Goal: Task Accomplishment & Management: Complete application form

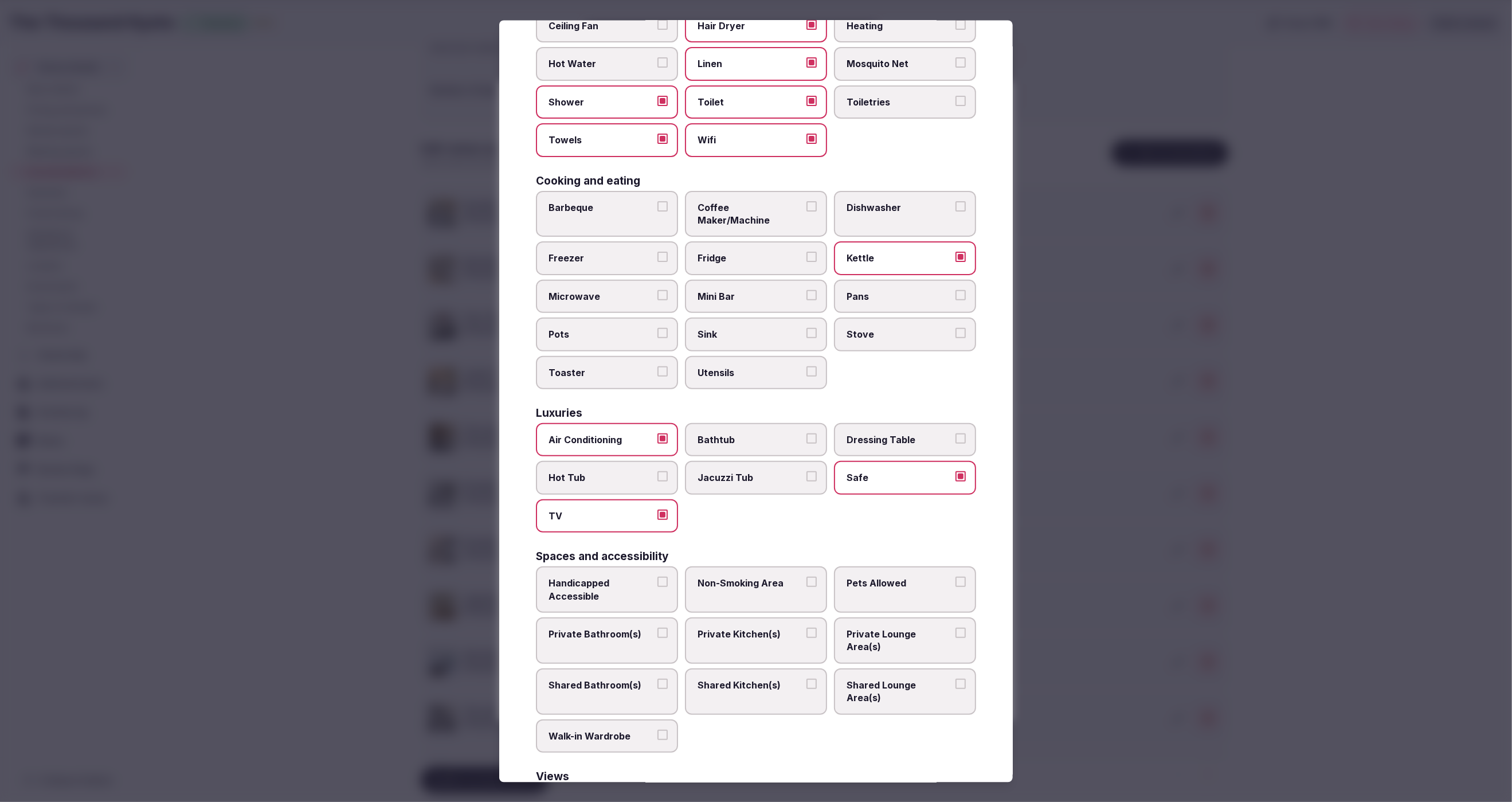
scroll to position [211, 0]
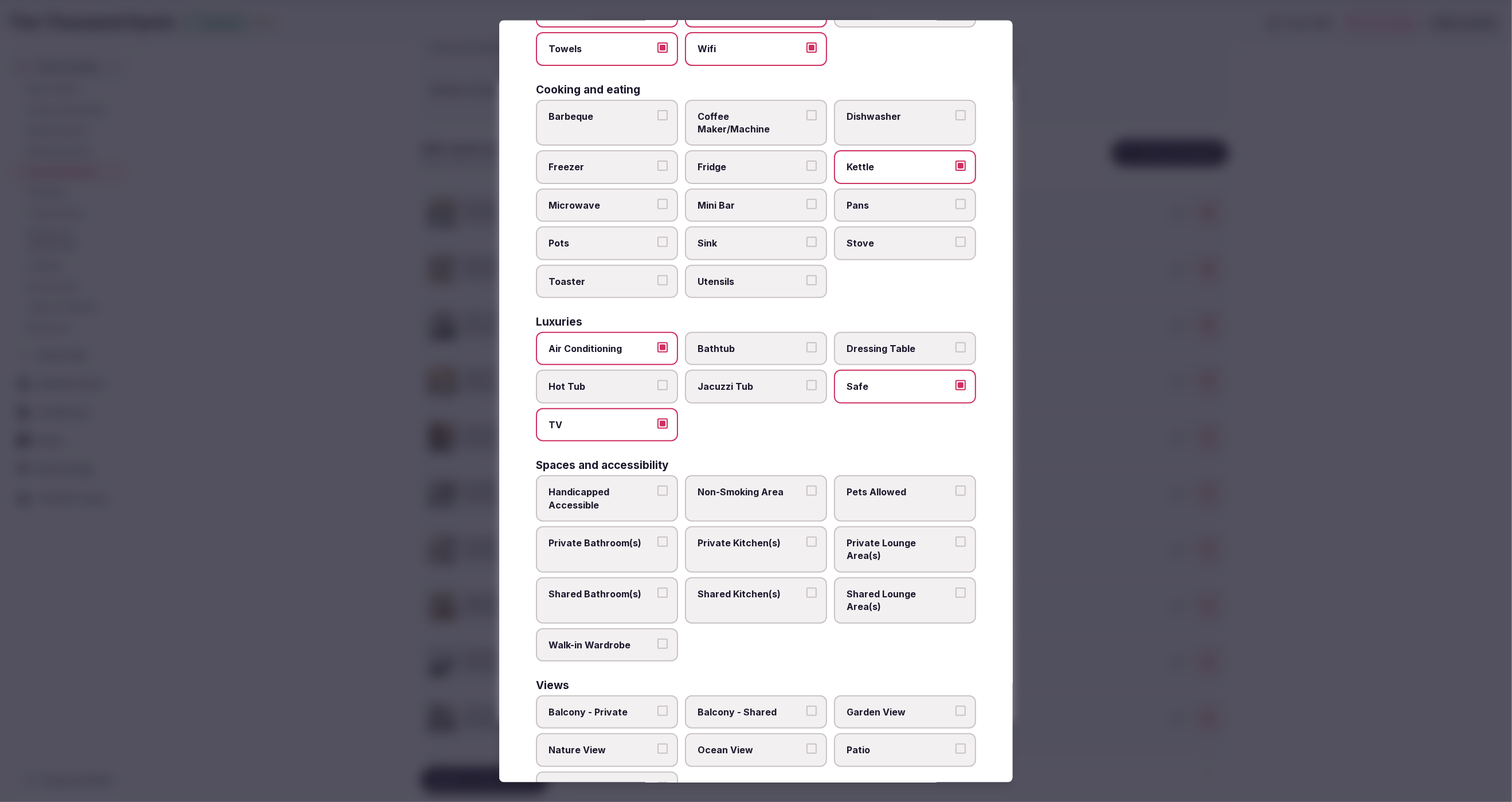
click at [603, 536] on span "Private Bathroom(s)" at bounding box center [601, 542] width 105 height 13
click at [658, 536] on button "Private Bathroom(s)" at bounding box center [662, 541] width 10 height 10
click at [893, 536] on span "Private Lounge Area(s)" at bounding box center [899, 549] width 105 height 26
click at [956, 536] on button "Private Lounge Area(s)" at bounding box center [960, 541] width 10 height 10
click at [1095, 603] on div at bounding box center [756, 401] width 1512 height 802
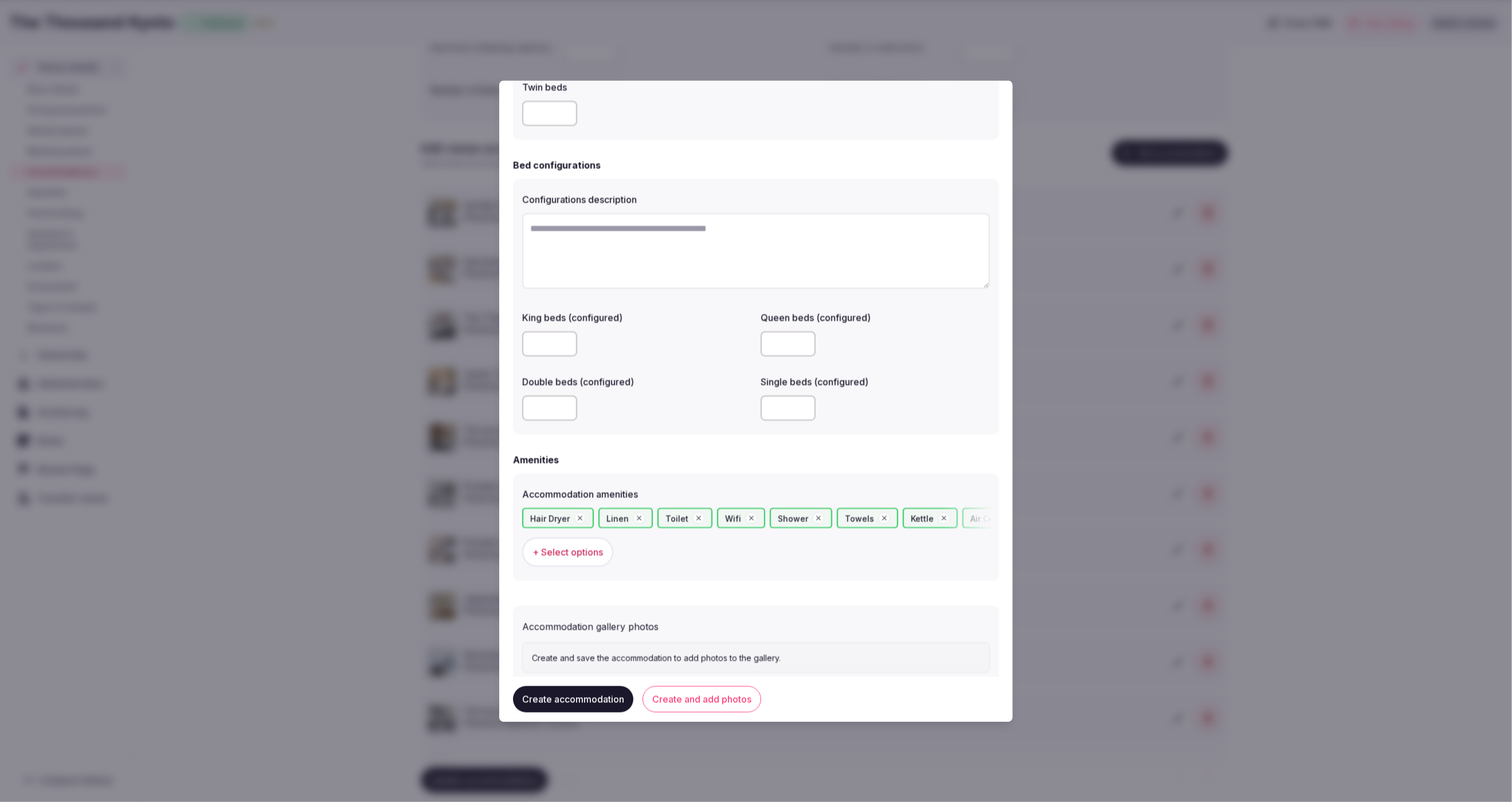
scroll to position [761, 0]
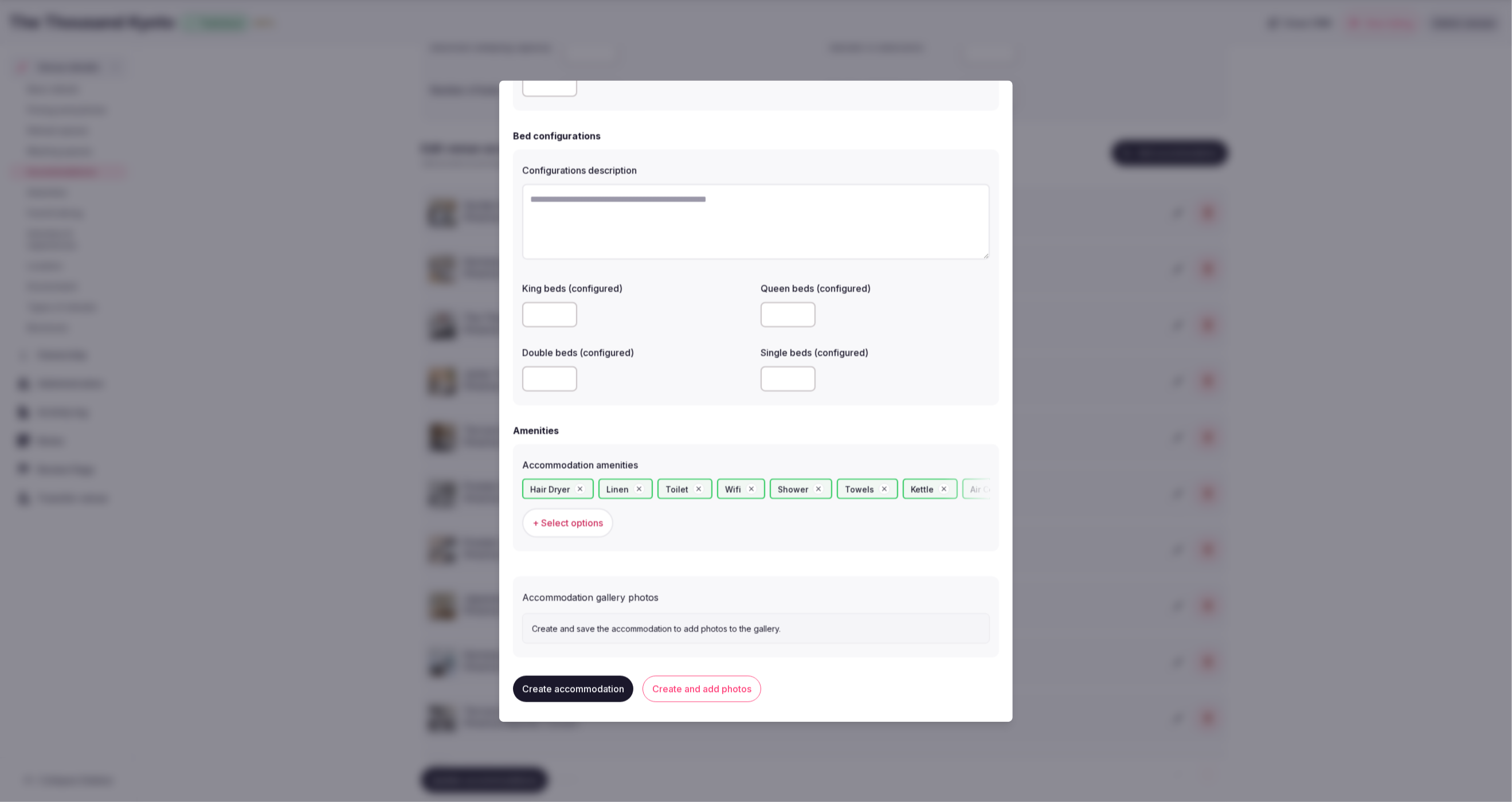
click at [579, 691] on button "Create accommodation" at bounding box center [572, 689] width 120 height 26
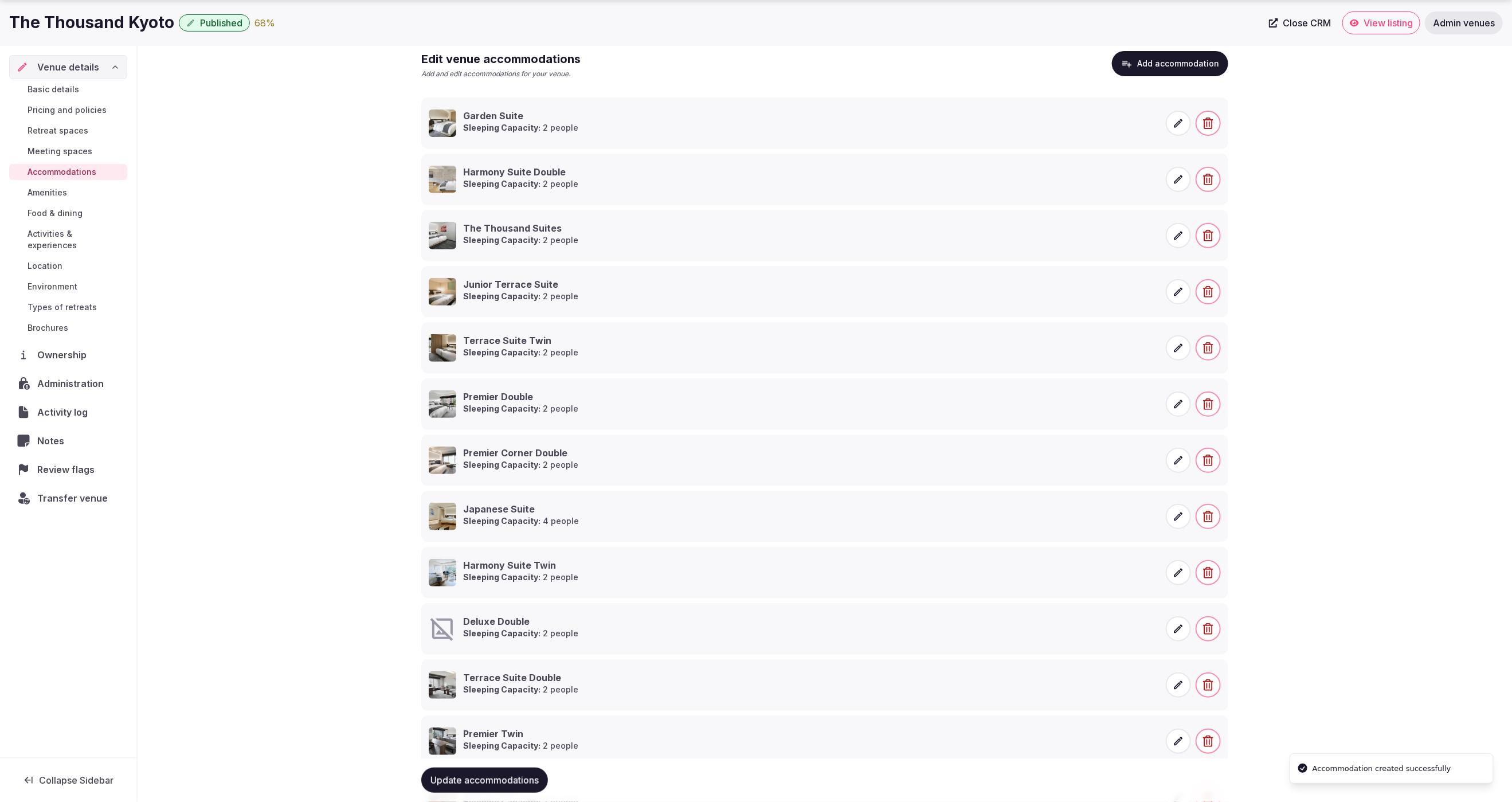
scroll to position [319, 0]
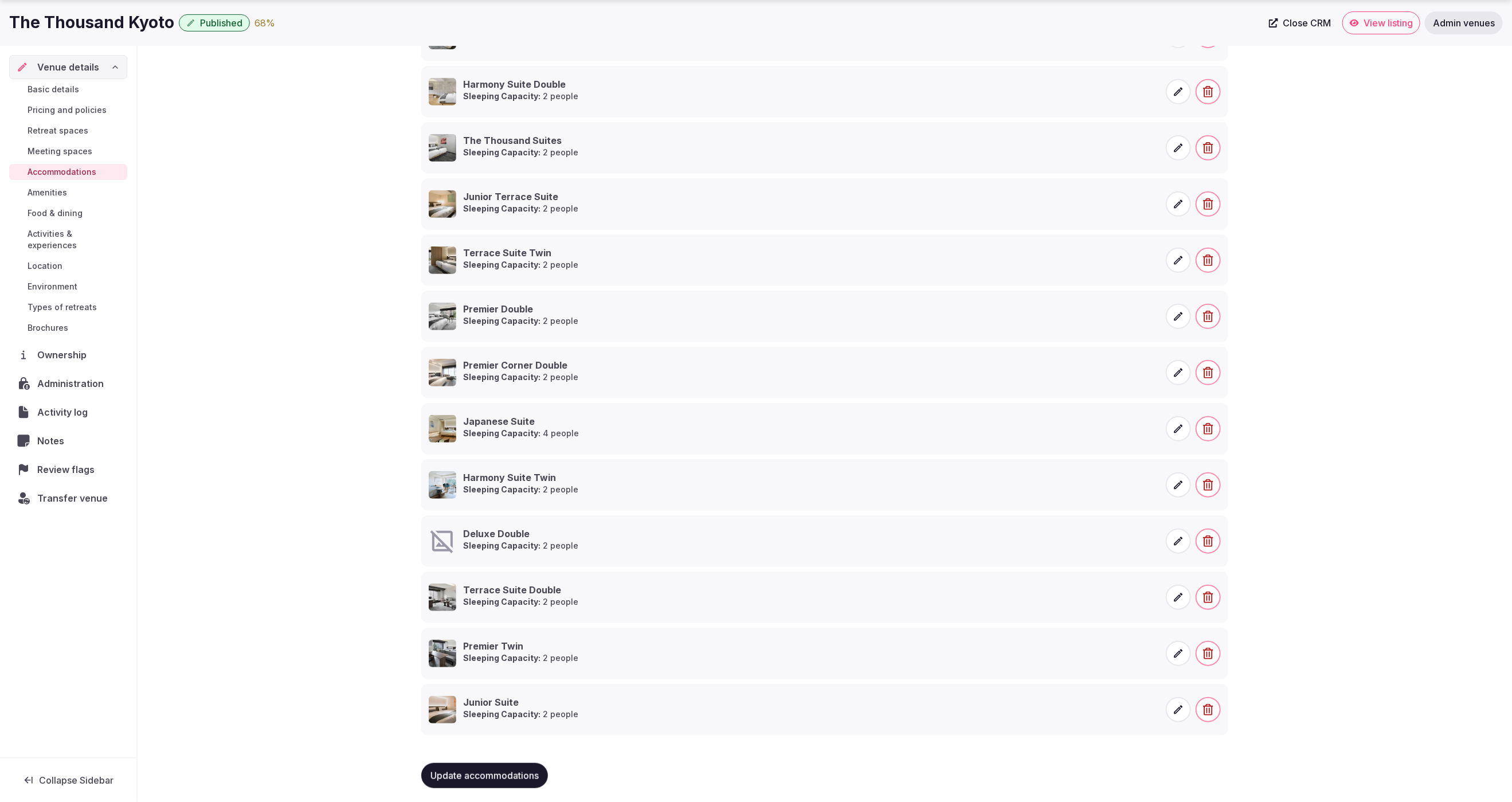
click at [1183, 537] on icon at bounding box center [1178, 541] width 11 height 11
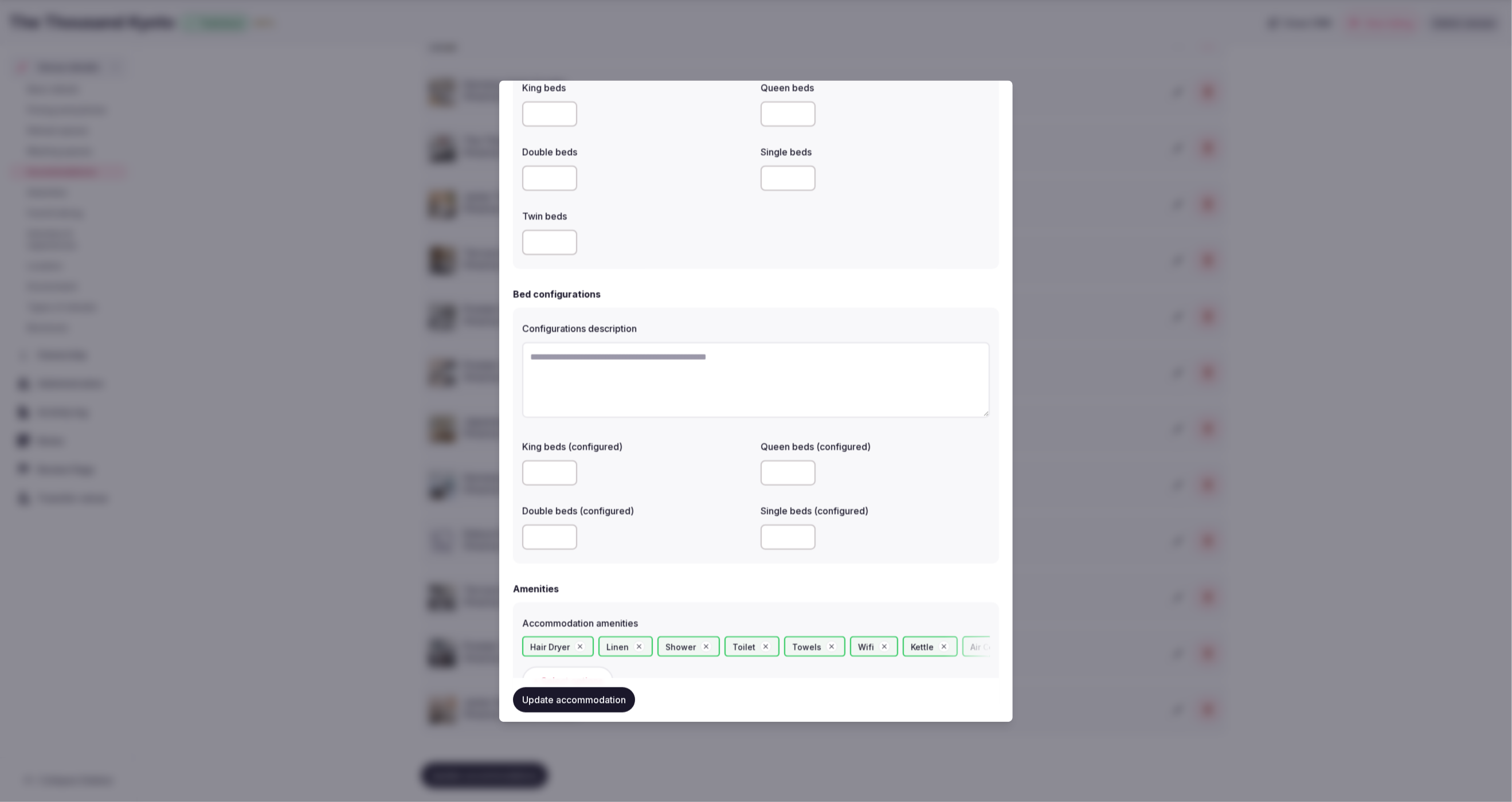
scroll to position [866, 0]
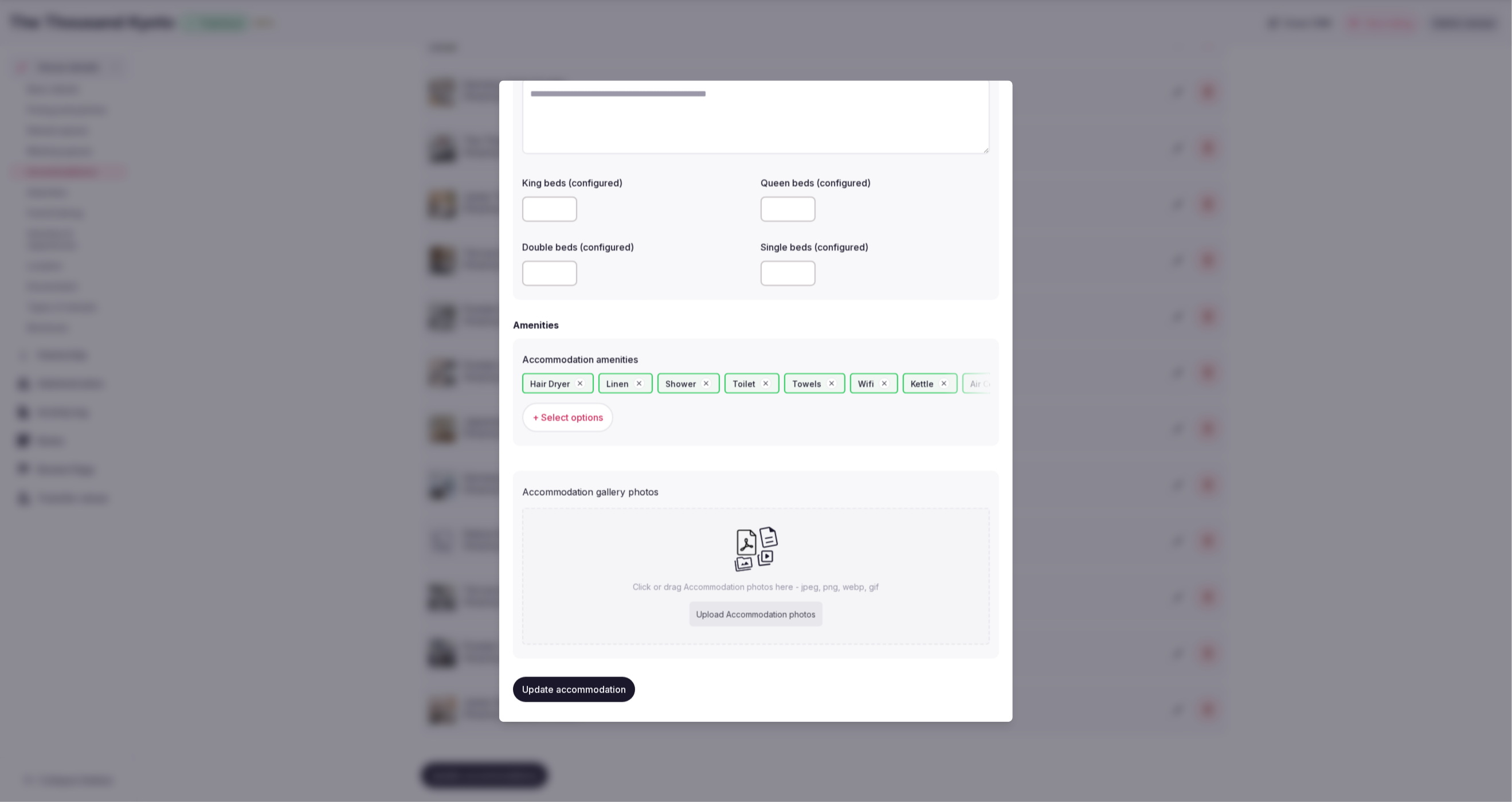
click at [780, 609] on div "Upload Accommodation photos" at bounding box center [756, 614] width 133 height 26
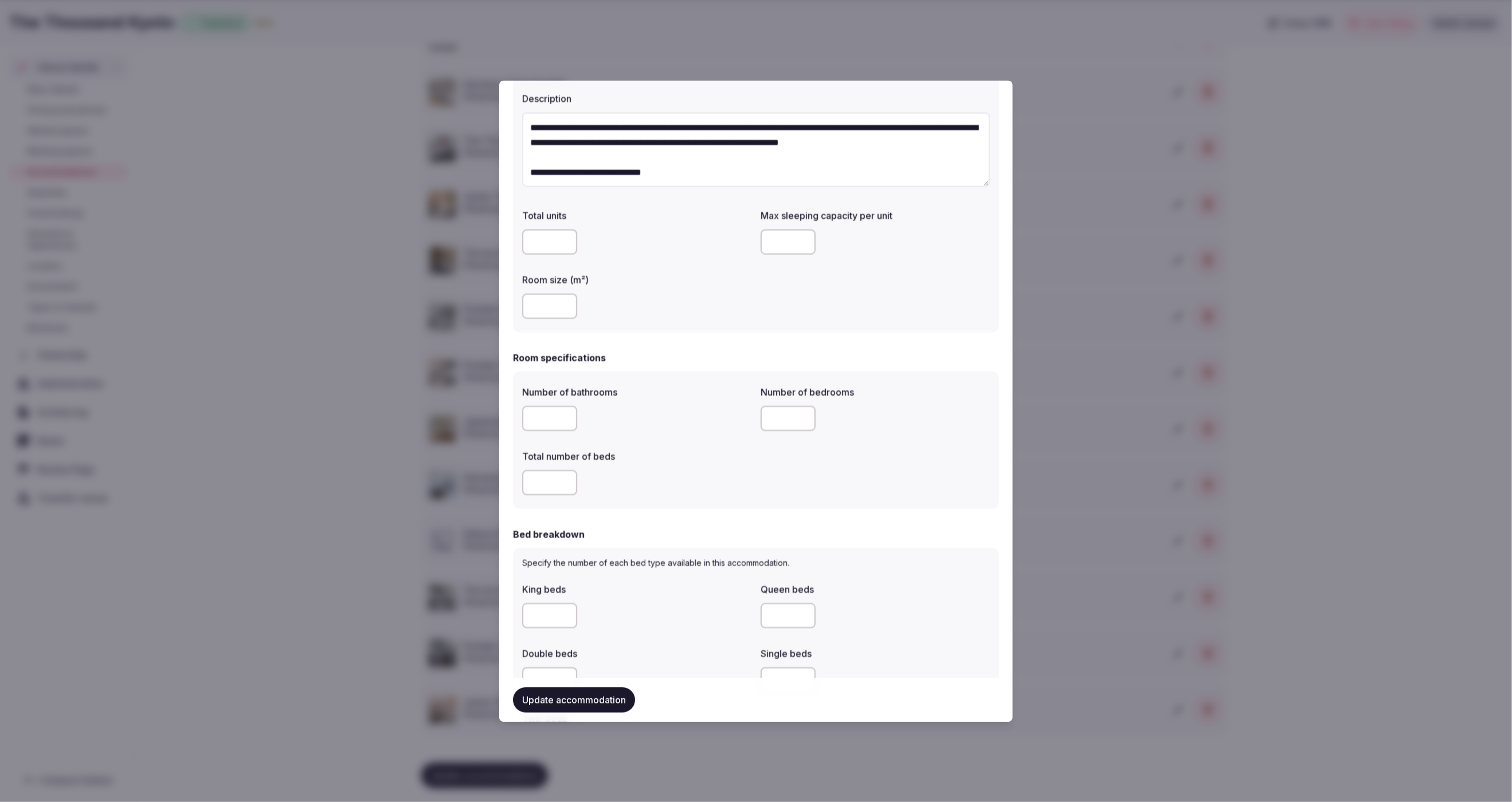
scroll to position [0, 0]
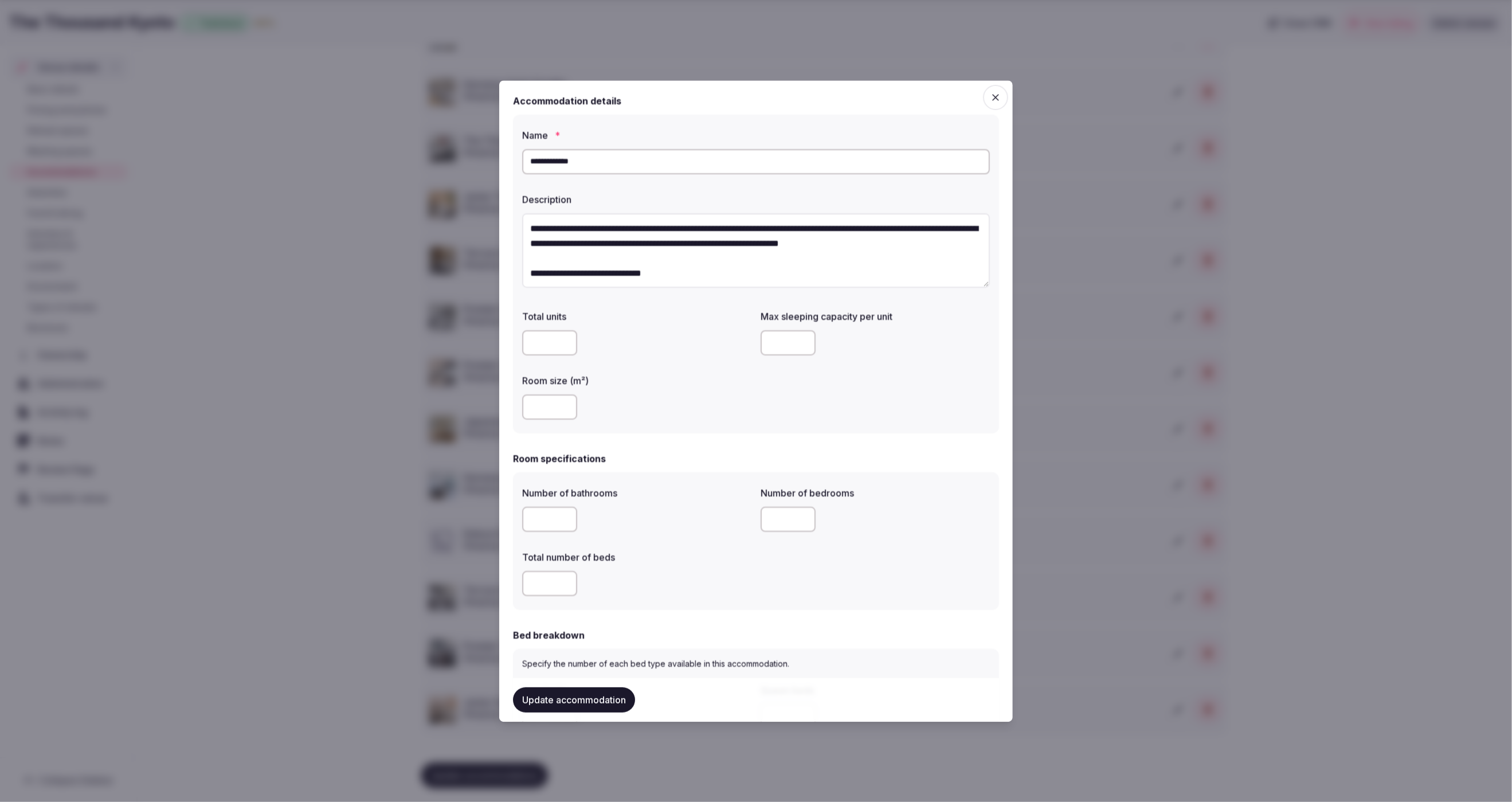
click at [749, 430] on div "**********" at bounding box center [756, 274] width 486 height 319
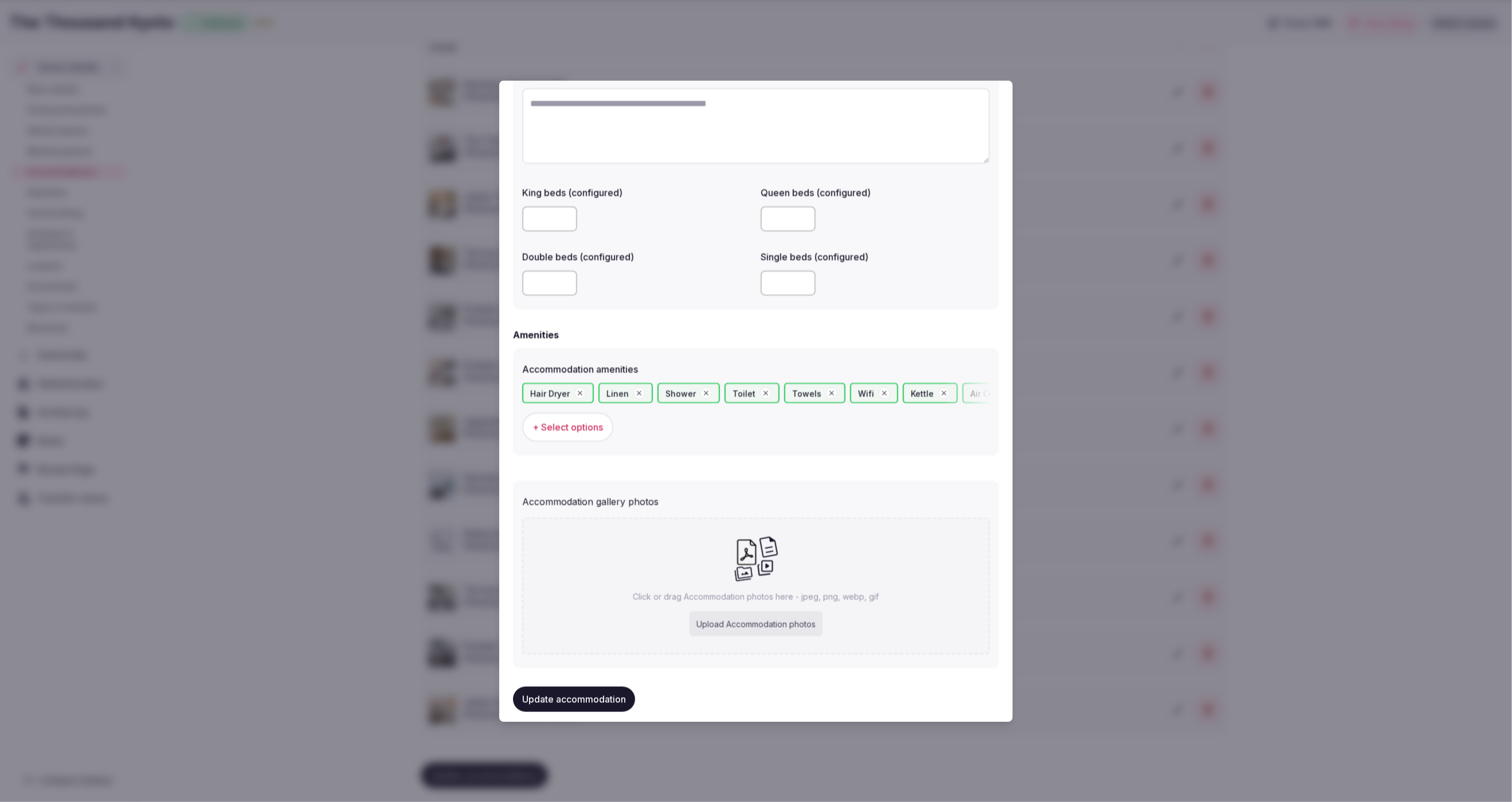
scroll to position [866, 0]
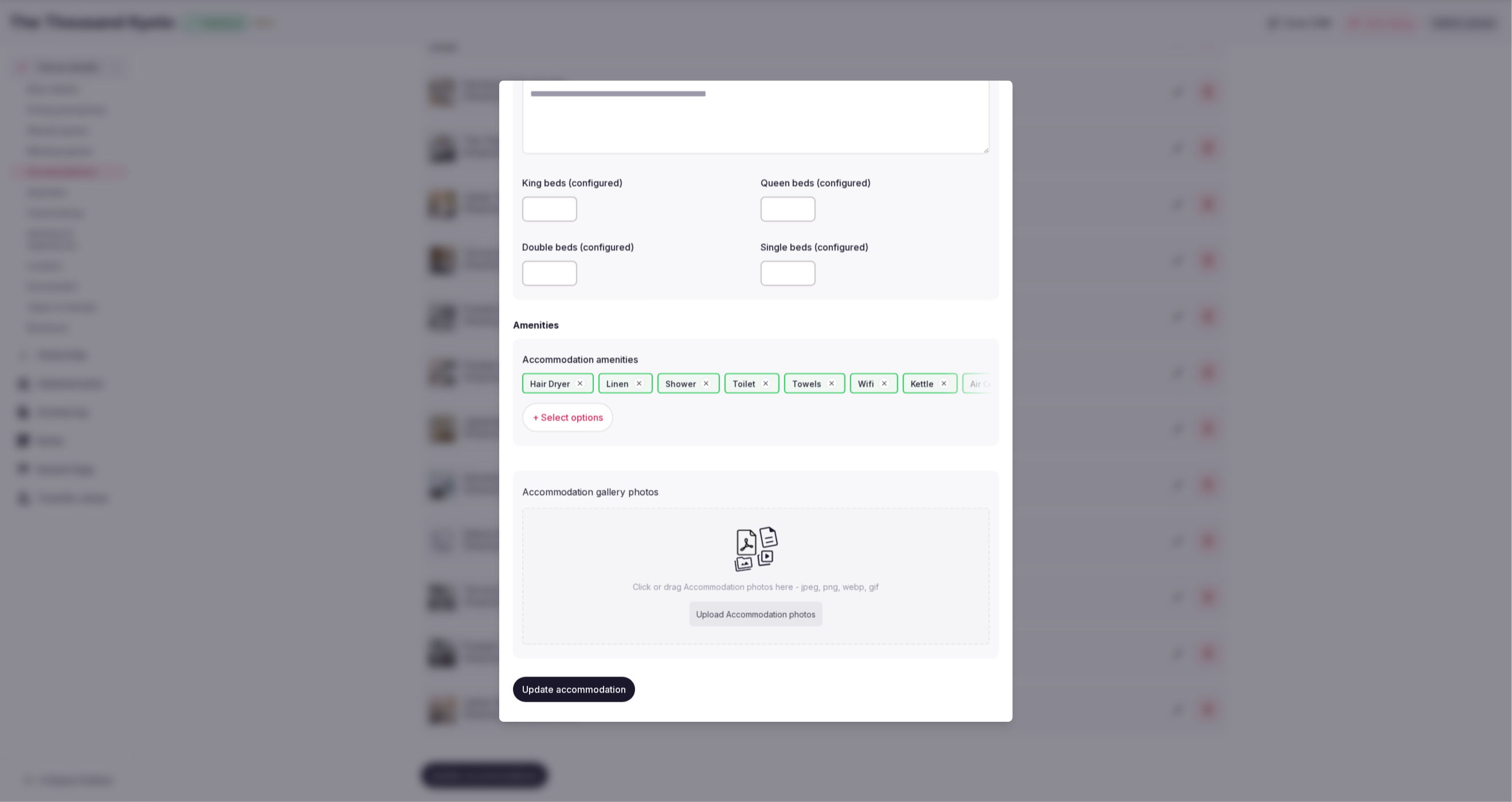
click at [761, 613] on div "Upload Accommodation photos" at bounding box center [756, 614] width 133 height 26
type input "**********"
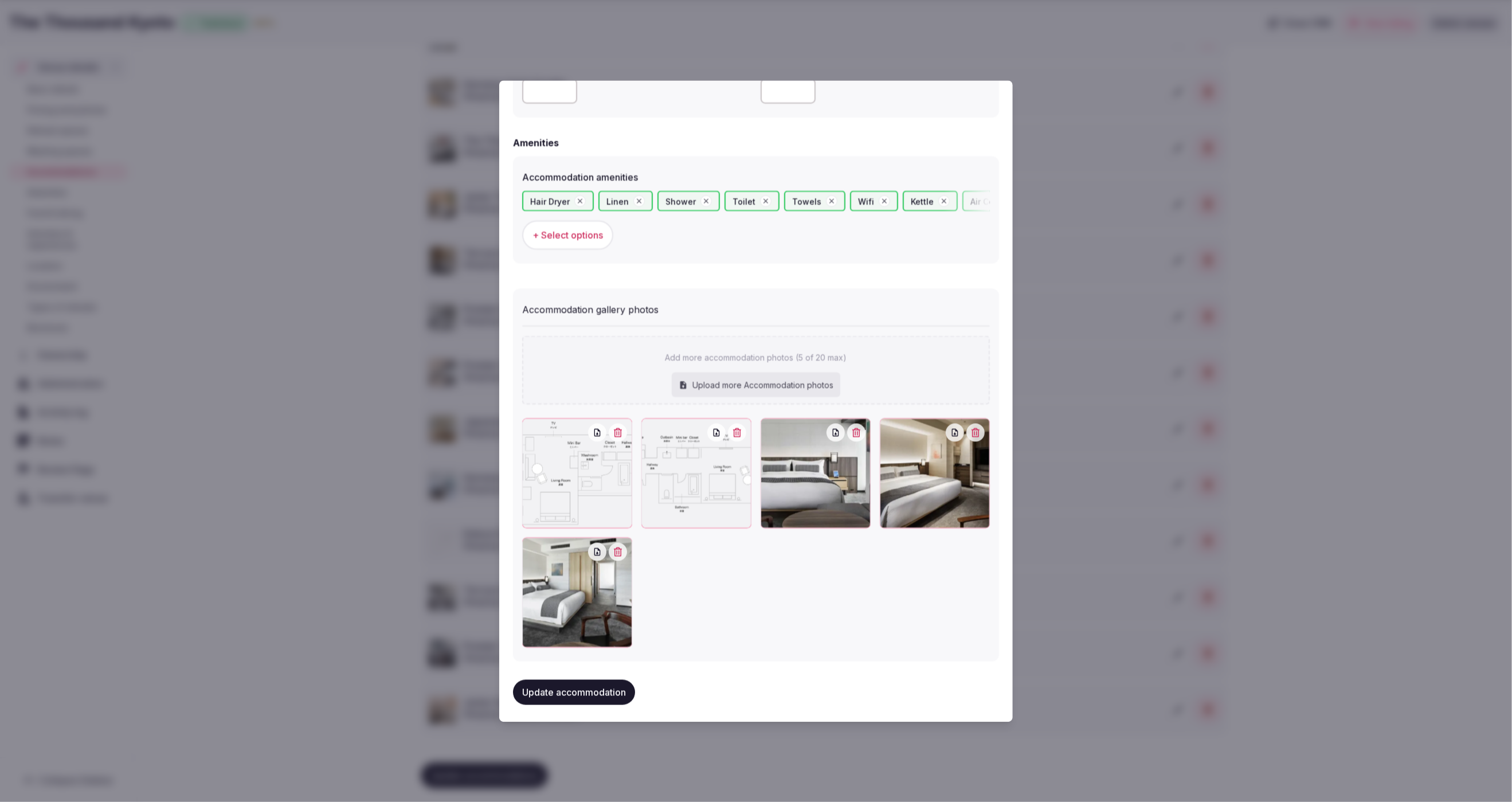
scroll to position [1052, 0]
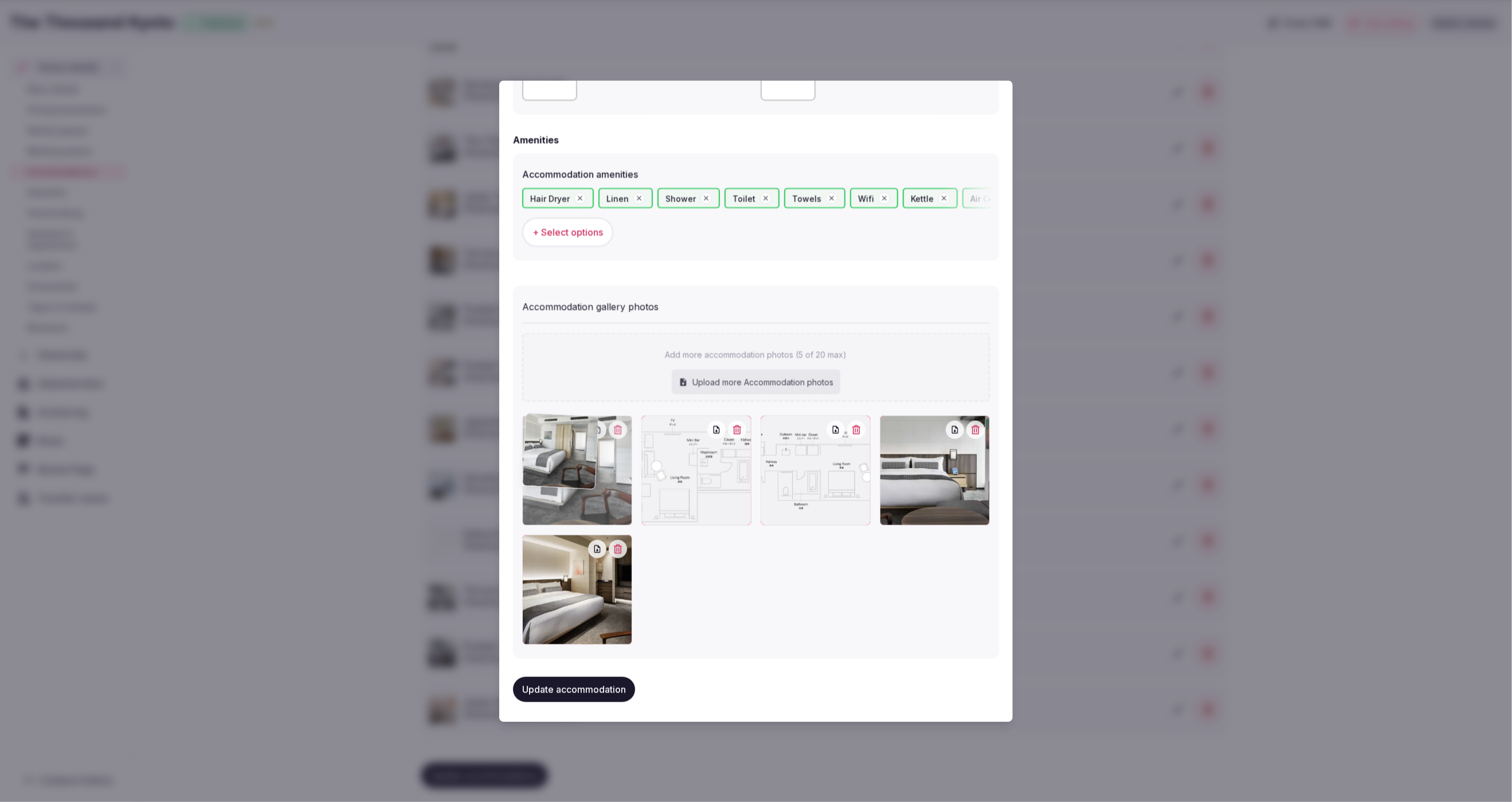
drag, startPoint x: 574, startPoint y: 603, endPoint x: 587, endPoint y: 515, distance: 89.0
click at [587, 515] on div at bounding box center [577, 470] width 110 height 110
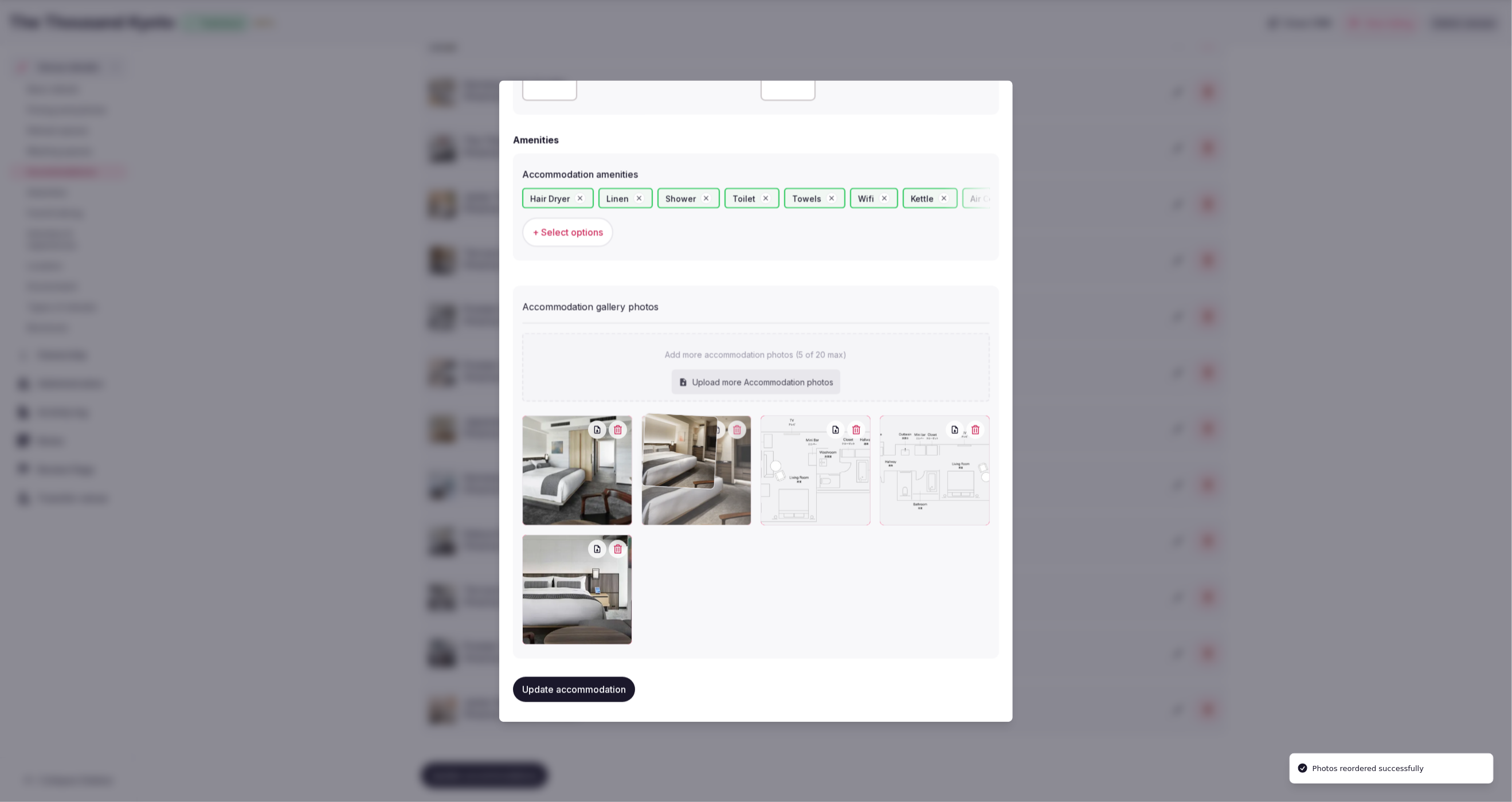
drag, startPoint x: 674, startPoint y: 530, endPoint x: 705, endPoint y: 505, distance: 39.8
click at [705, 505] on div at bounding box center [697, 470] width 110 height 110
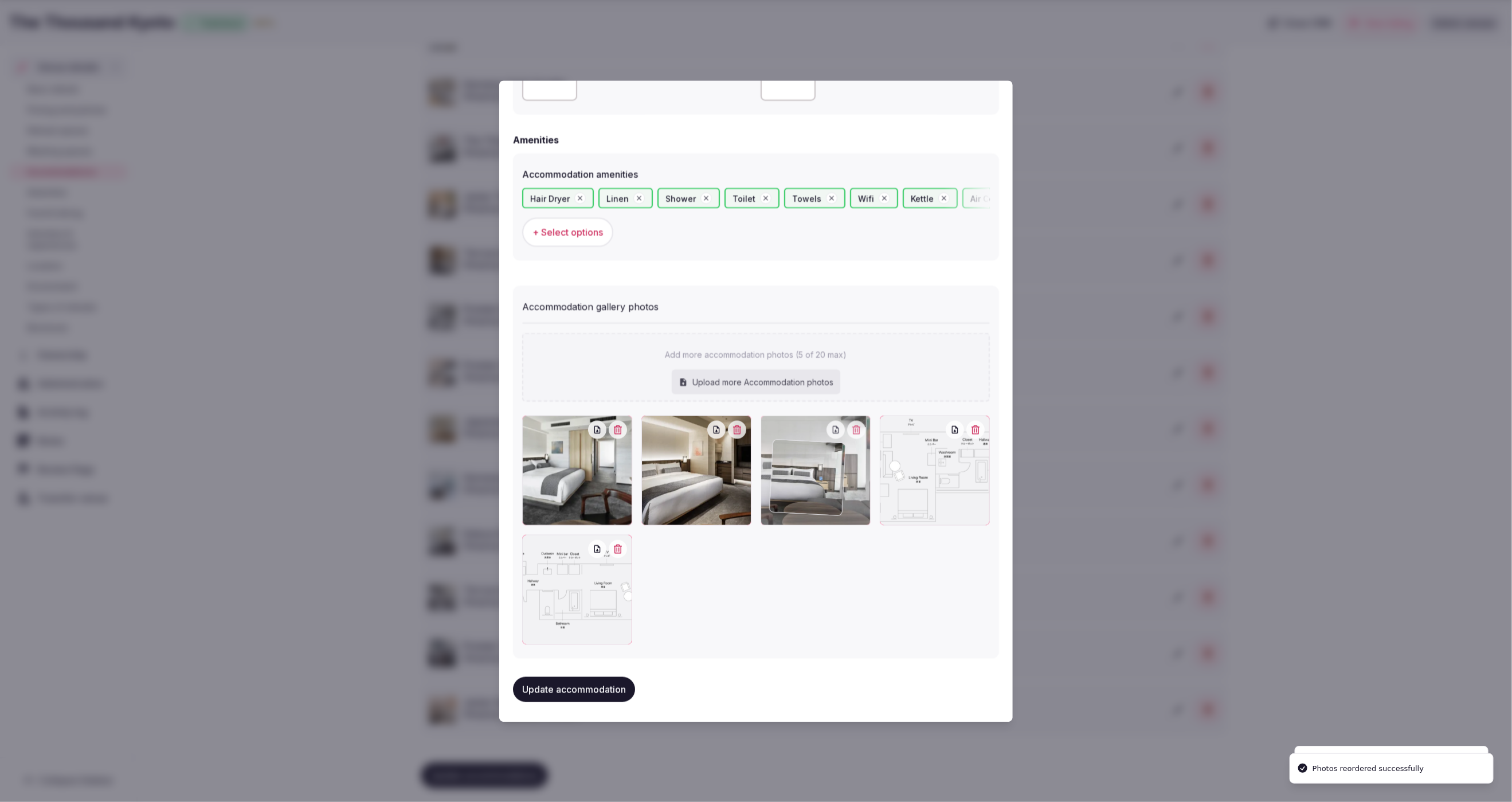
drag, startPoint x: 650, startPoint y: 573, endPoint x: 859, endPoint y: 505, distance: 219.8
click at [859, 505] on div at bounding box center [815, 470] width 110 height 110
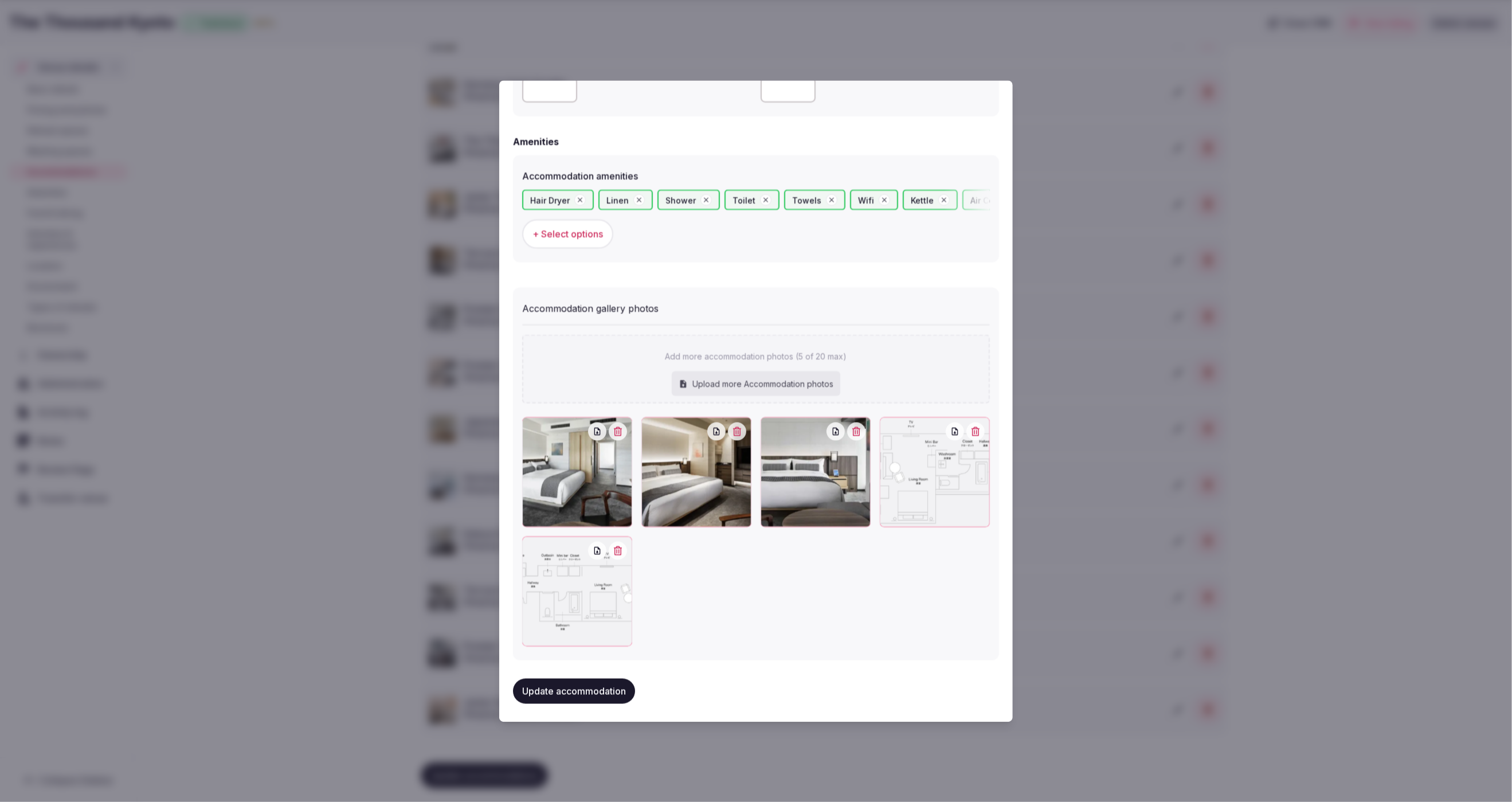
scroll to position [1048, 0]
click at [567, 691] on button "Update accommodation" at bounding box center [574, 693] width 122 height 26
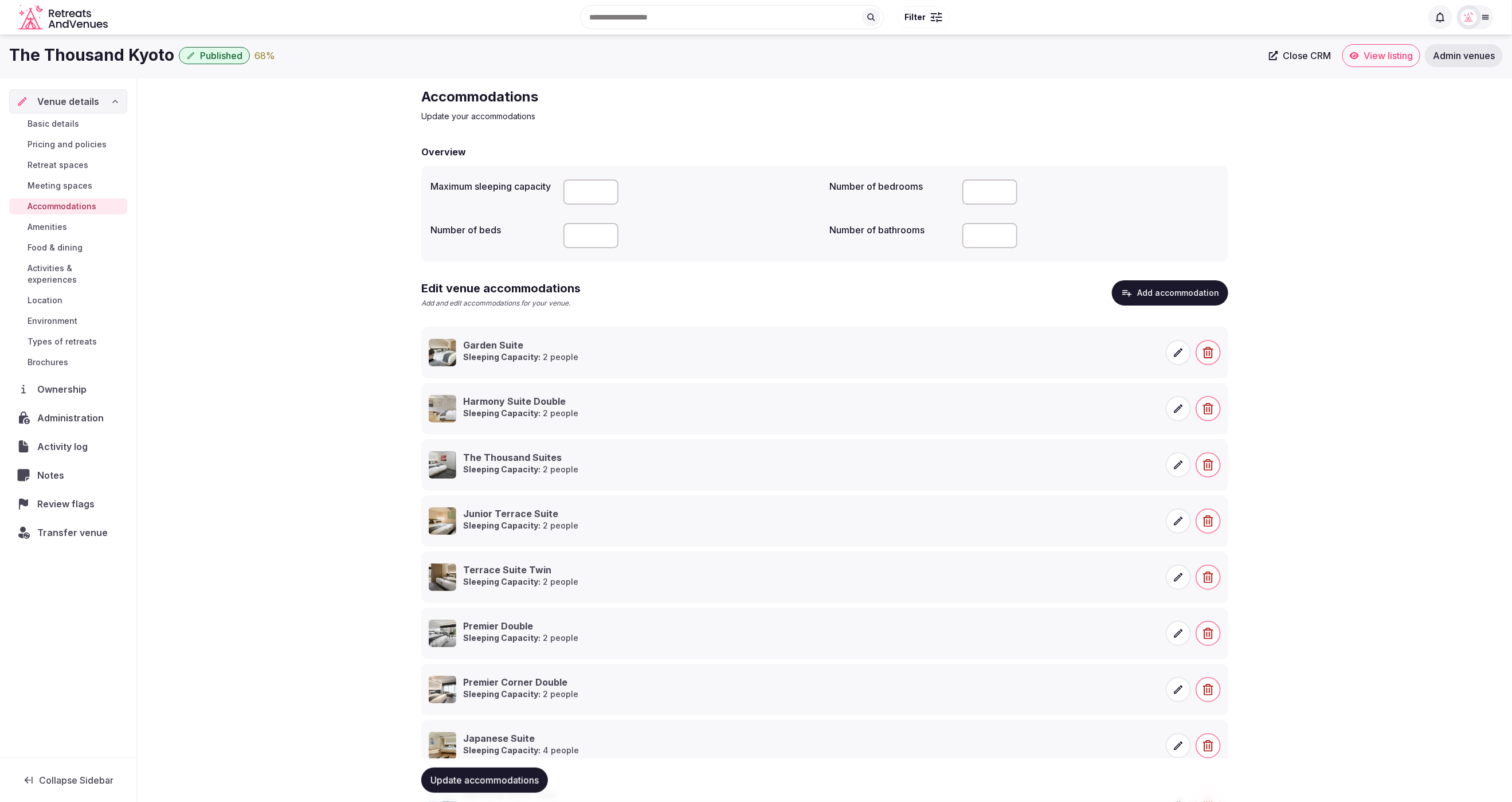
scroll to position [4, 0]
click at [1174, 291] on button "Add accommodation" at bounding box center [1170, 291] width 116 height 26
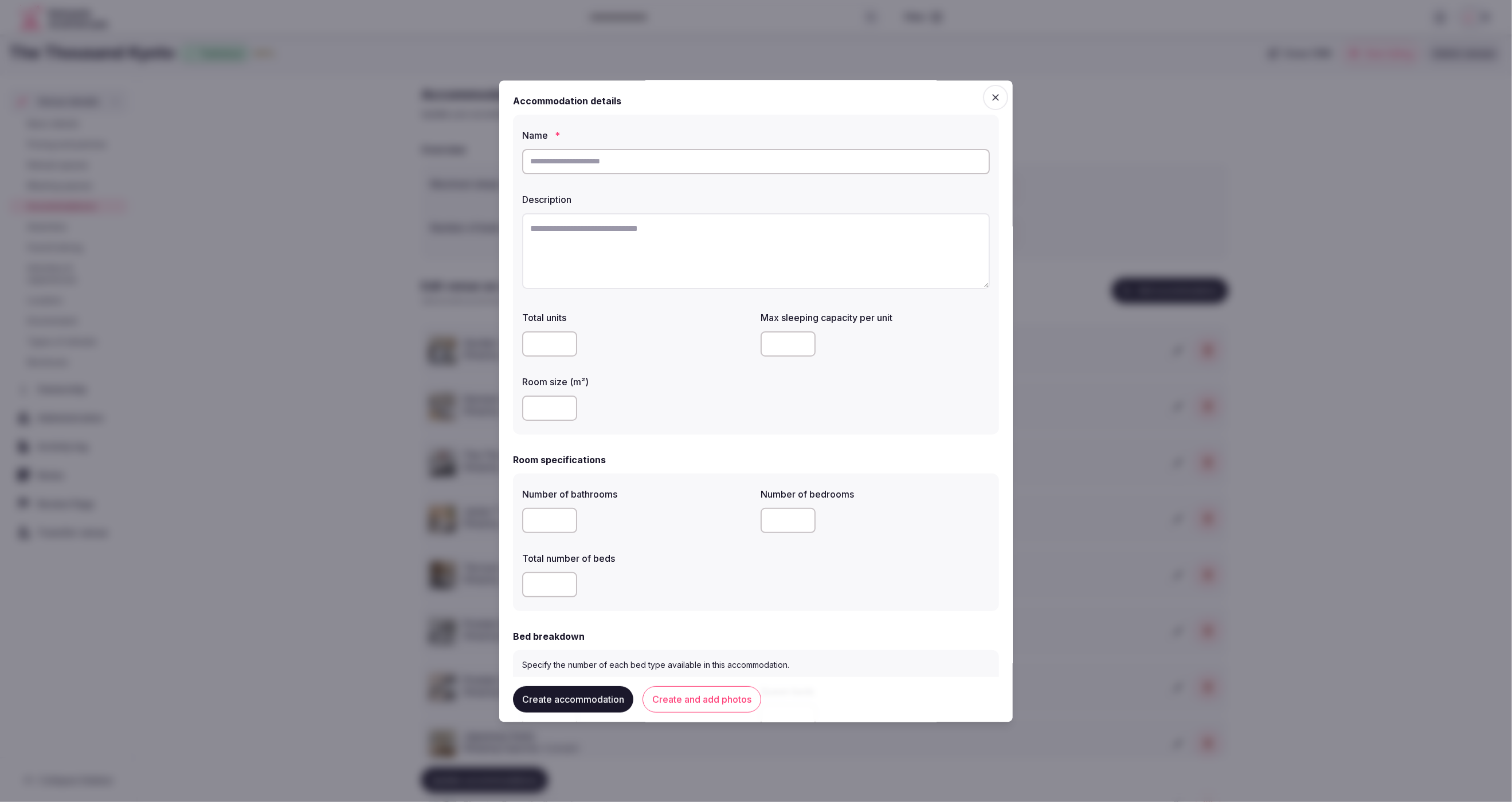
click at [651, 161] on input "text" at bounding box center [756, 162] width 468 height 26
paste input "**********"
type input "**********"
click at [668, 273] on textarea at bounding box center [756, 251] width 468 height 76
paste textarea "**********"
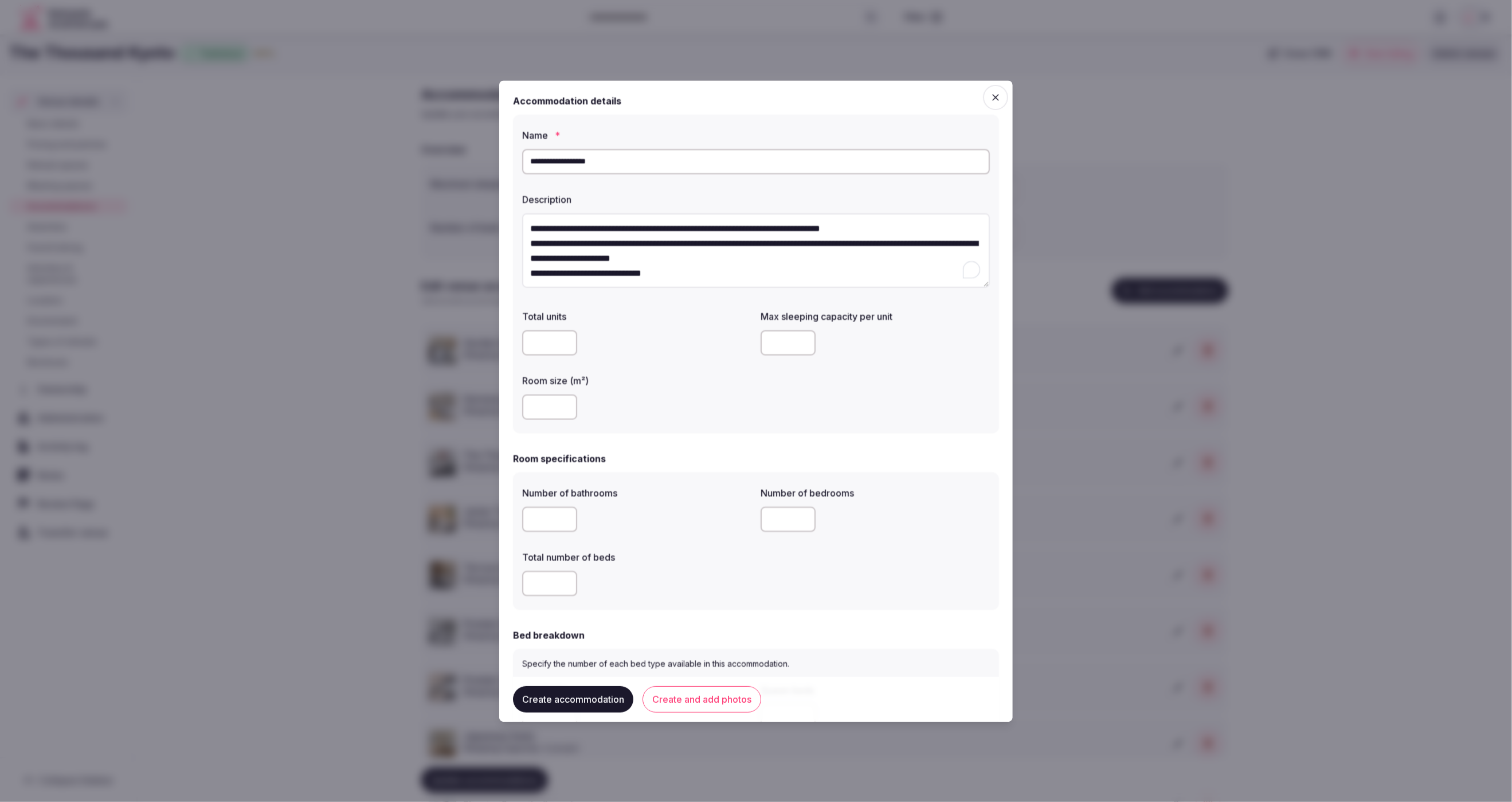
click at [808, 257] on textarea "**********" at bounding box center [756, 251] width 468 height 75
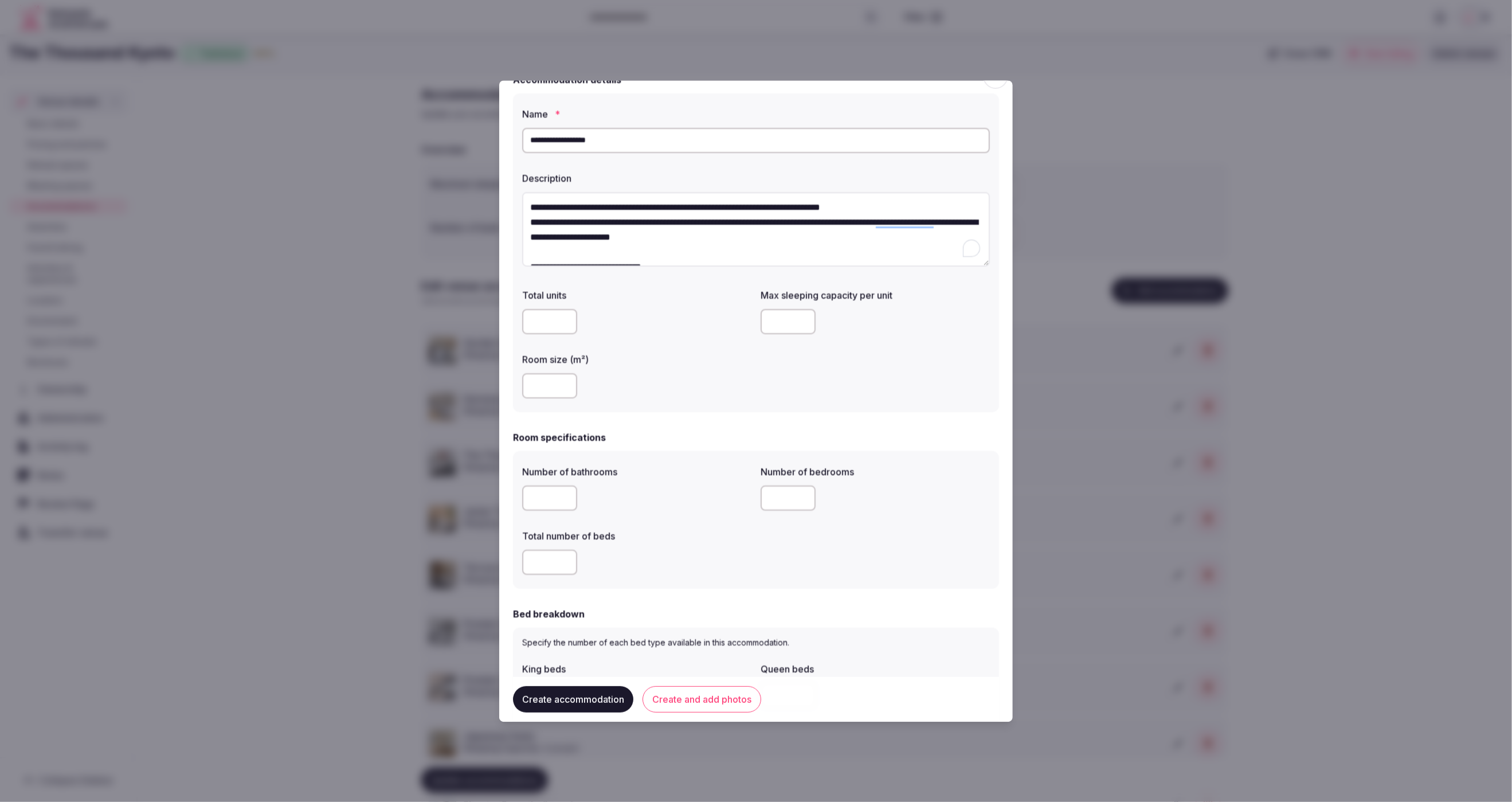
type textarea "**********"
click at [544, 381] on input "number" at bounding box center [550, 387] width 55 height 26
type input "**"
click at [711, 383] on div "**" at bounding box center [637, 387] width 230 height 26
click at [782, 325] on input "number" at bounding box center [788, 322] width 55 height 26
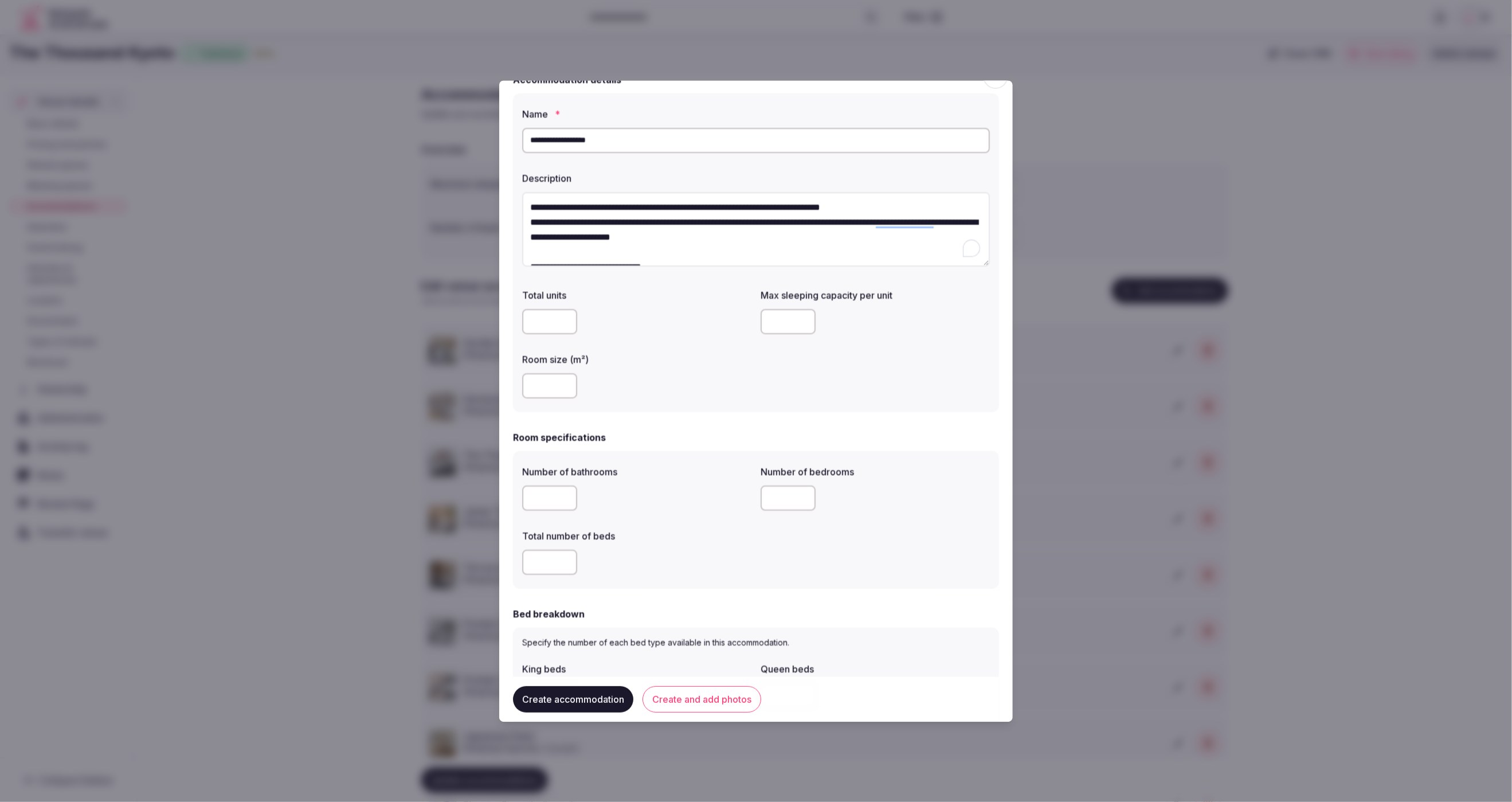
type input "*"
click at [736, 390] on div "**" at bounding box center [637, 387] width 230 height 26
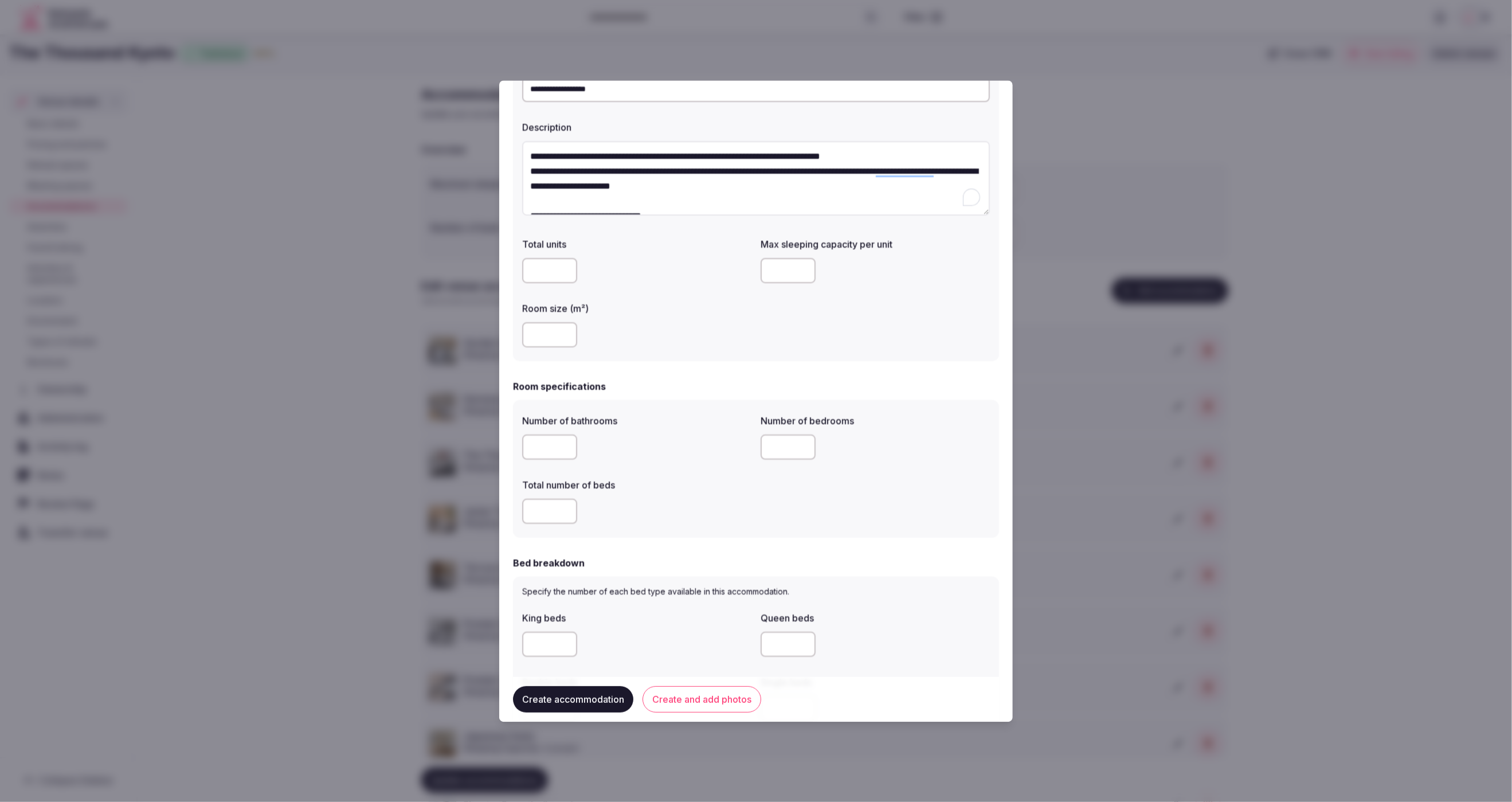
click at [535, 450] on input "number" at bounding box center [550, 448] width 55 height 26
type input "*"
click at [785, 449] on input "number" at bounding box center [788, 448] width 55 height 26
type input "*"
click at [551, 515] on input "number" at bounding box center [550, 512] width 55 height 26
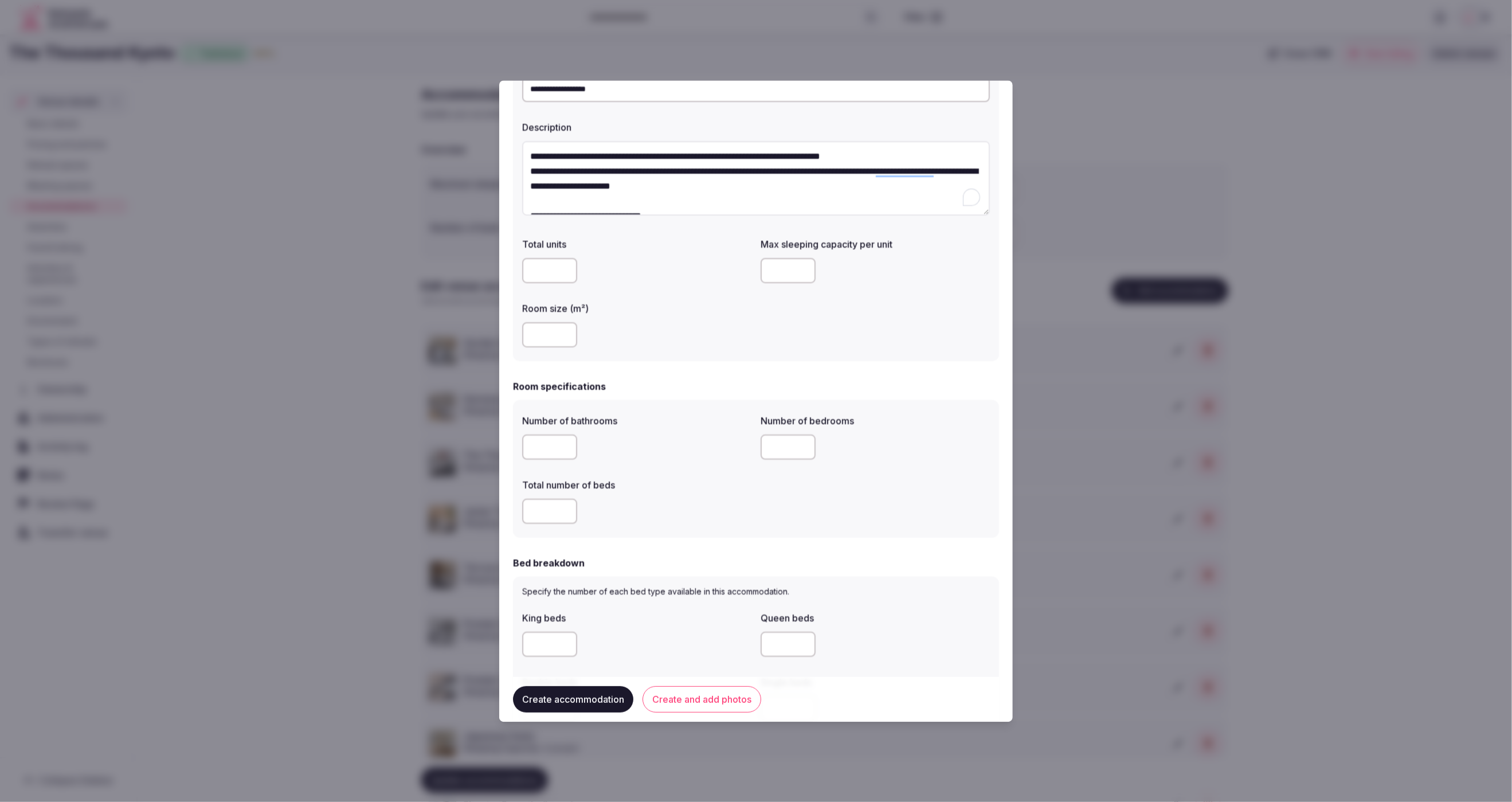
type input "*"
click at [662, 509] on div "*" at bounding box center [637, 512] width 230 height 26
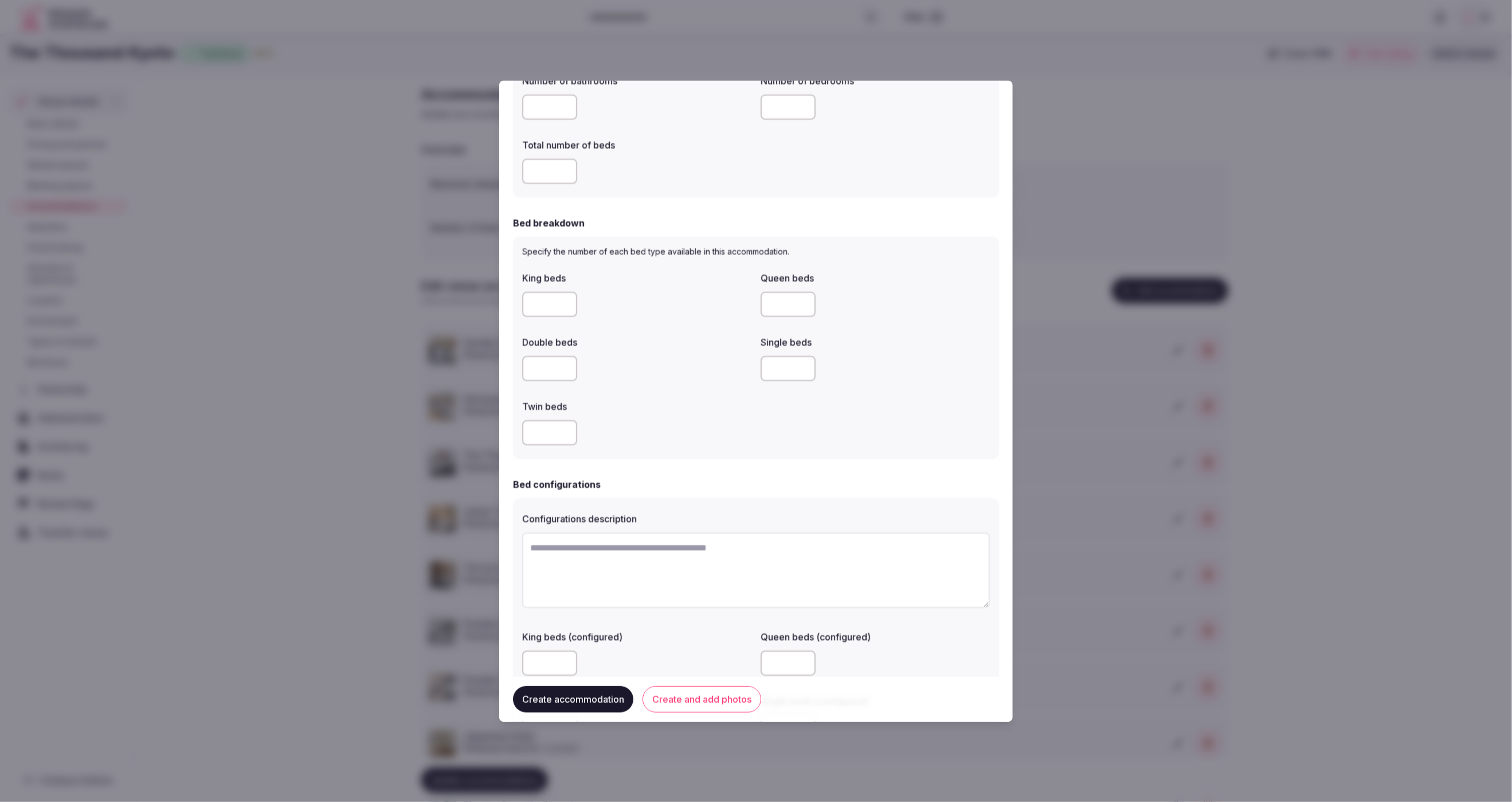
scroll to position [450, 0]
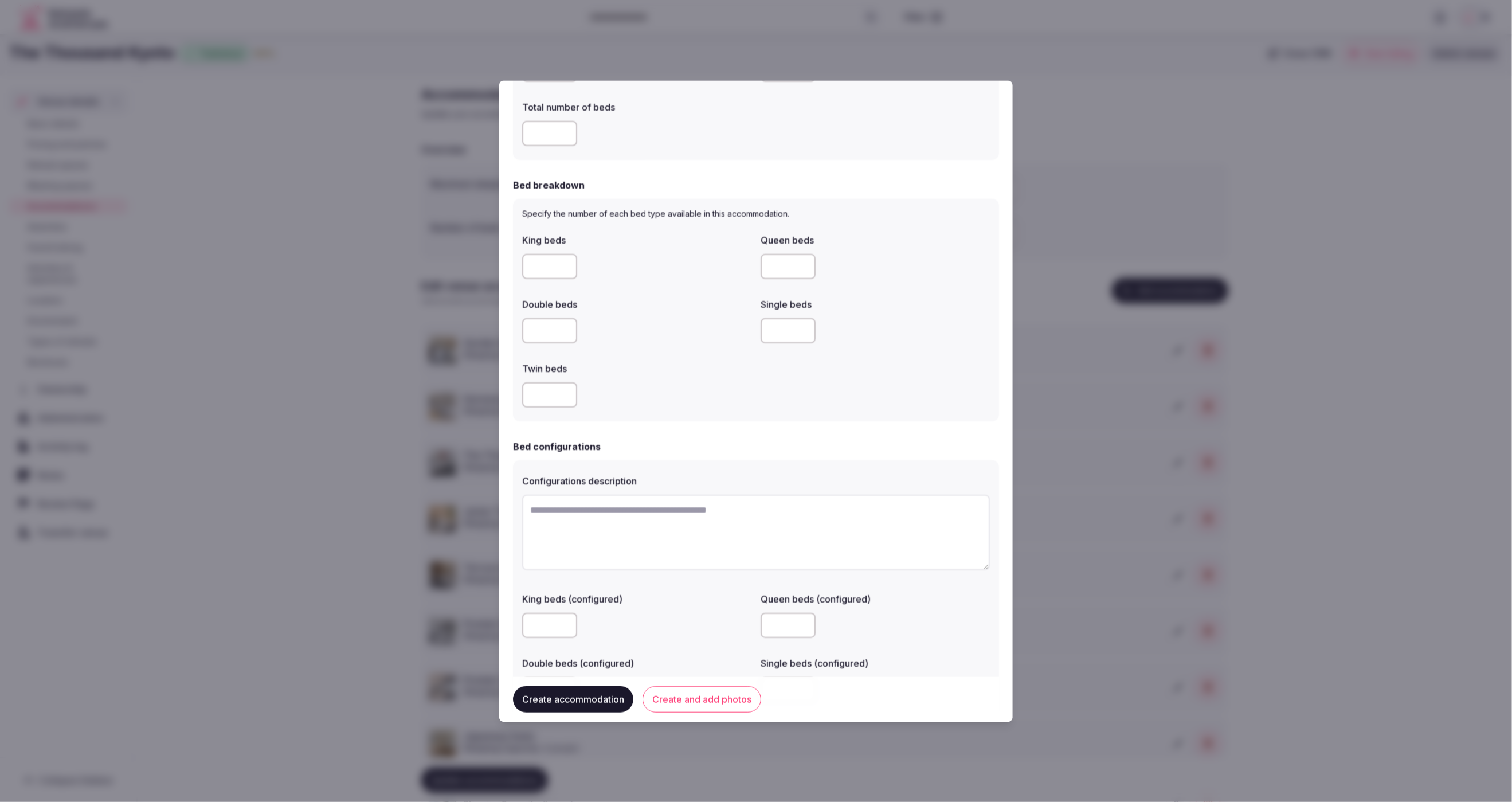
click at [558, 271] on input "number" at bounding box center [550, 266] width 55 height 26
type input "*"
click at [661, 314] on div at bounding box center [637, 330] width 230 height 34
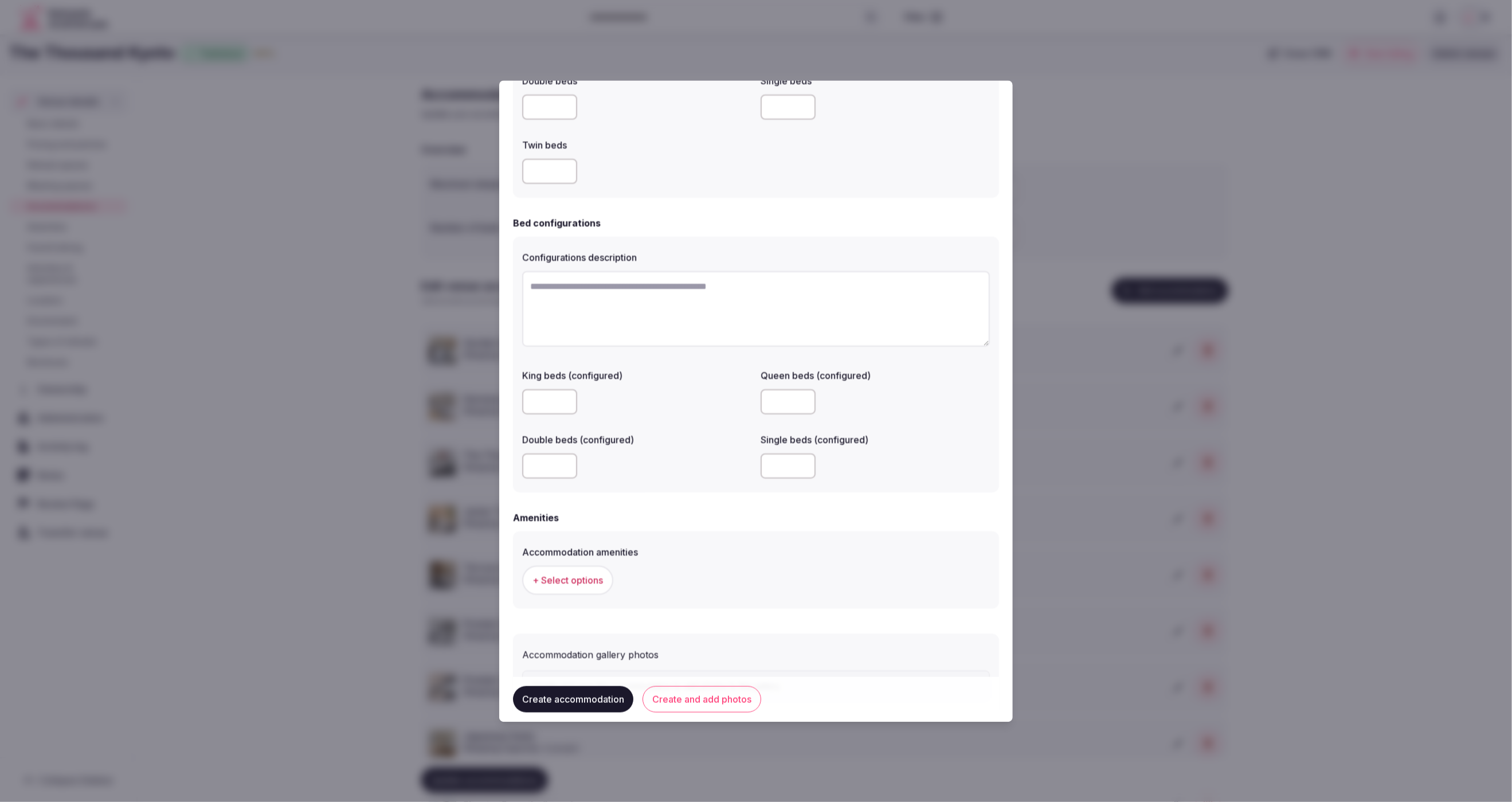
scroll to position [732, 0]
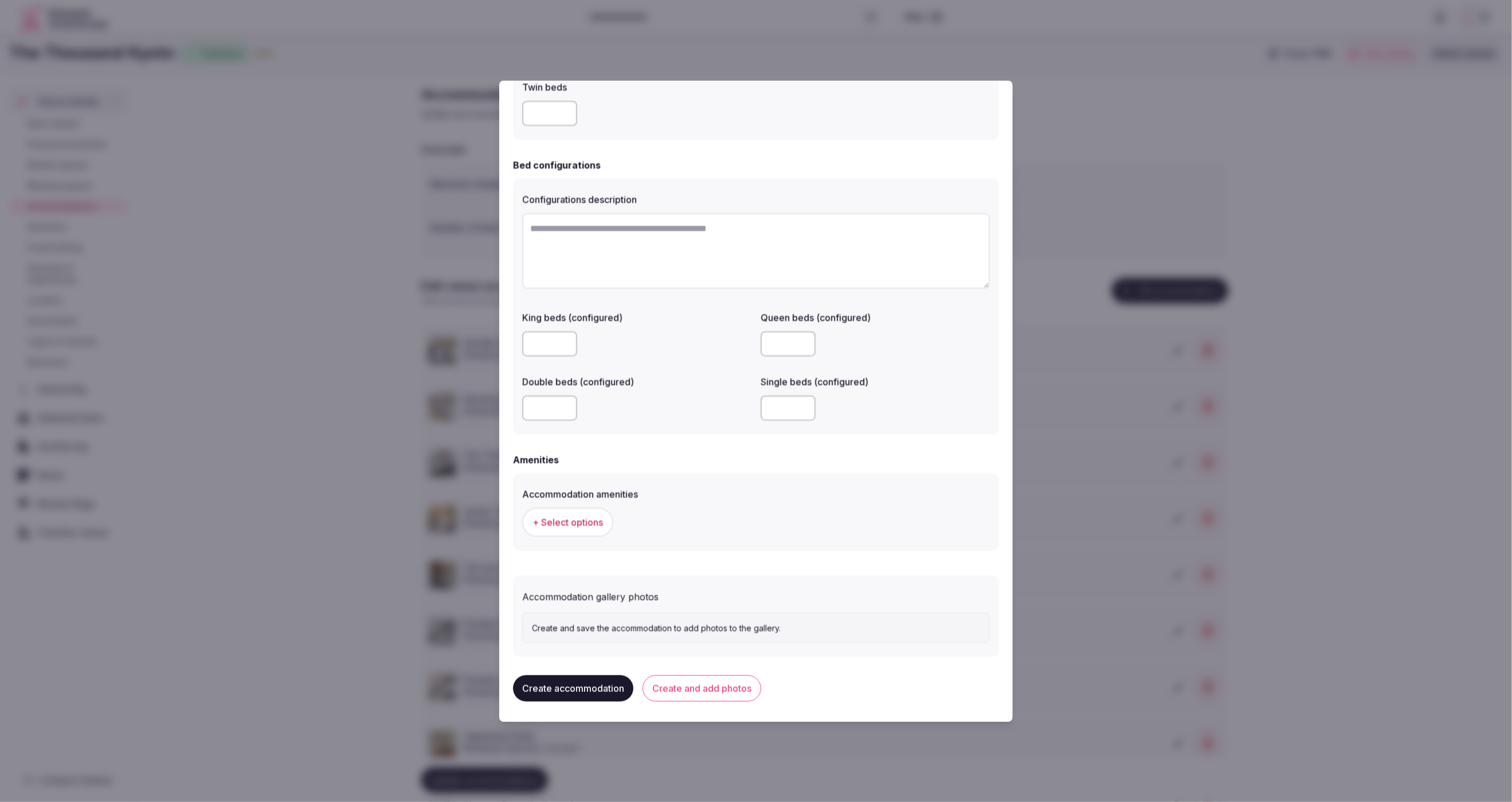
click at [577, 526] on span "+ Select options" at bounding box center [567, 522] width 70 height 13
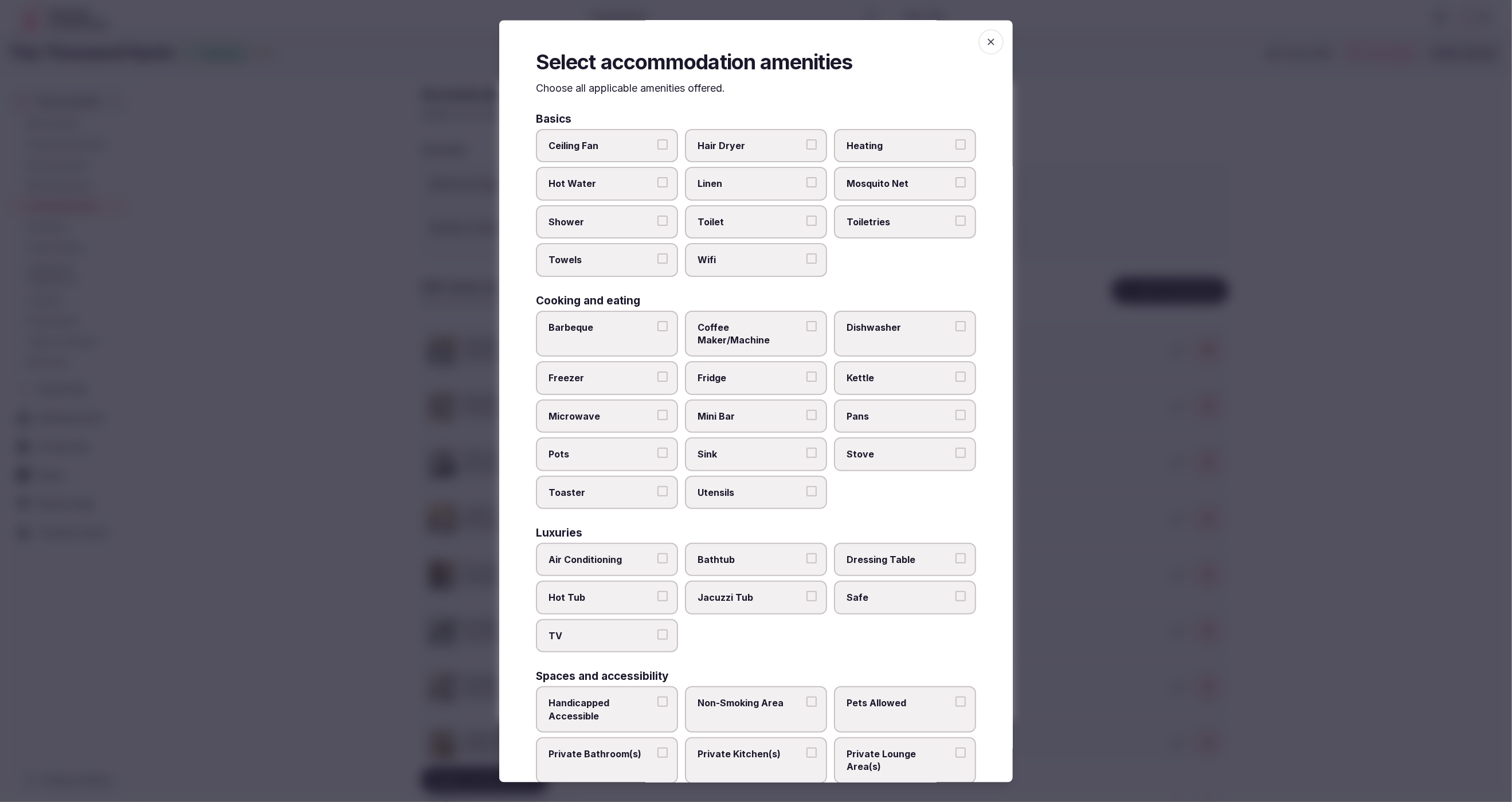
click at [760, 151] on span "Hair Dryer" at bounding box center [750, 146] width 105 height 13
click at [807, 150] on button "Hair Dryer" at bounding box center [811, 144] width 10 height 10
click at [760, 187] on span "Linen" at bounding box center [750, 184] width 105 height 13
click at [807, 187] on button "Linen" at bounding box center [811, 183] width 10 height 10
click at [752, 226] on span "Toilet" at bounding box center [750, 221] width 105 height 13
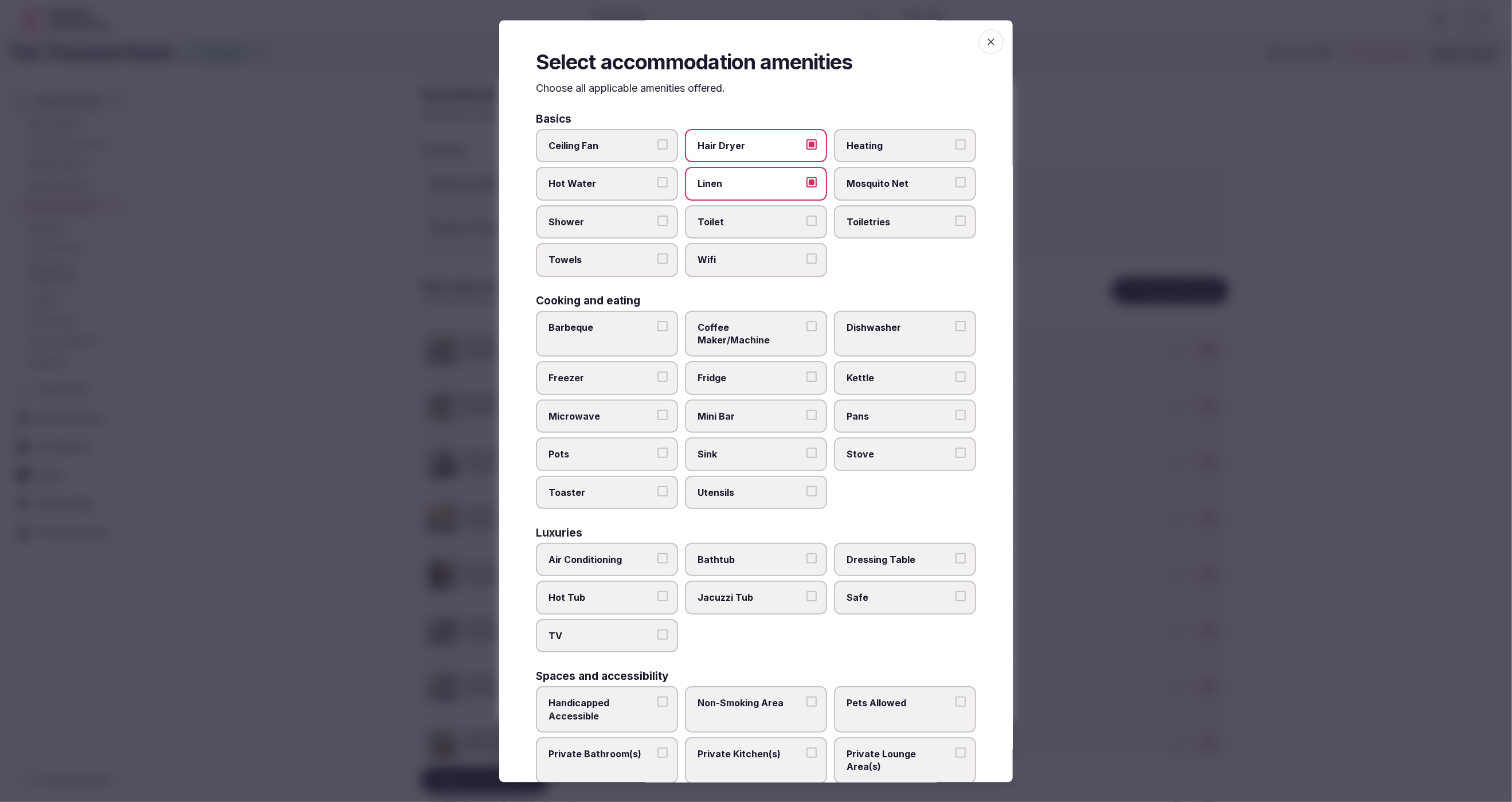
click at [807, 226] on button "Toilet" at bounding box center [811, 220] width 10 height 10
click at [750, 257] on span "Wifi" at bounding box center [750, 260] width 105 height 13
click at [807, 257] on button "Wifi" at bounding box center [811, 258] width 10 height 10
click at [880, 226] on span "Toiletries" at bounding box center [899, 221] width 105 height 13
click at [956, 226] on button "Toiletries" at bounding box center [960, 220] width 10 height 10
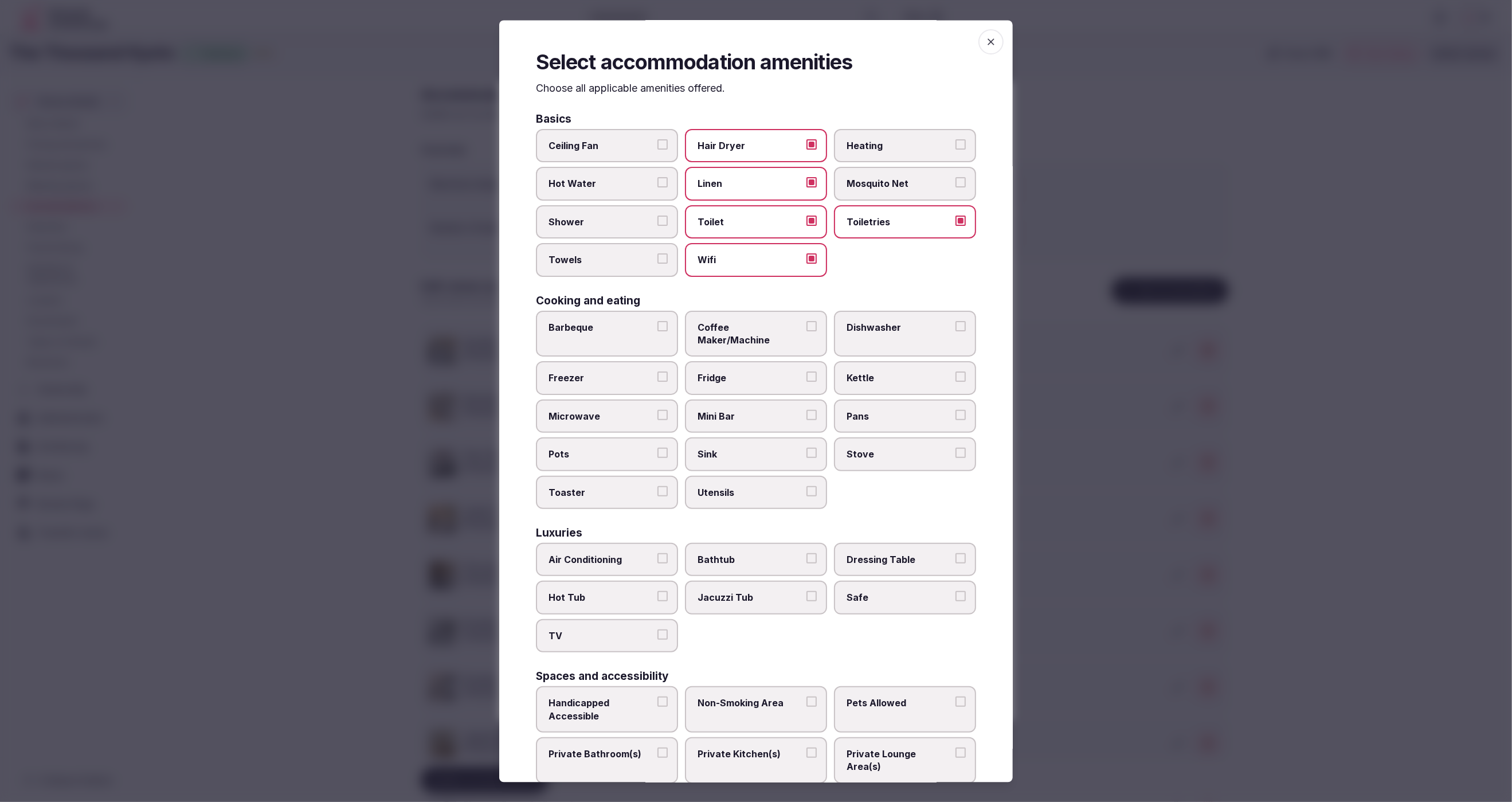
click at [593, 223] on span "Shower" at bounding box center [601, 221] width 105 height 13
click at [658, 223] on button "Shower" at bounding box center [662, 220] width 10 height 10
click at [603, 254] on span "Towels" at bounding box center [601, 260] width 105 height 13
click at [658, 254] on button "Towels" at bounding box center [662, 258] width 10 height 10
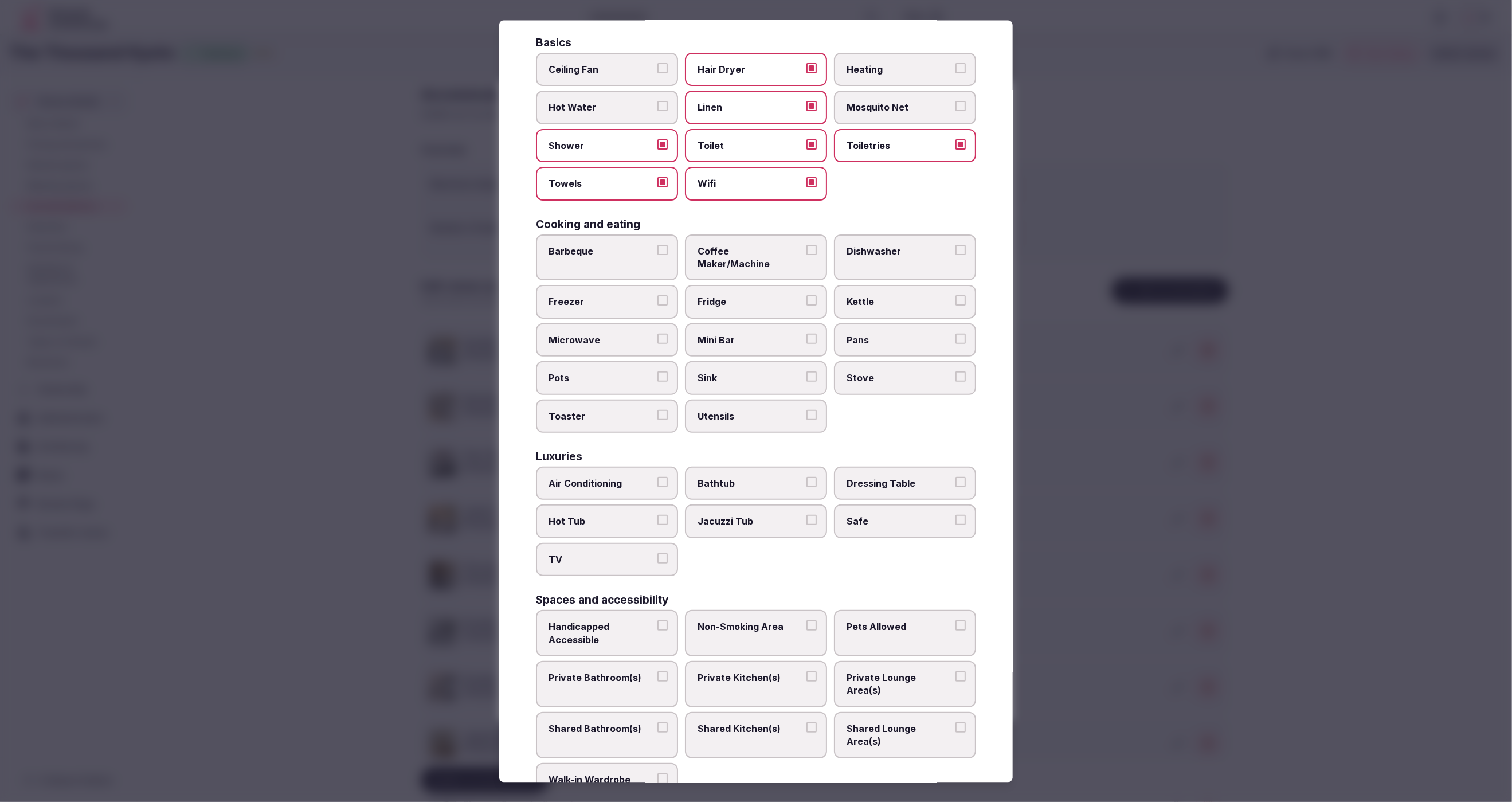
click at [890, 296] on span "Kettle" at bounding box center [899, 302] width 105 height 13
click at [956, 296] on button "Kettle" at bounding box center [960, 301] width 10 height 10
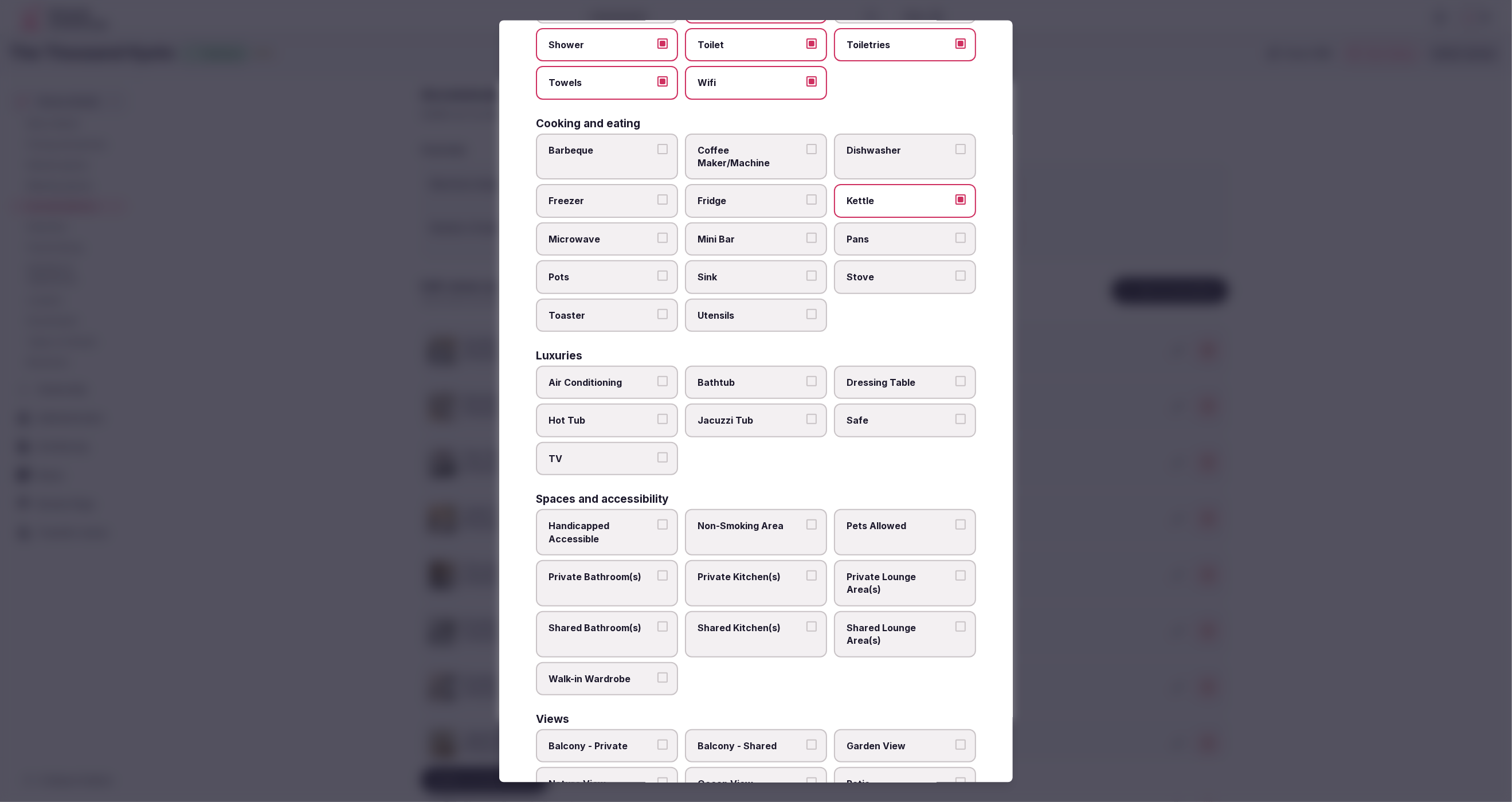
scroll to position [200, 0]
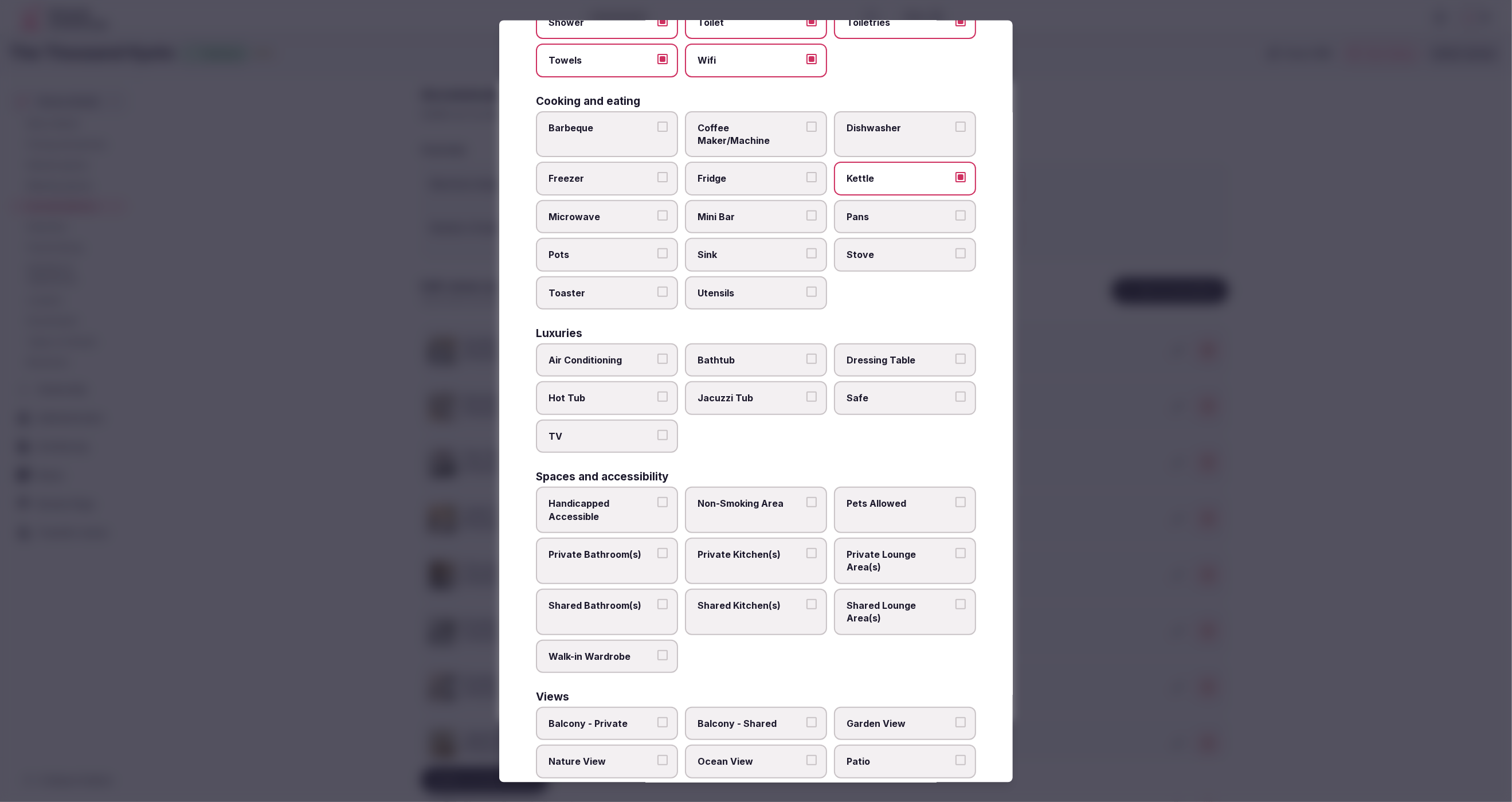
click at [605, 353] on span "Air Conditioning" at bounding box center [601, 359] width 105 height 13
click at [658, 353] on button "Air Conditioning" at bounding box center [662, 358] width 10 height 10
click at [603, 430] on span "TV" at bounding box center [601, 436] width 105 height 13
click at [658, 430] on button "TV" at bounding box center [662, 434] width 10 height 10
click at [882, 387] on label "Safe" at bounding box center [905, 398] width 142 height 34
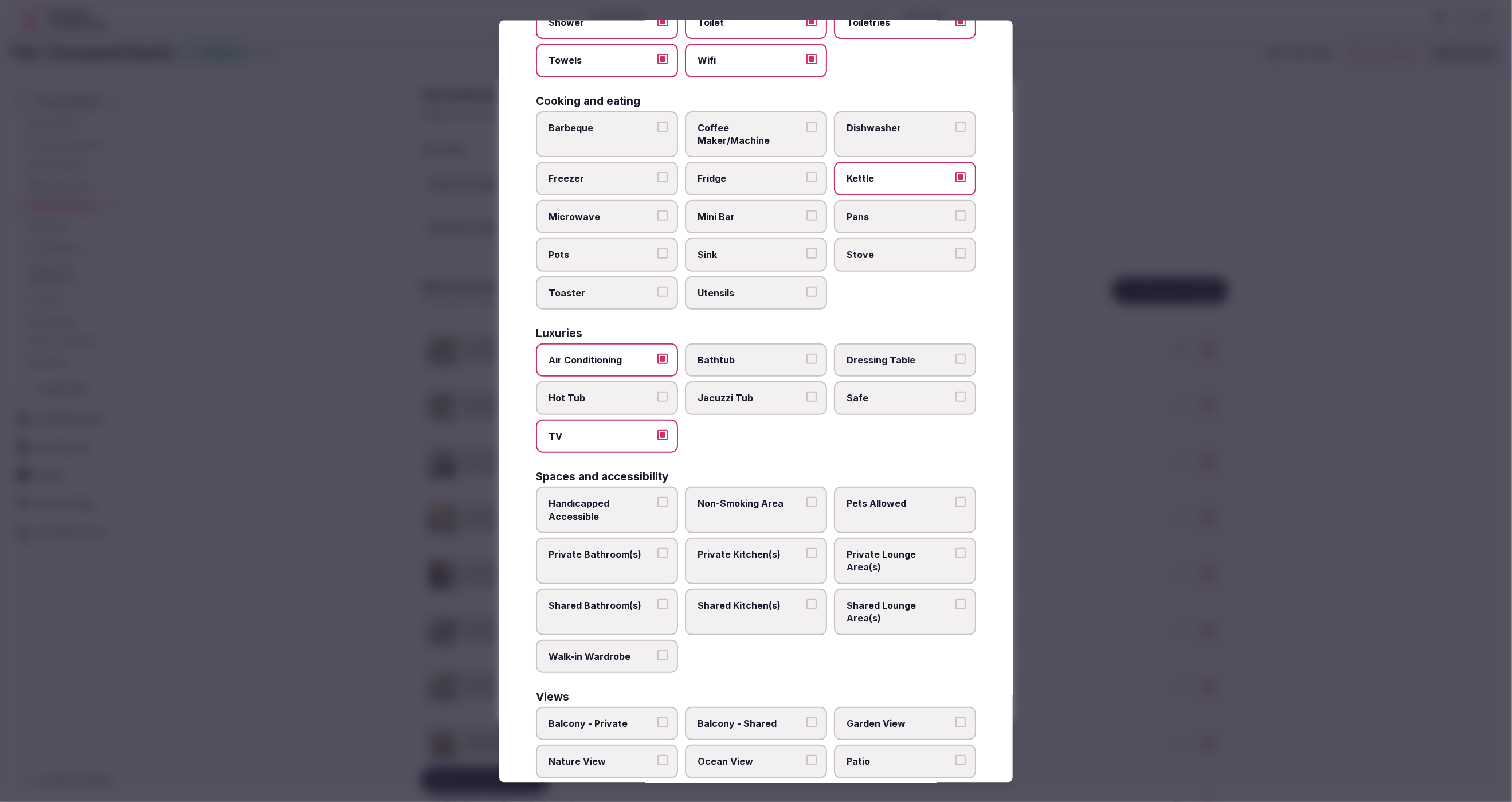
click at [956, 391] on button "Safe" at bounding box center [960, 396] width 10 height 10
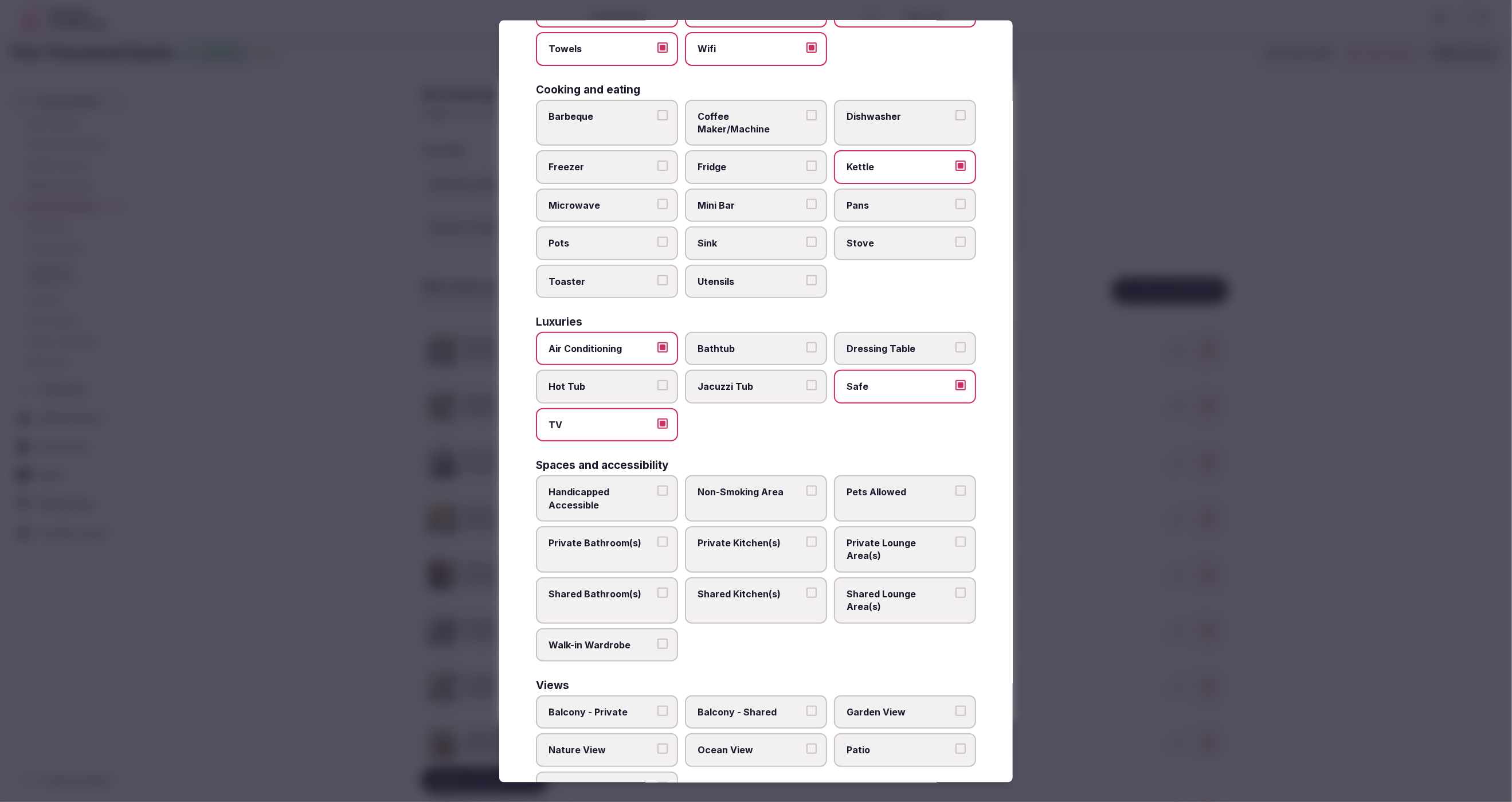
scroll to position [210, 0]
click at [611, 538] on span "Private Bathroom(s)" at bounding box center [601, 544] width 105 height 13
click at [658, 538] on button "Private Bathroom(s)" at bounding box center [662, 542] width 10 height 10
click at [904, 538] on span "Private Lounge Area(s)" at bounding box center [899, 550] width 105 height 26
click at [956, 538] on button "Private Lounge Area(s)" at bounding box center [960, 542] width 10 height 10
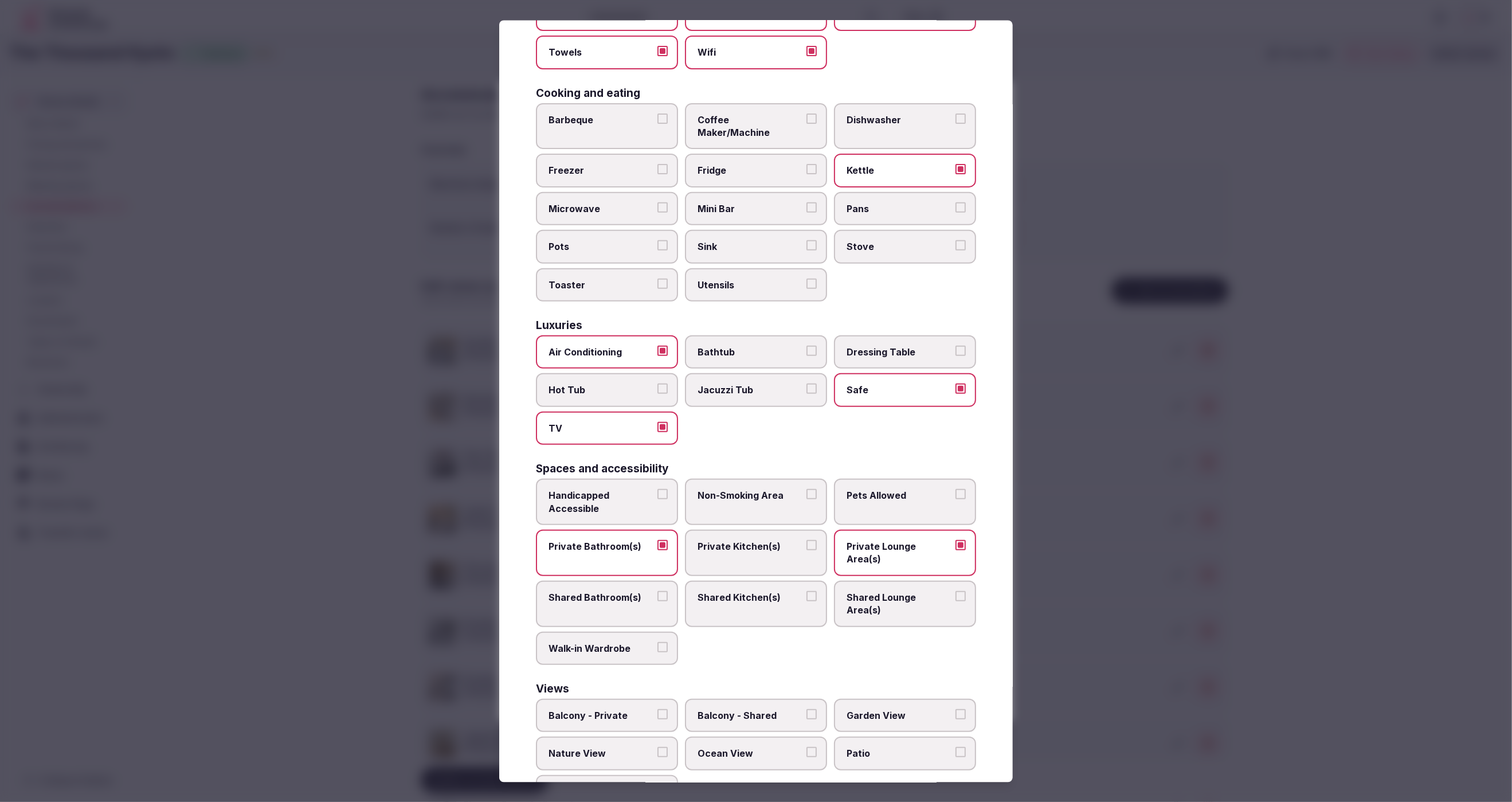
scroll to position [211, 0]
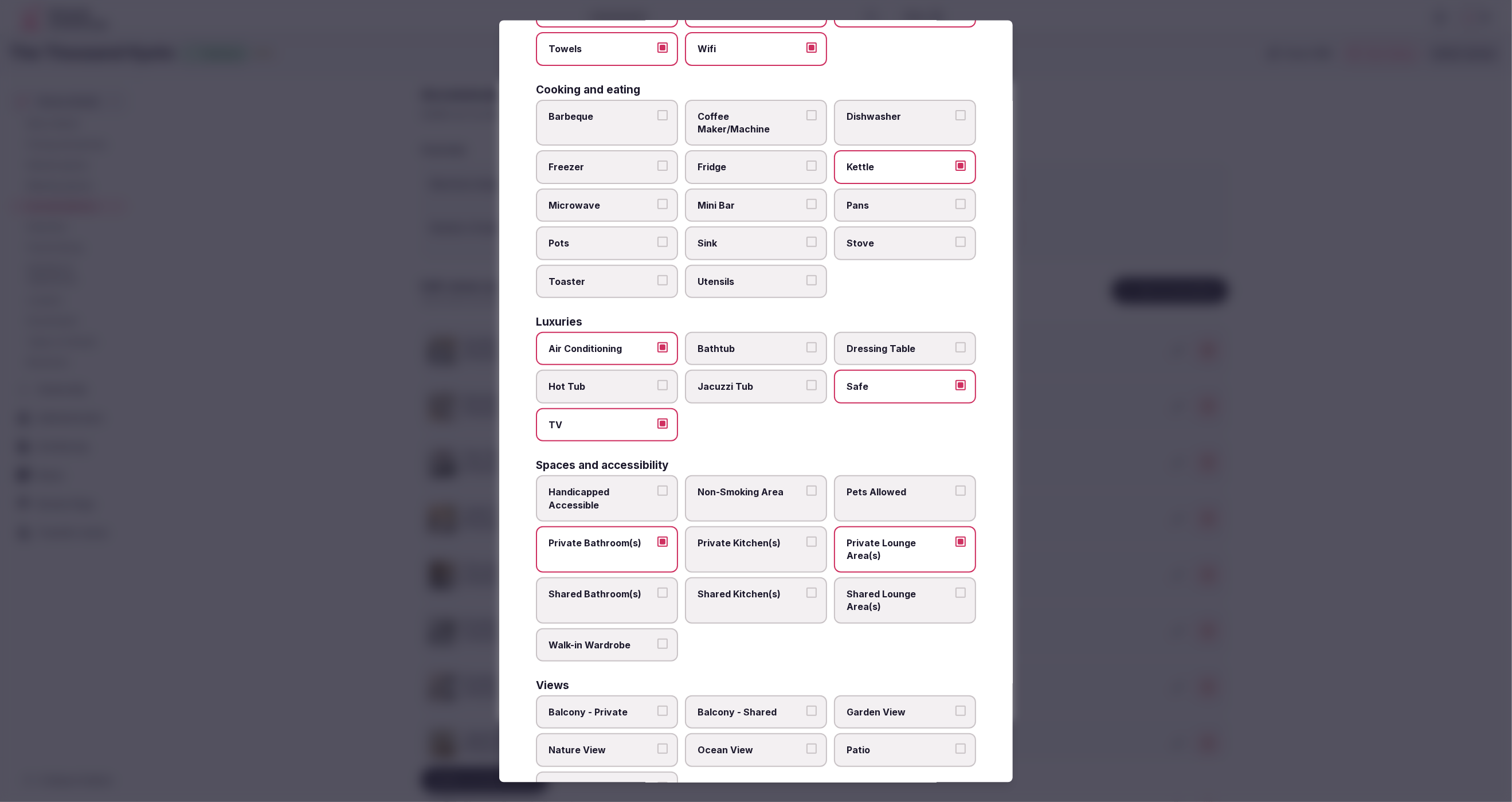
click at [1134, 666] on div at bounding box center [756, 401] width 1512 height 802
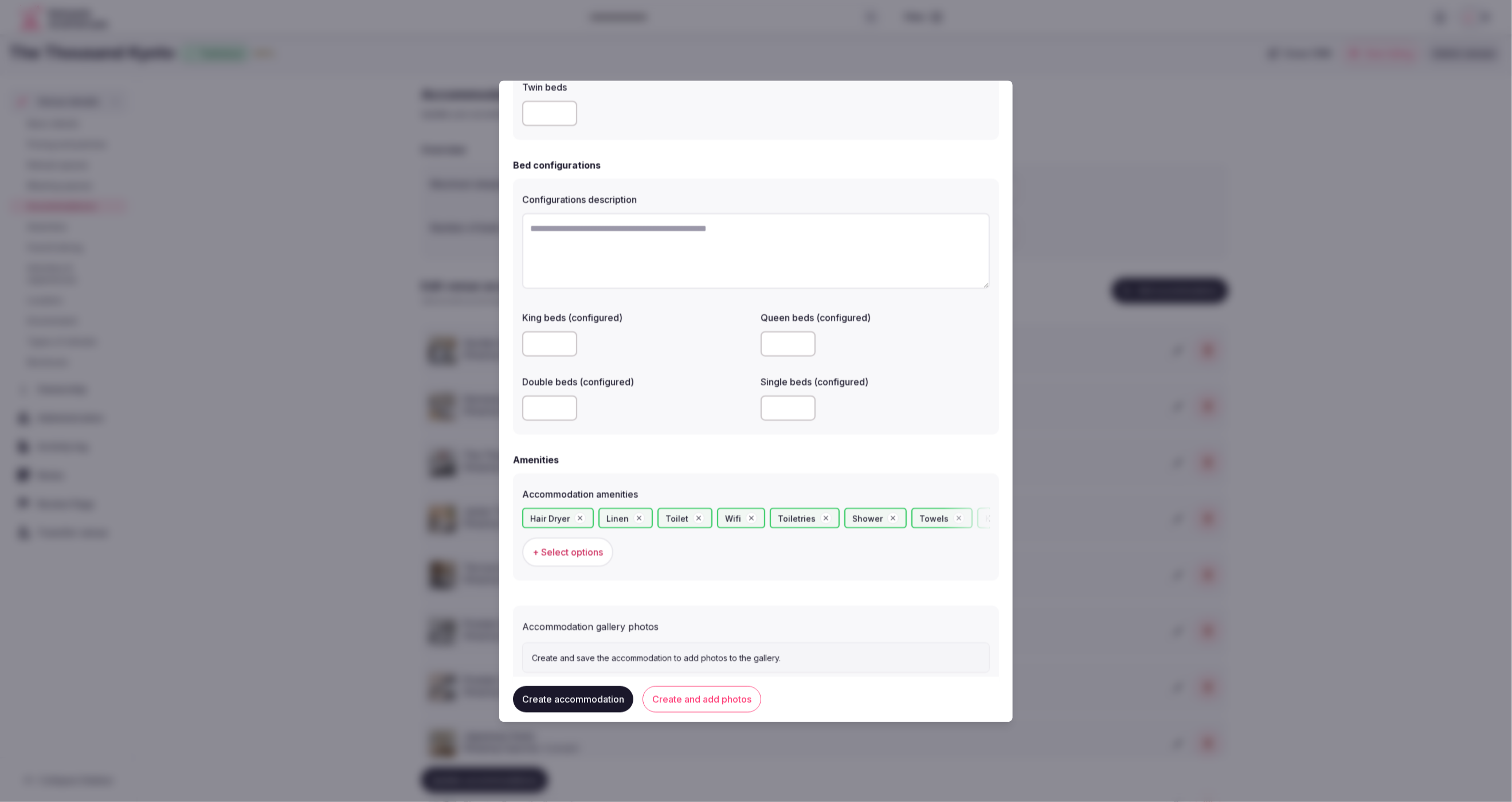
scroll to position [761, 0]
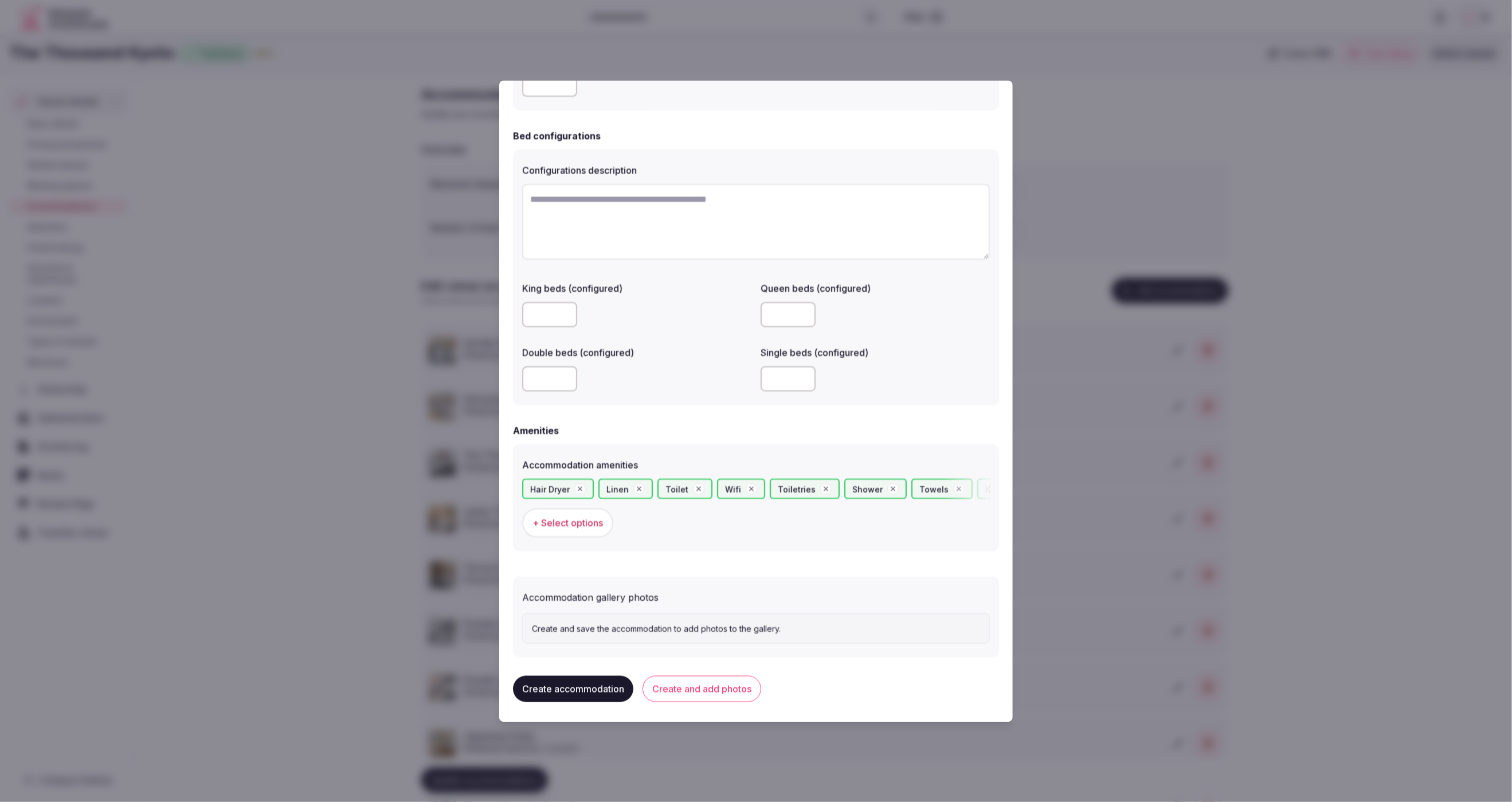
click at [578, 685] on button "Create accommodation" at bounding box center [572, 689] width 120 height 26
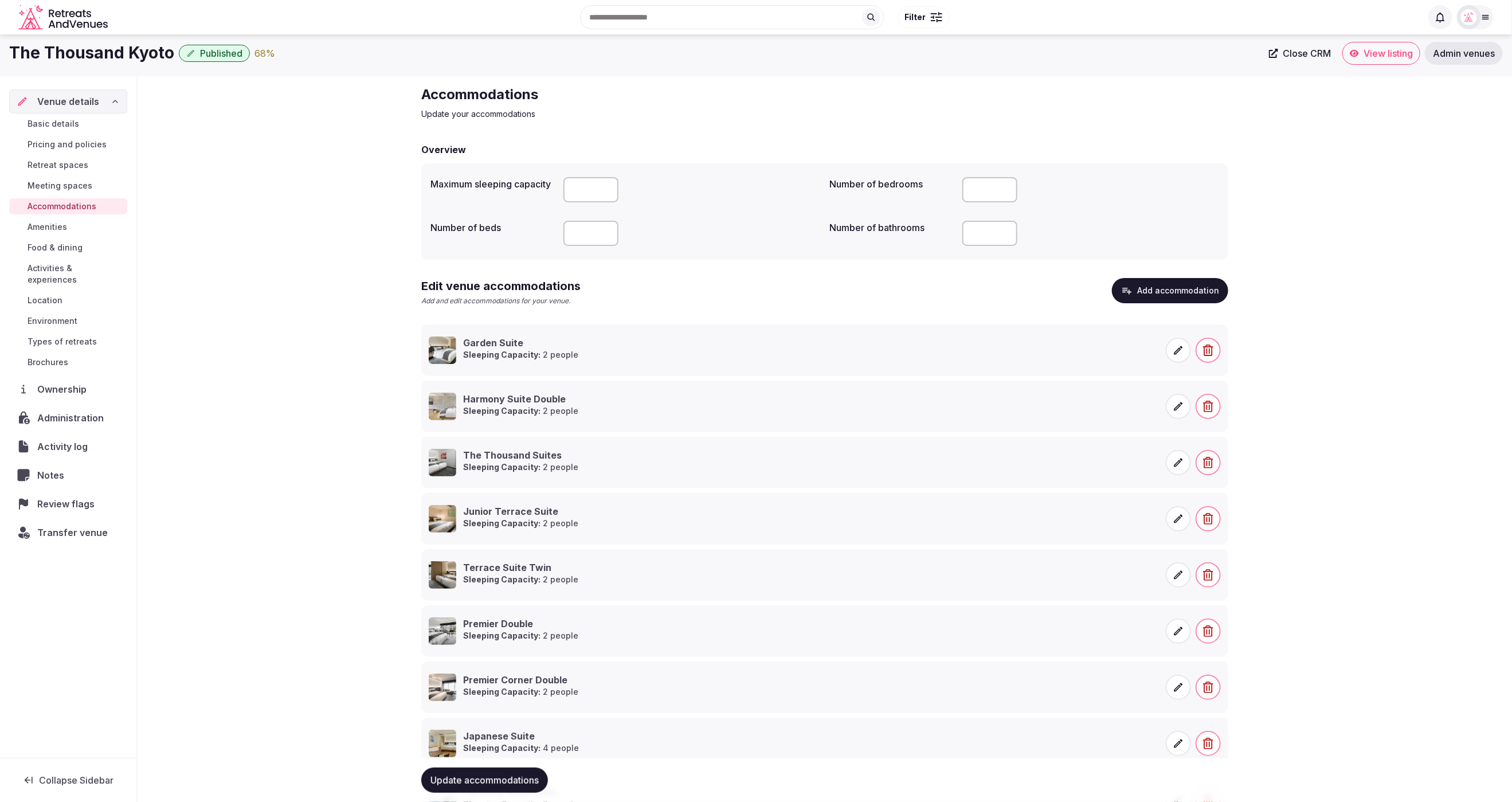
click at [1172, 291] on button "Add accommodation" at bounding box center [1170, 291] width 116 height 26
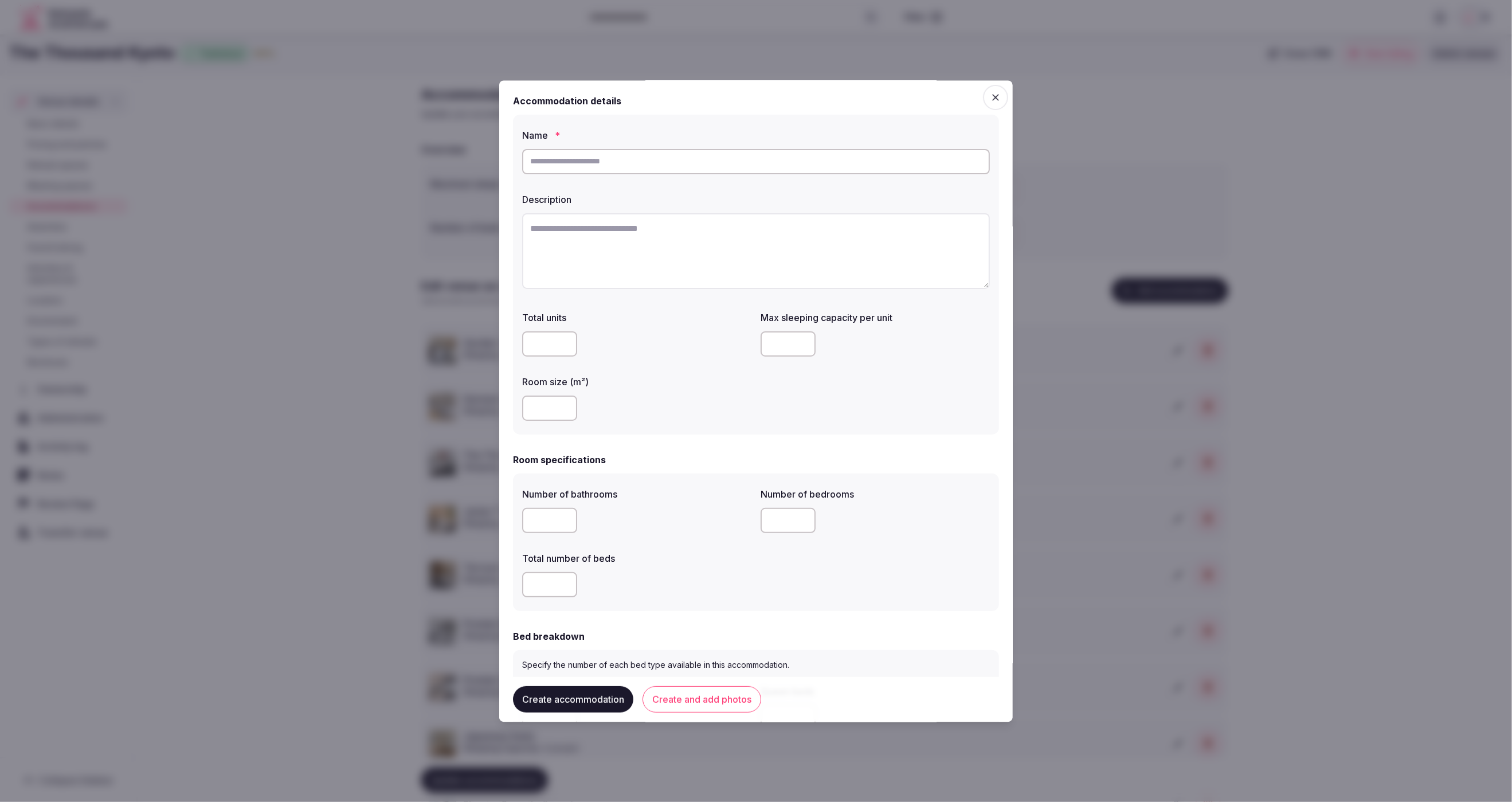
click at [669, 164] on input "text" at bounding box center [756, 162] width 468 height 26
paste input "**********"
drag, startPoint x: 706, startPoint y: 162, endPoint x: 645, endPoint y: 60, distance: 118.8
click at [515, 152] on div "**********" at bounding box center [756, 274] width 486 height 320
type input "**********"
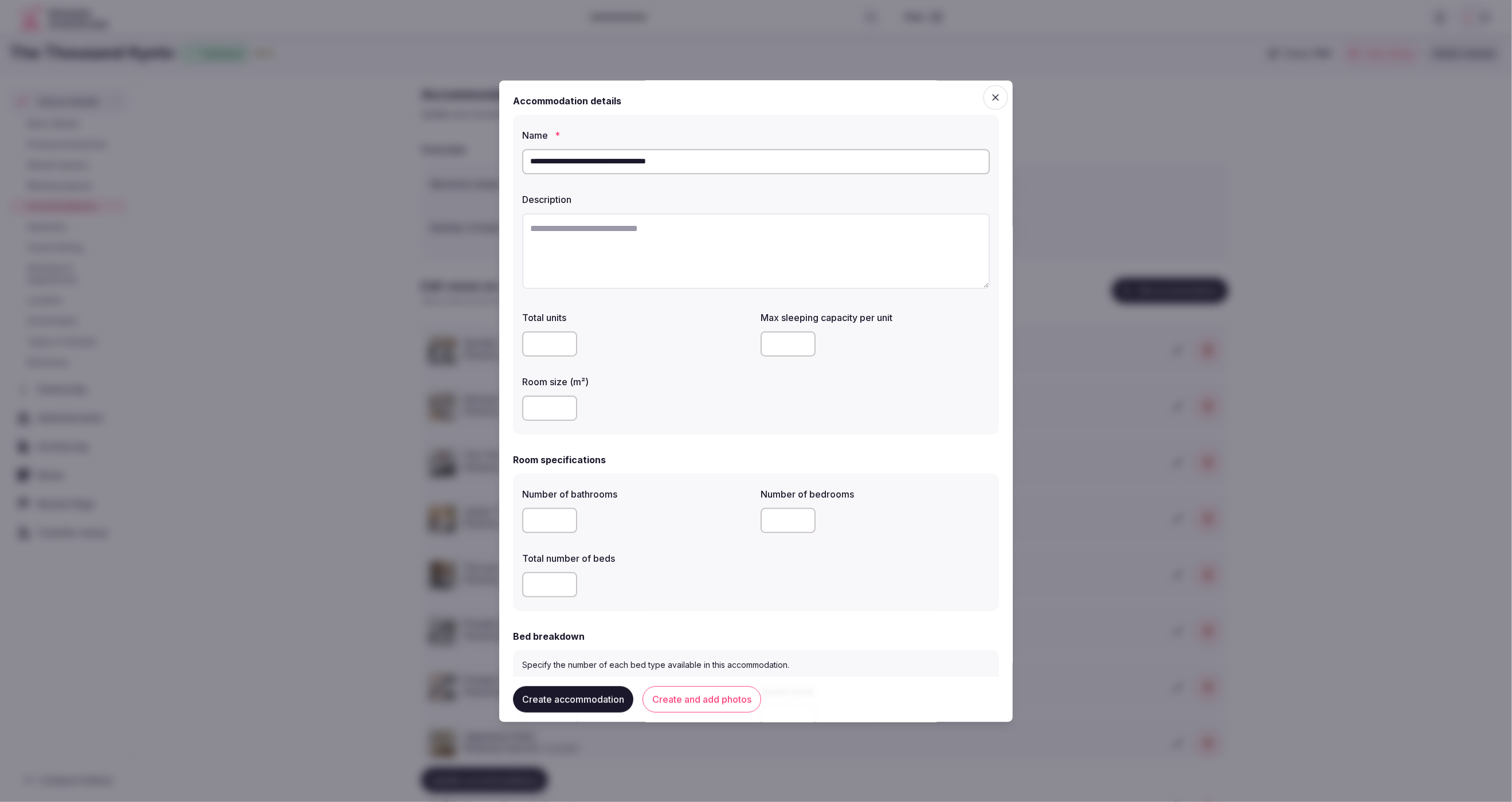
click at [1089, 387] on div at bounding box center [756, 401] width 1512 height 802
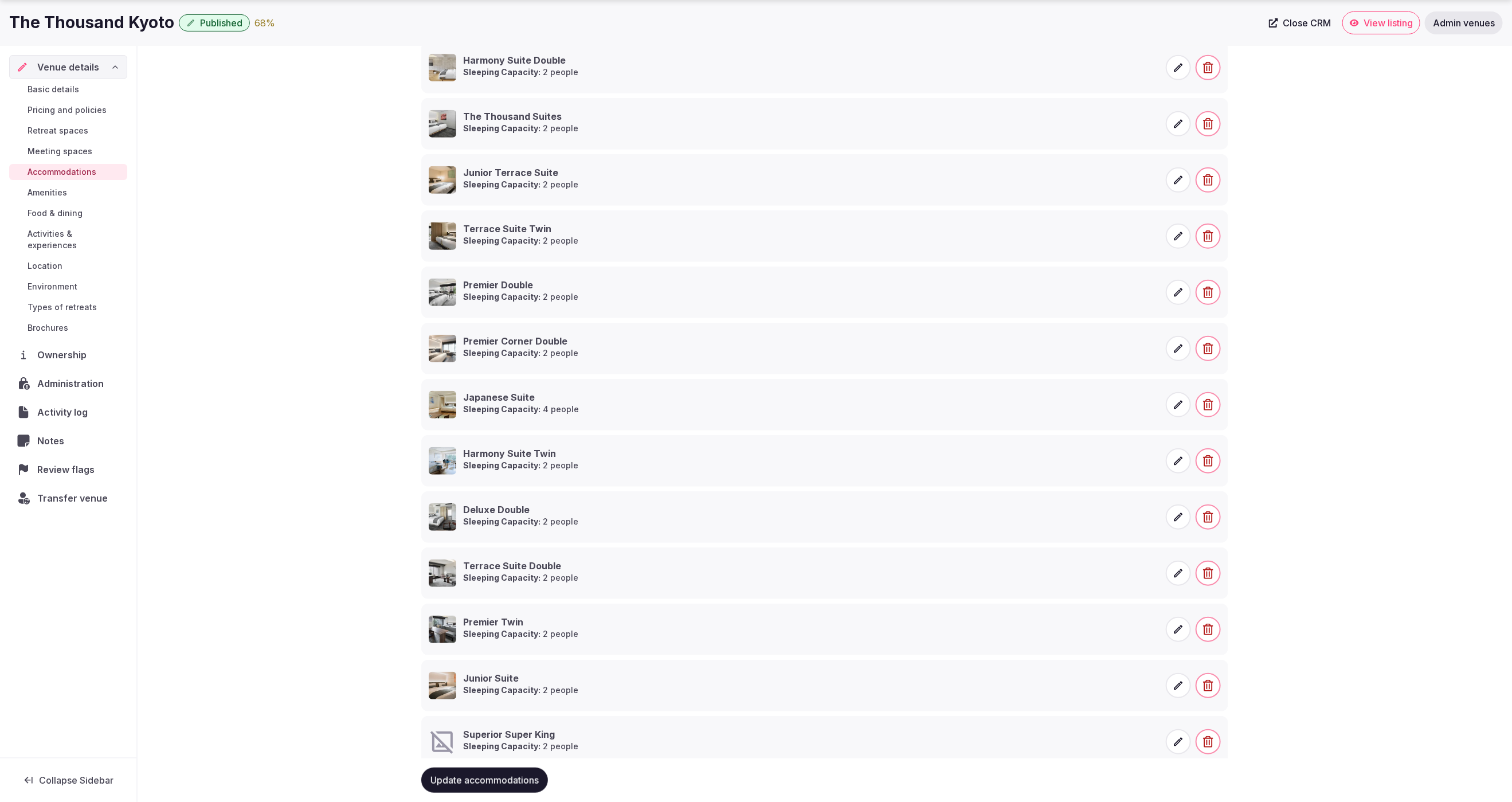
scroll to position [375, 0]
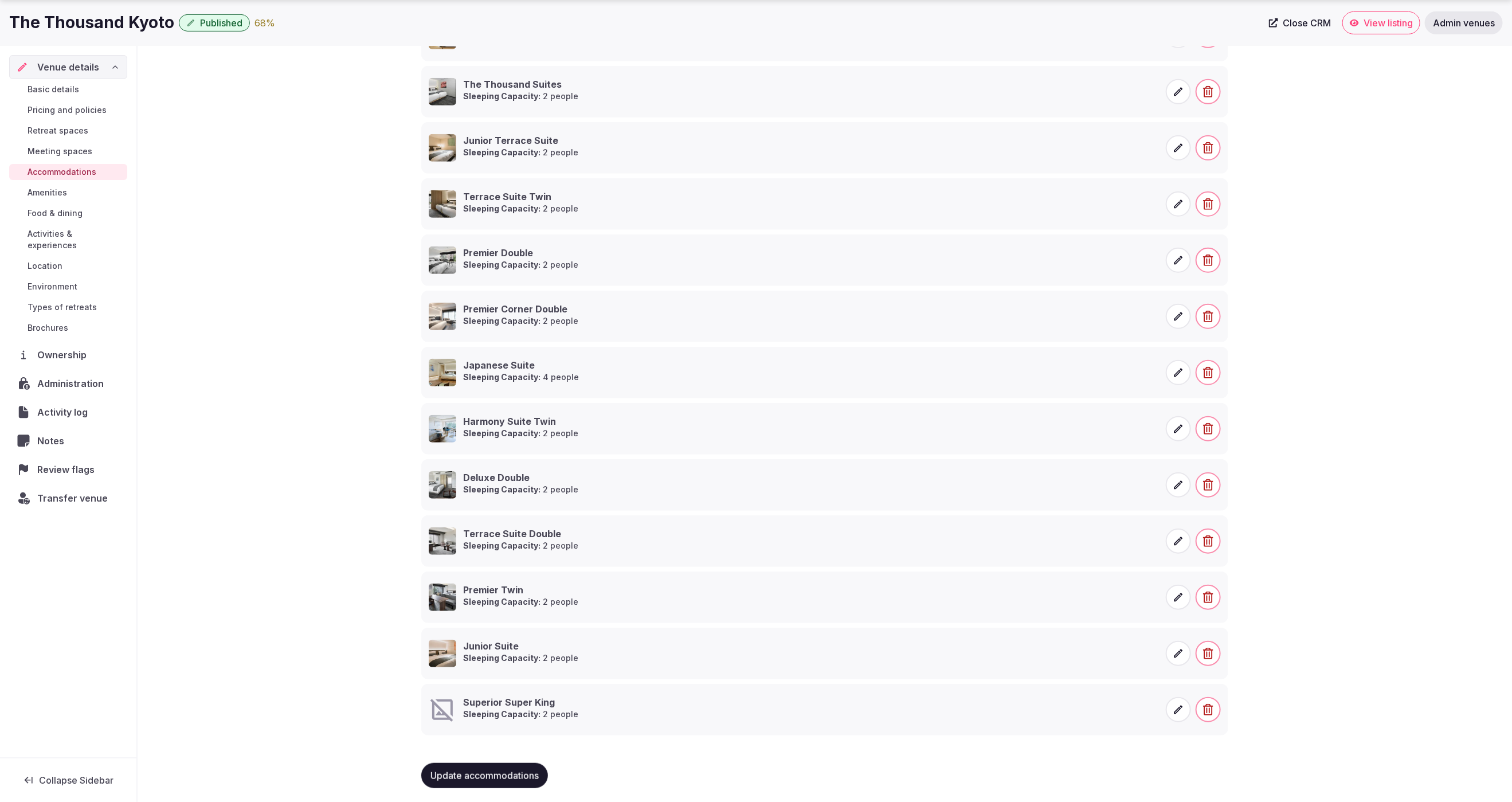
click at [1172, 706] on span at bounding box center [1178, 710] width 26 height 26
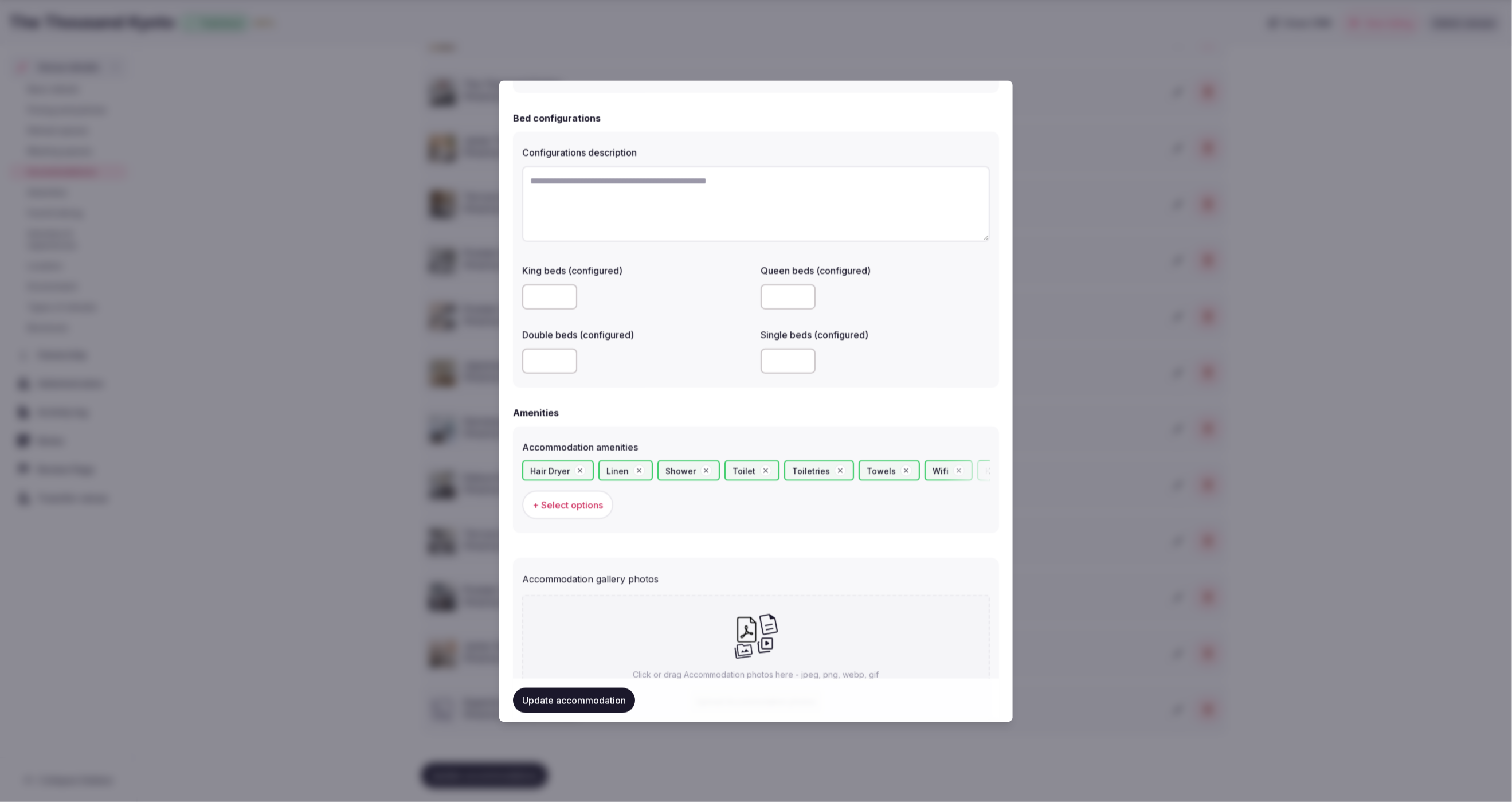
scroll to position [866, 0]
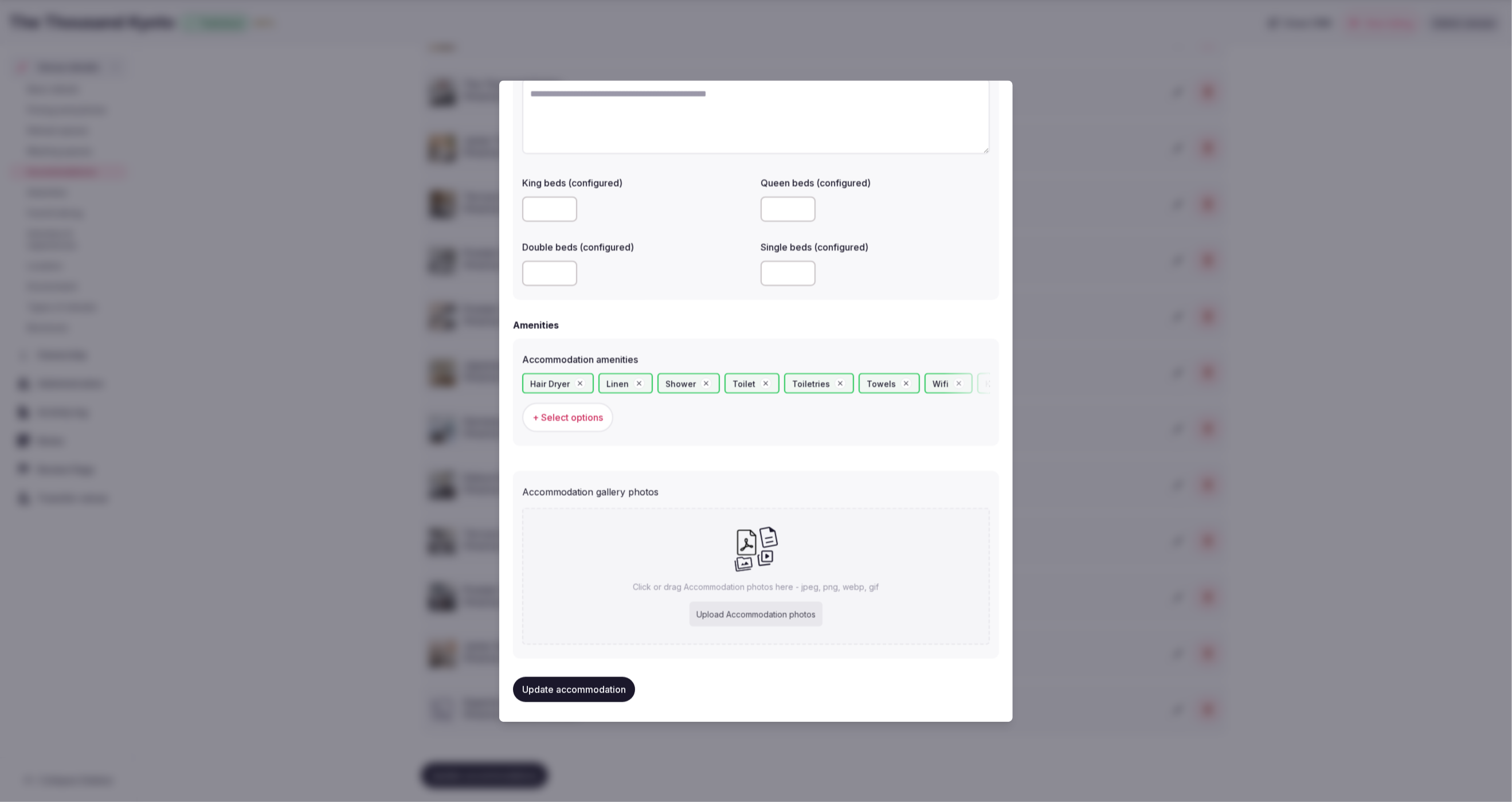
click at [752, 611] on div "Upload Accommodation photos" at bounding box center [756, 614] width 133 height 26
type input "**********"
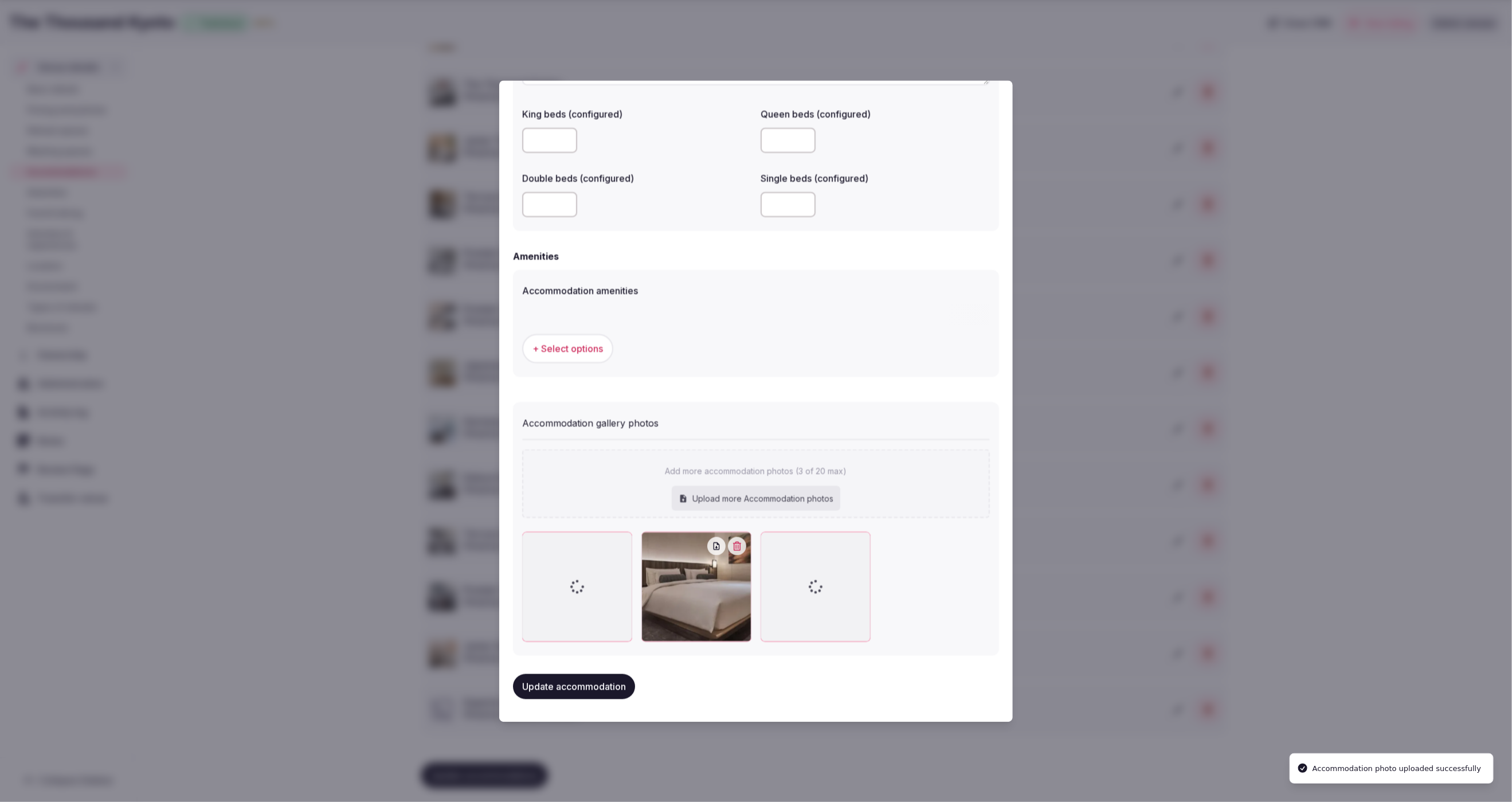
scroll to position [933, 0]
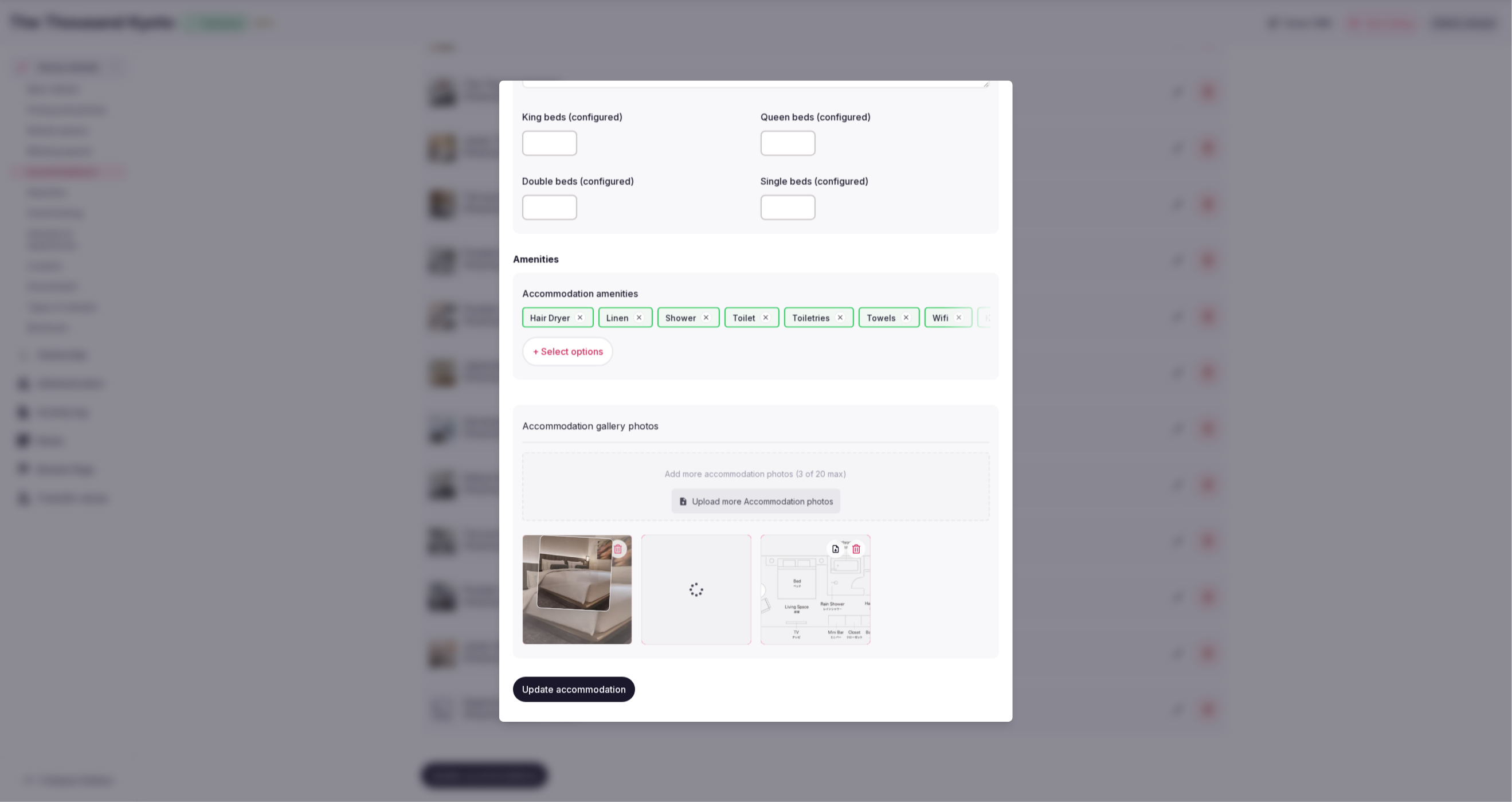
drag, startPoint x: 840, startPoint y: 603, endPoint x: 615, endPoint y: 609, distance: 225.1
click at [615, 609] on div at bounding box center [577, 589] width 110 height 110
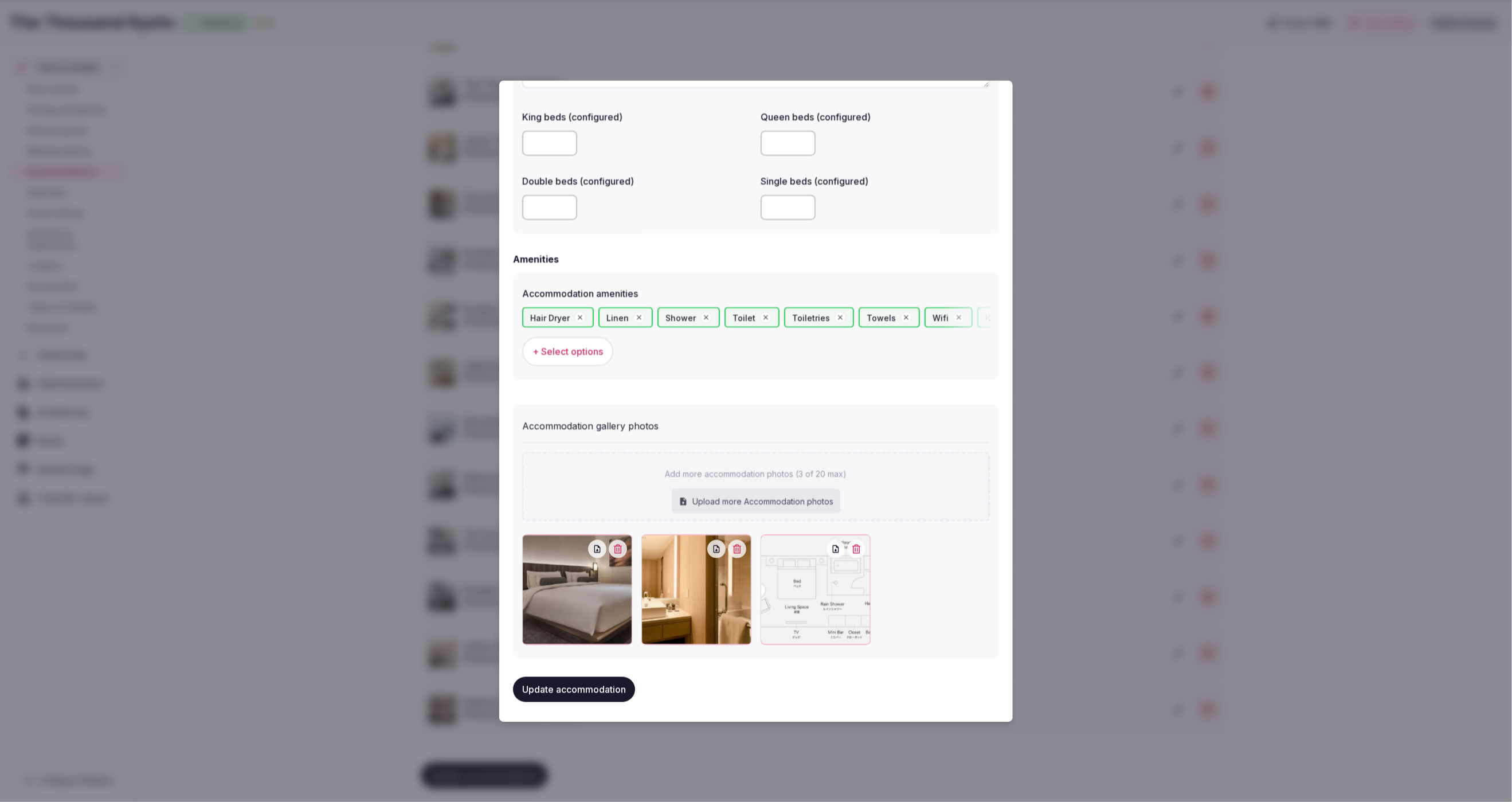
click at [581, 691] on button "Update accommodation" at bounding box center [574, 689] width 122 height 26
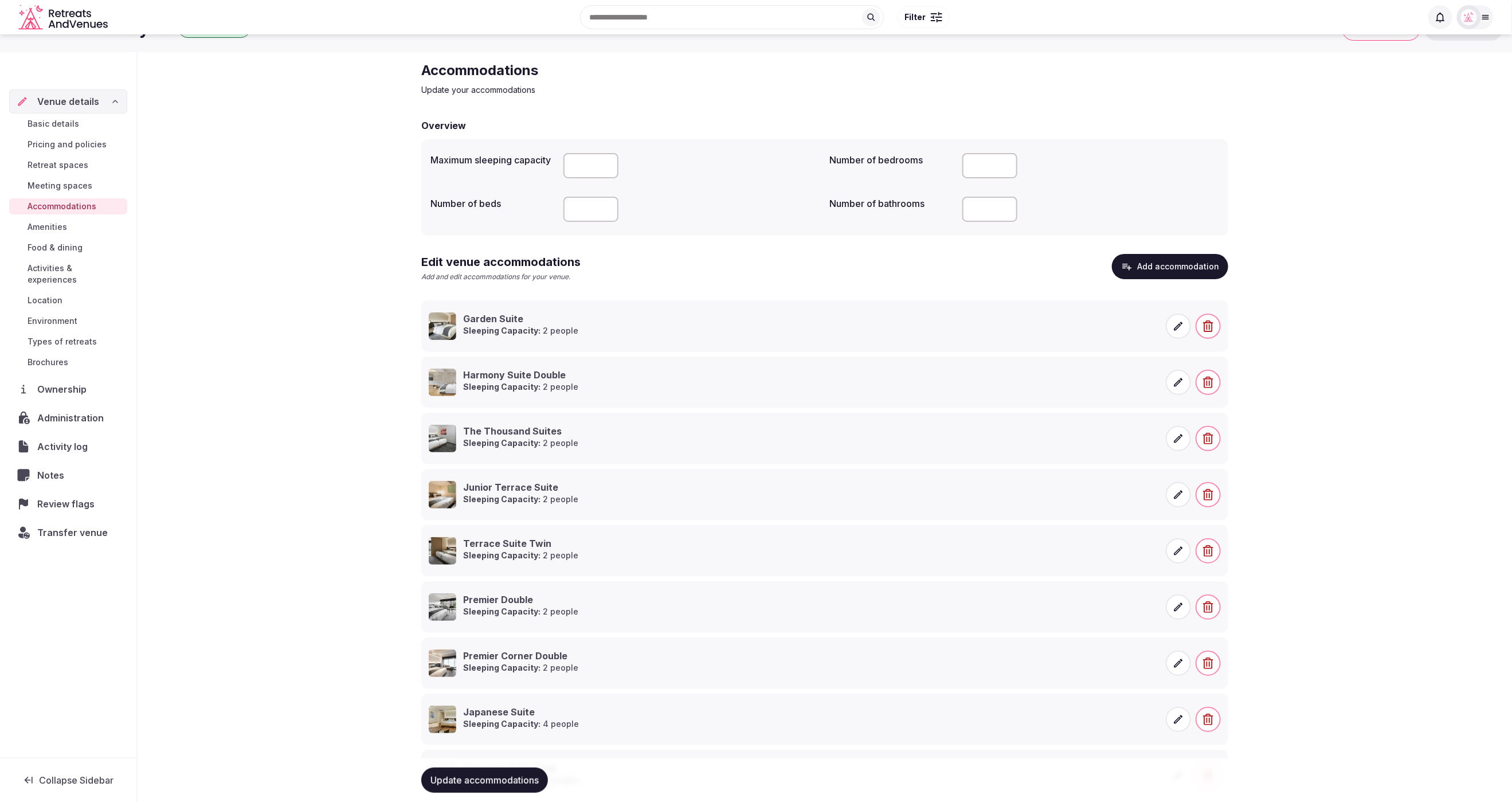
scroll to position [33, 0]
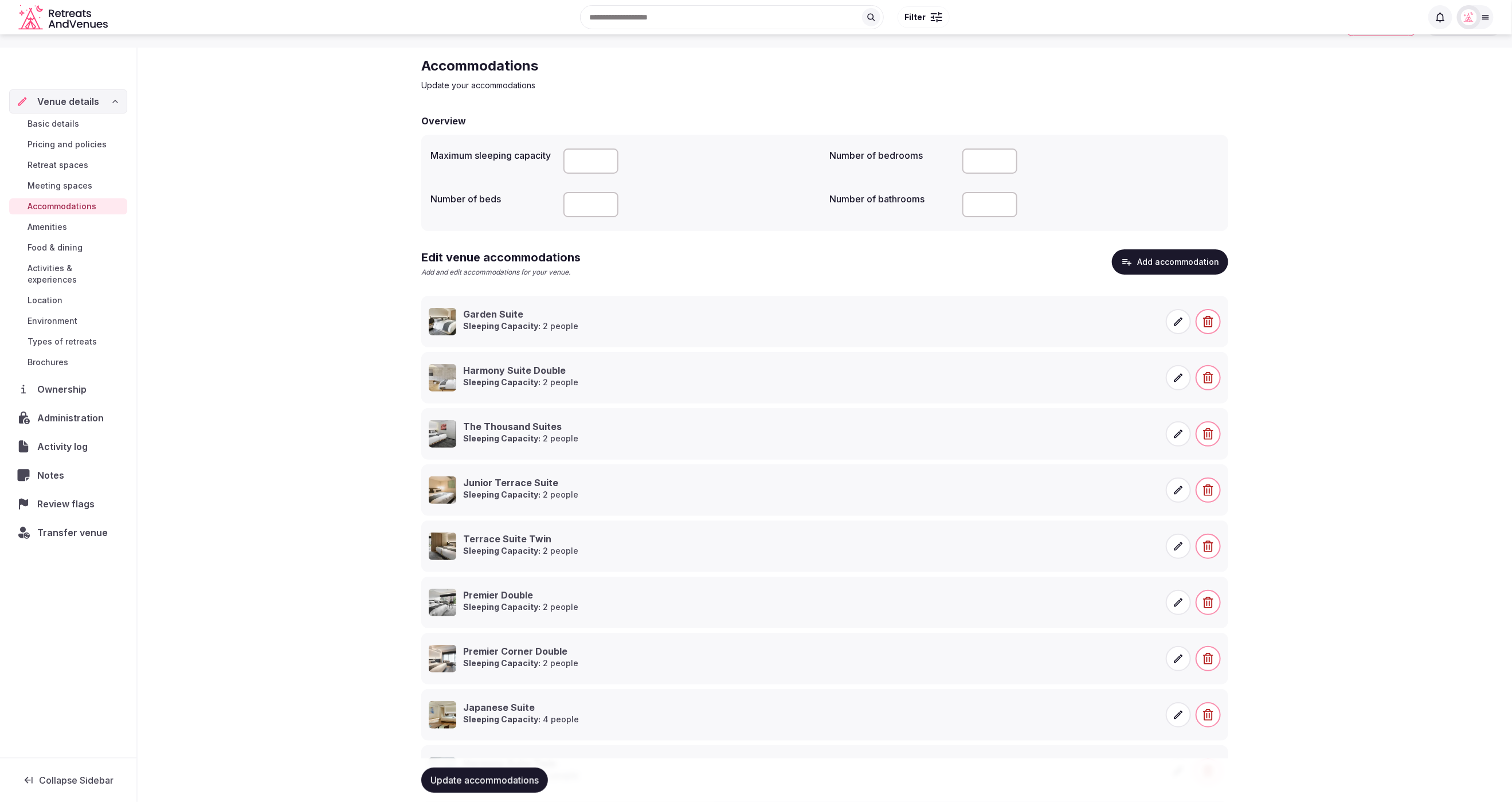
click at [1184, 268] on button "Add accommodation" at bounding box center [1170, 262] width 116 height 26
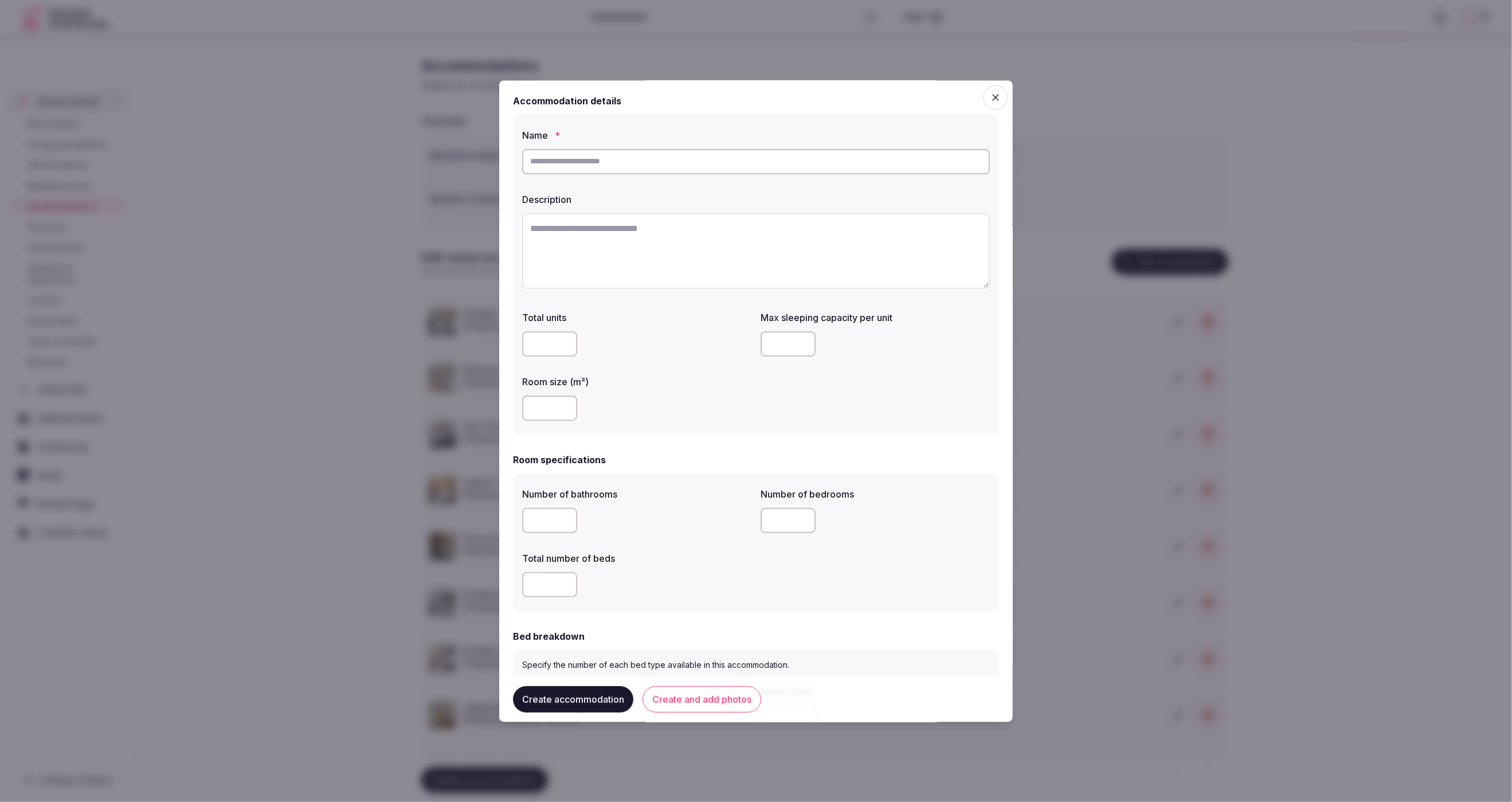
click at [617, 167] on input "text" at bounding box center [756, 162] width 468 height 26
paste input "**********"
type input "**********"
click at [655, 264] on textarea at bounding box center [756, 251] width 468 height 76
paste textarea "**********"
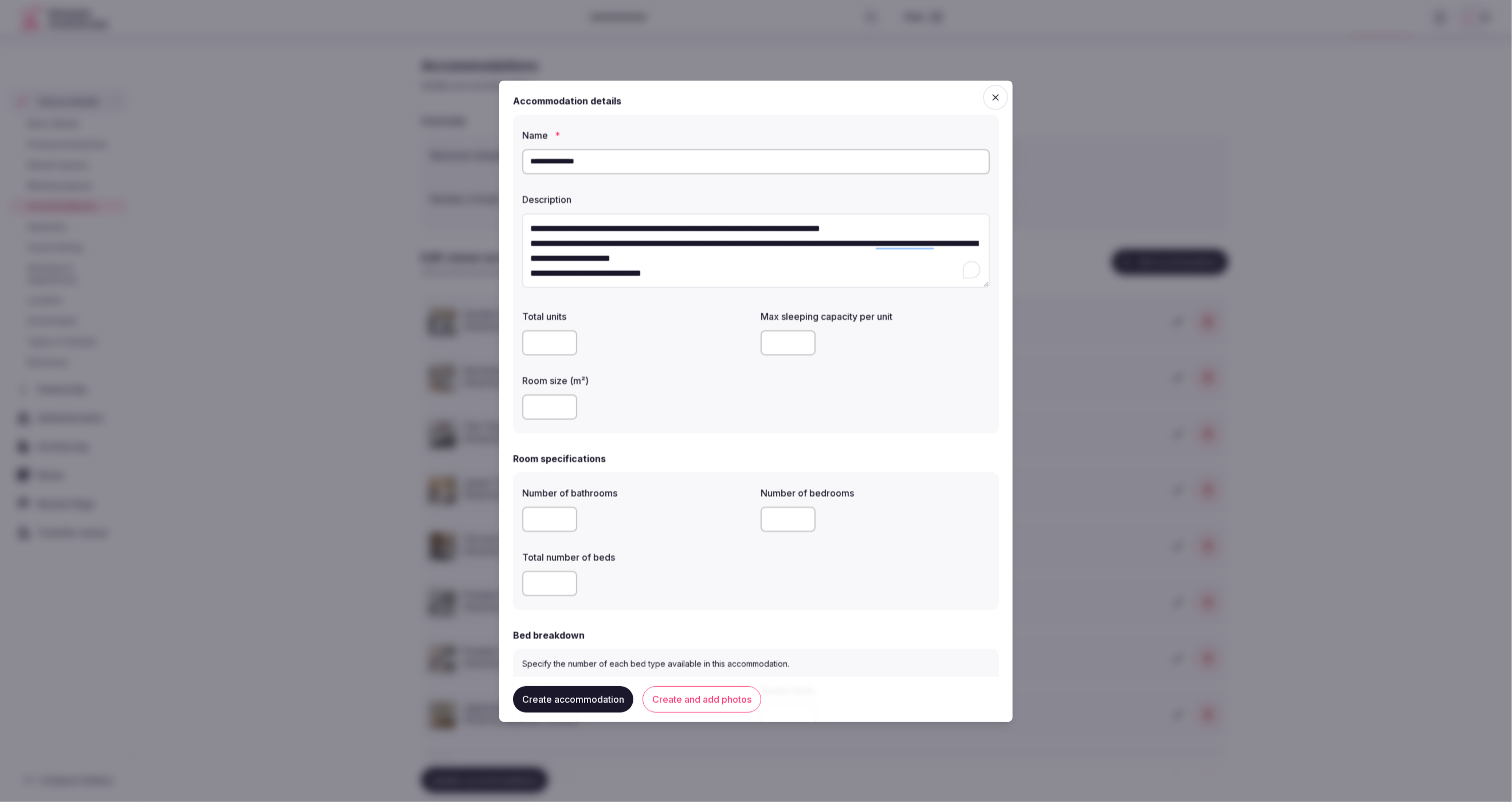
click at [776, 257] on textarea "**********" at bounding box center [756, 251] width 468 height 75
type textarea "**********"
click at [634, 336] on div at bounding box center [637, 344] width 230 height 26
click at [544, 403] on input "number" at bounding box center [550, 405] width 55 height 26
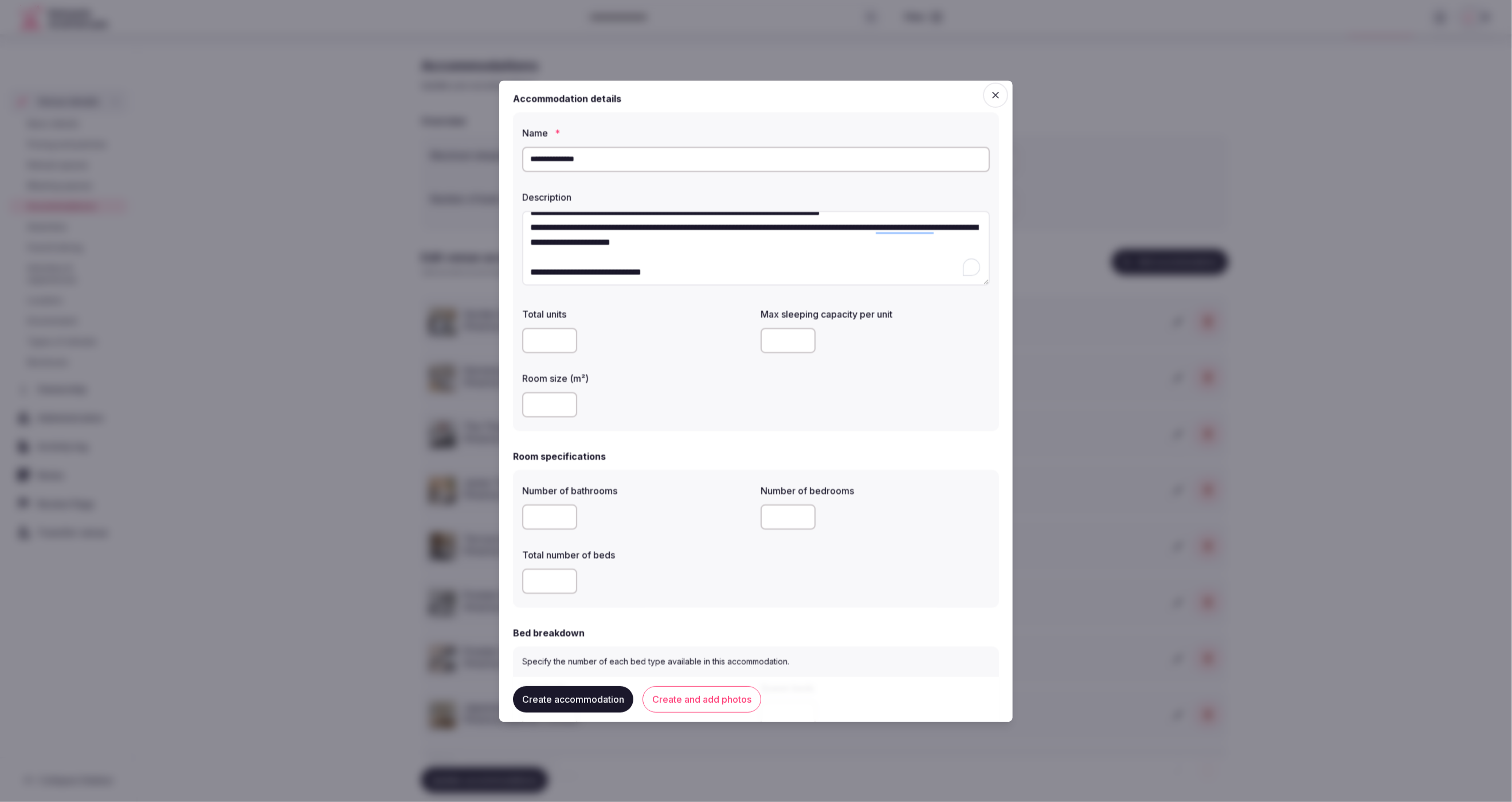
type input "**"
click at [780, 340] on input "number" at bounding box center [788, 341] width 55 height 26
type input "*"
click at [778, 409] on div "Total units Max sleeping capacity per unit * Room size (m²) **" at bounding box center [756, 363] width 468 height 119
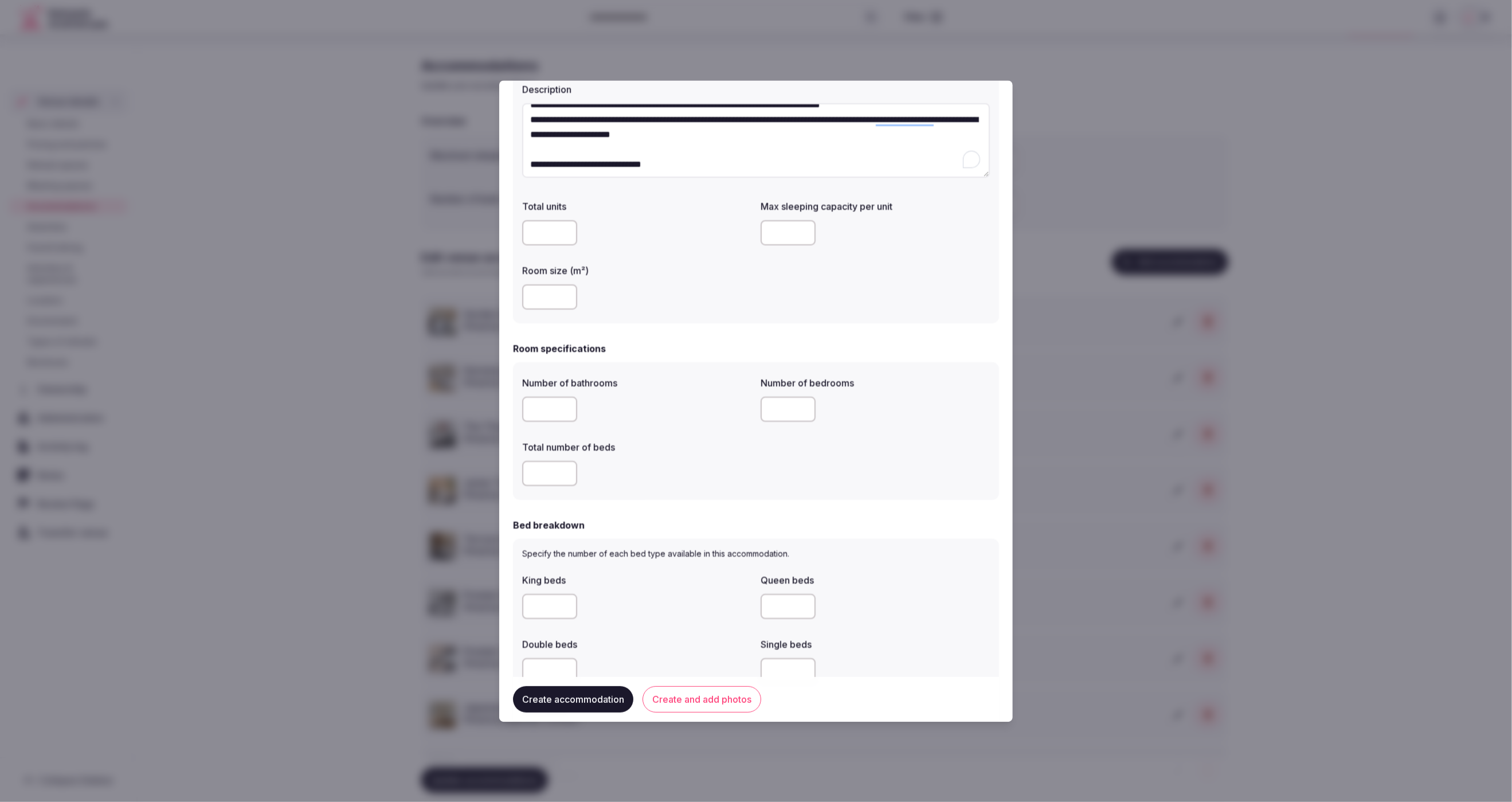
scroll to position [115, 0]
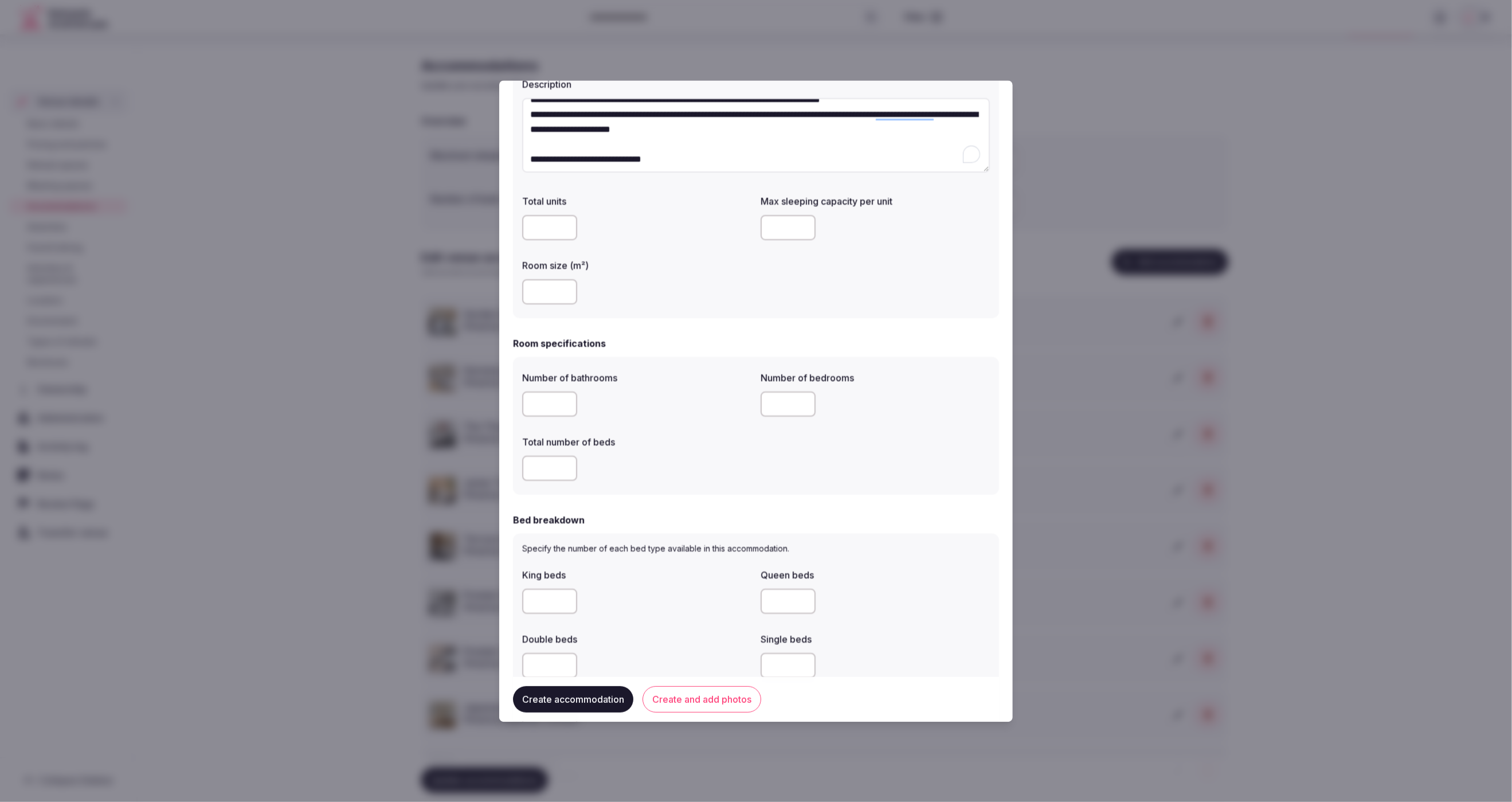
click at [548, 407] on input "number" at bounding box center [550, 405] width 55 height 26
type input "*"
click at [556, 473] on input "number" at bounding box center [550, 469] width 55 height 26
type input "*"
click at [784, 405] on input "number" at bounding box center [788, 405] width 55 height 26
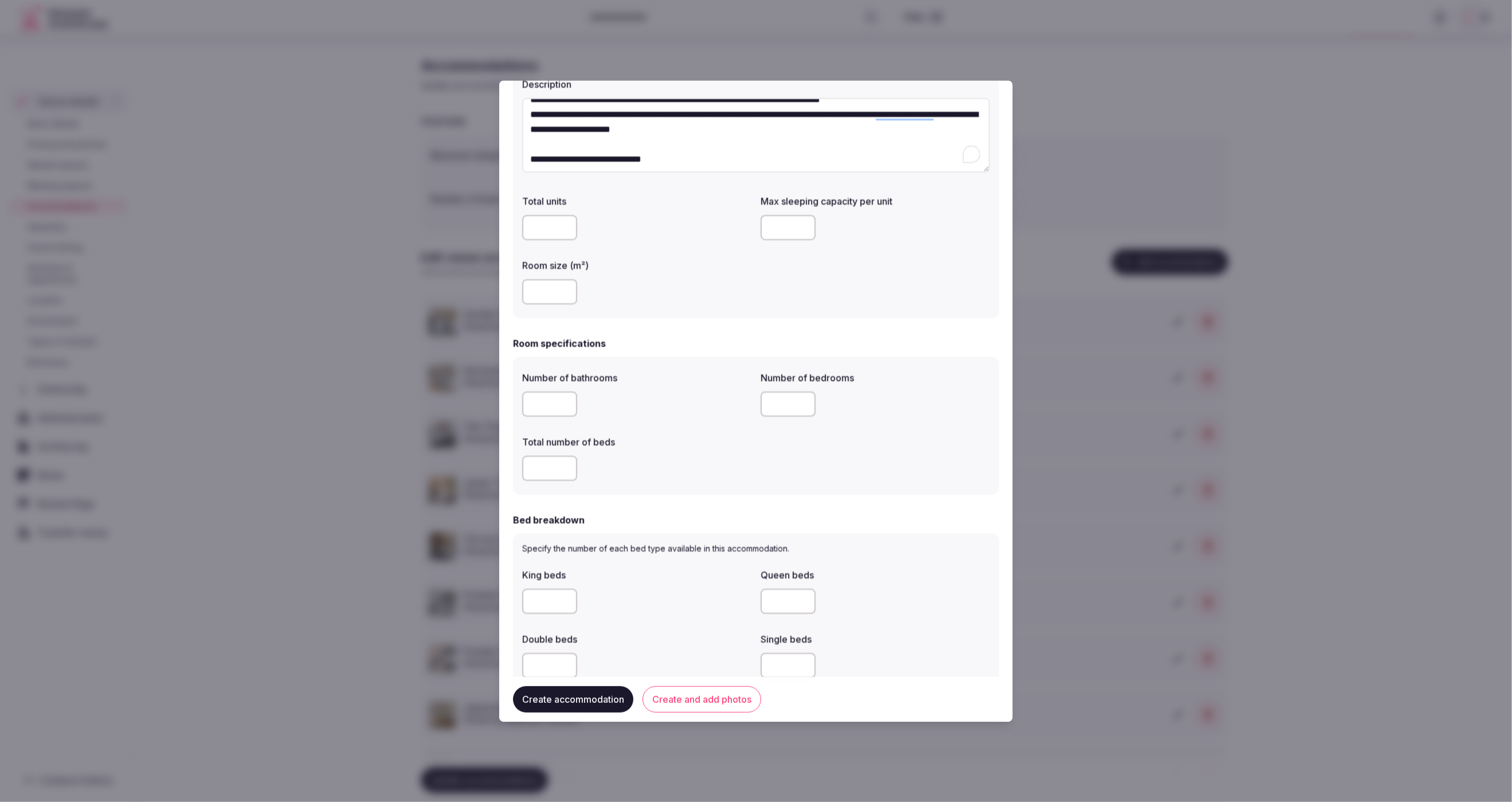
type input "*"
click at [689, 438] on label "Total number of beds" at bounding box center [637, 443] width 230 height 9
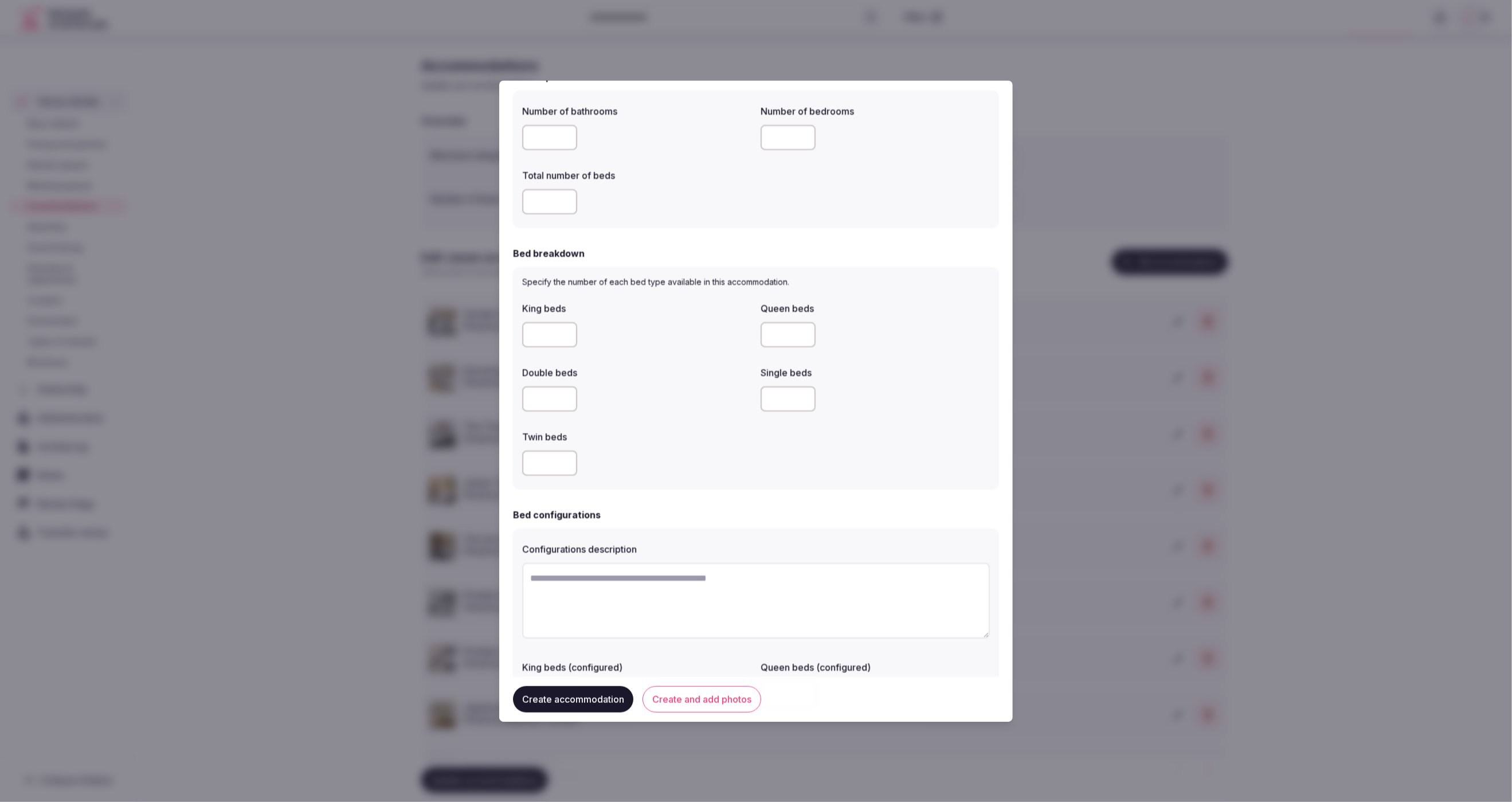
scroll to position [525, 0]
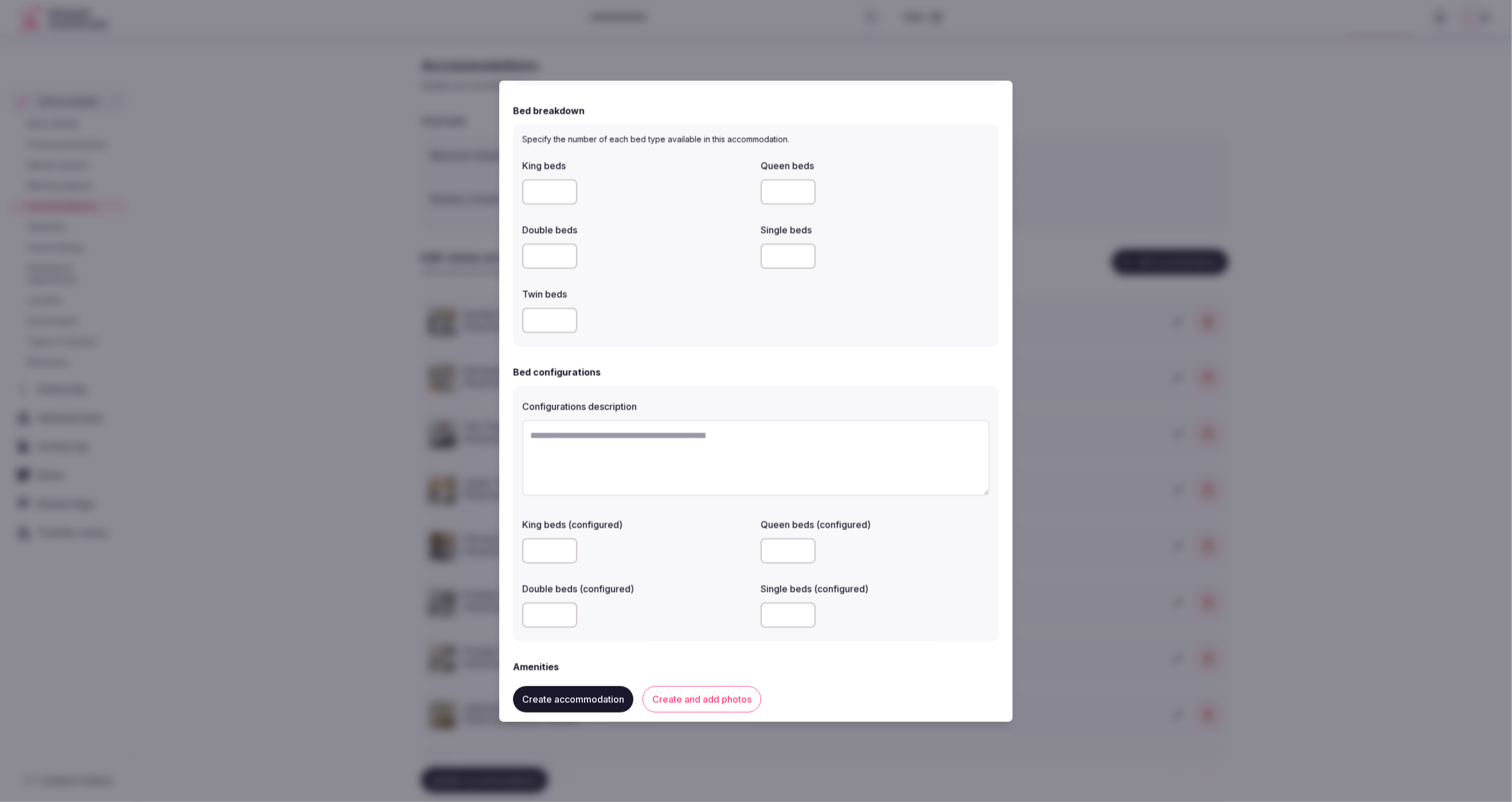
click at [536, 253] on input "number" at bounding box center [550, 256] width 55 height 26
type input "*"
click at [777, 306] on div "King beds Queen beds Double beds * Single beds Twin beds" at bounding box center [756, 246] width 468 height 183
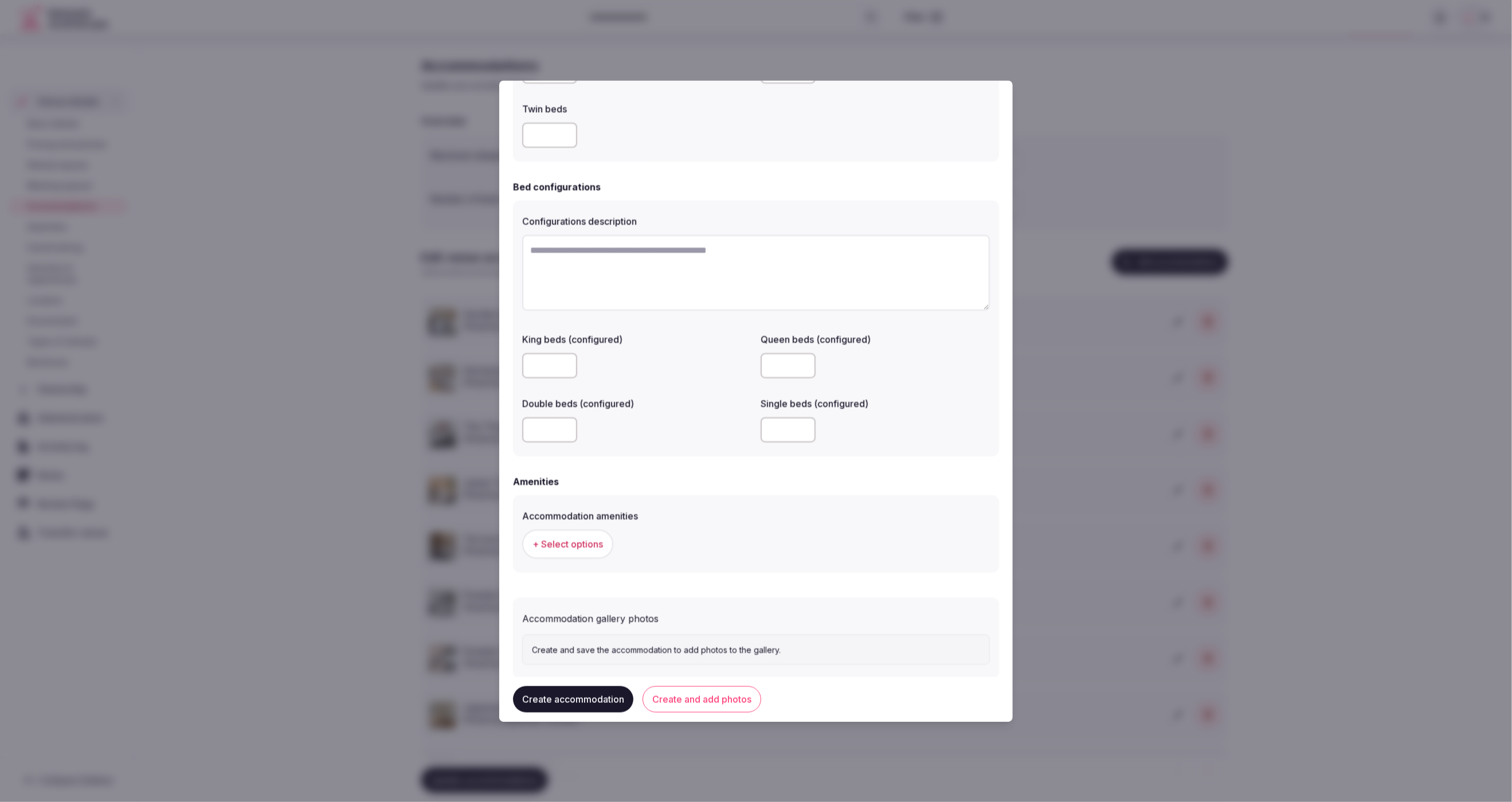
scroll to position [732, 0]
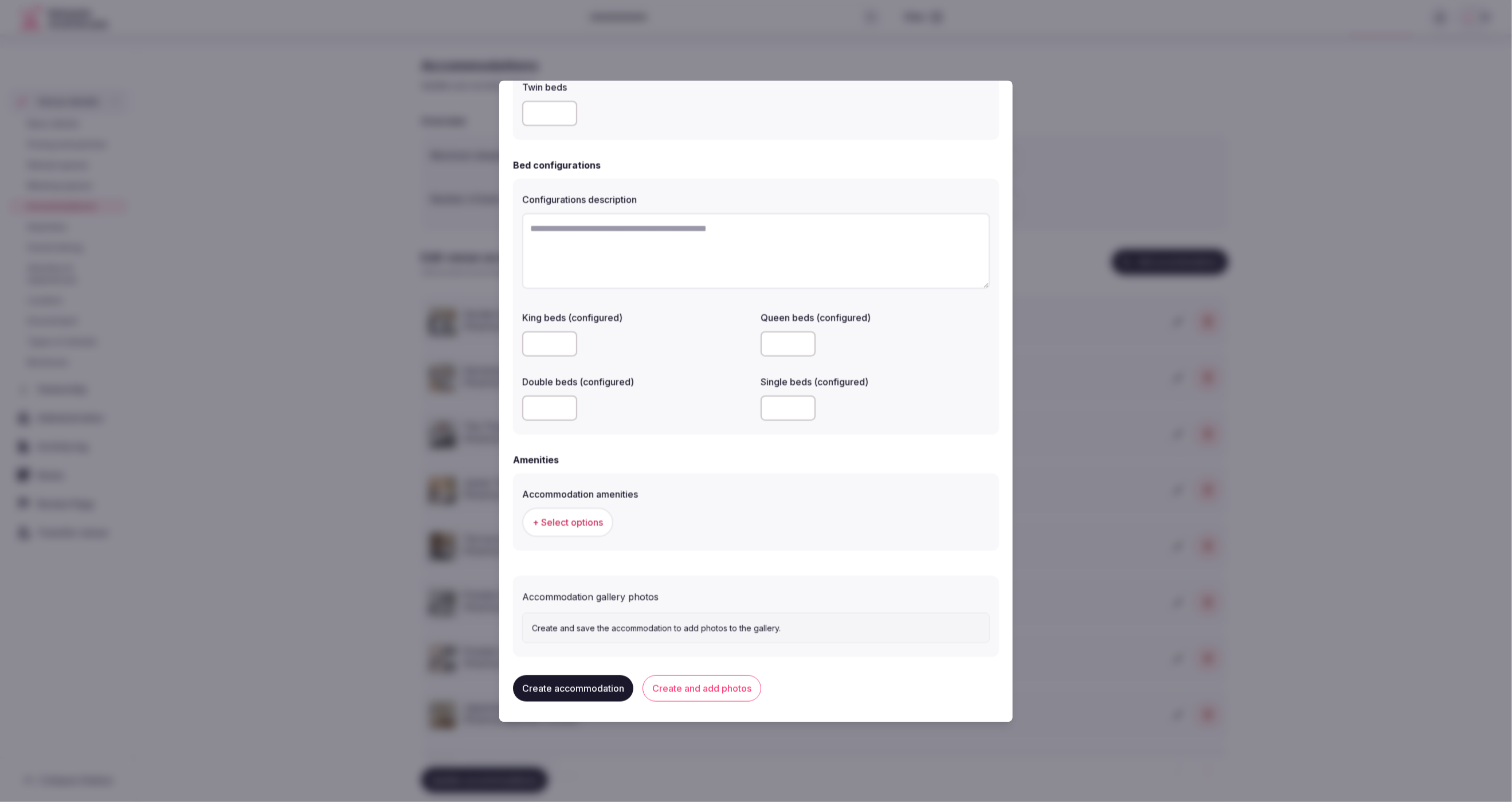
click at [577, 520] on span "+ Select options" at bounding box center [567, 522] width 70 height 13
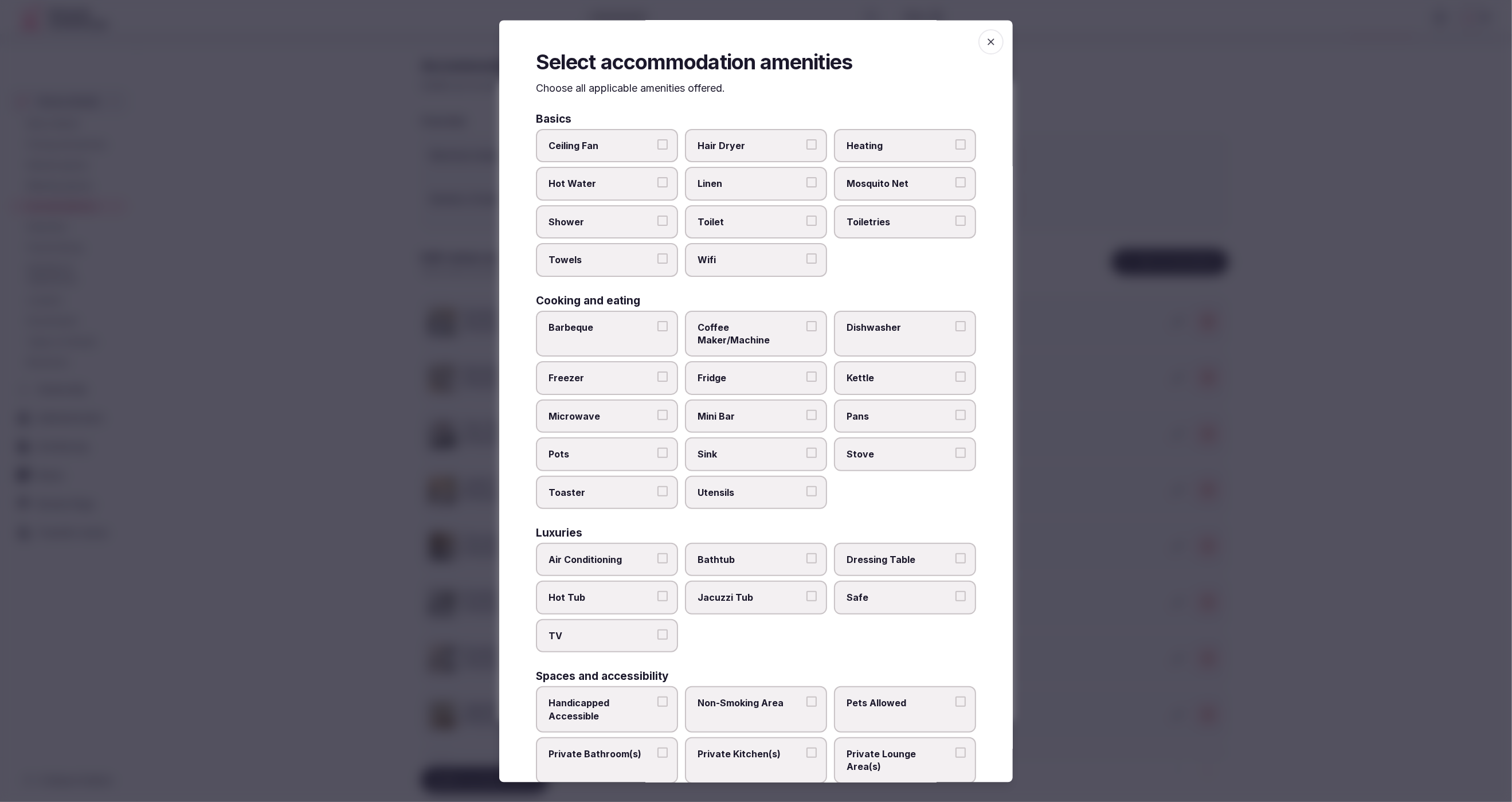
click at [744, 144] on span "Hair Dryer" at bounding box center [750, 146] width 105 height 13
click at [807, 144] on button "Hair Dryer" at bounding box center [811, 144] width 10 height 10
click at [745, 182] on span "Linen" at bounding box center [750, 184] width 105 height 13
click at [807, 182] on button "Linen" at bounding box center [811, 183] width 10 height 10
click at [749, 216] on span "Toilet" at bounding box center [750, 221] width 105 height 13
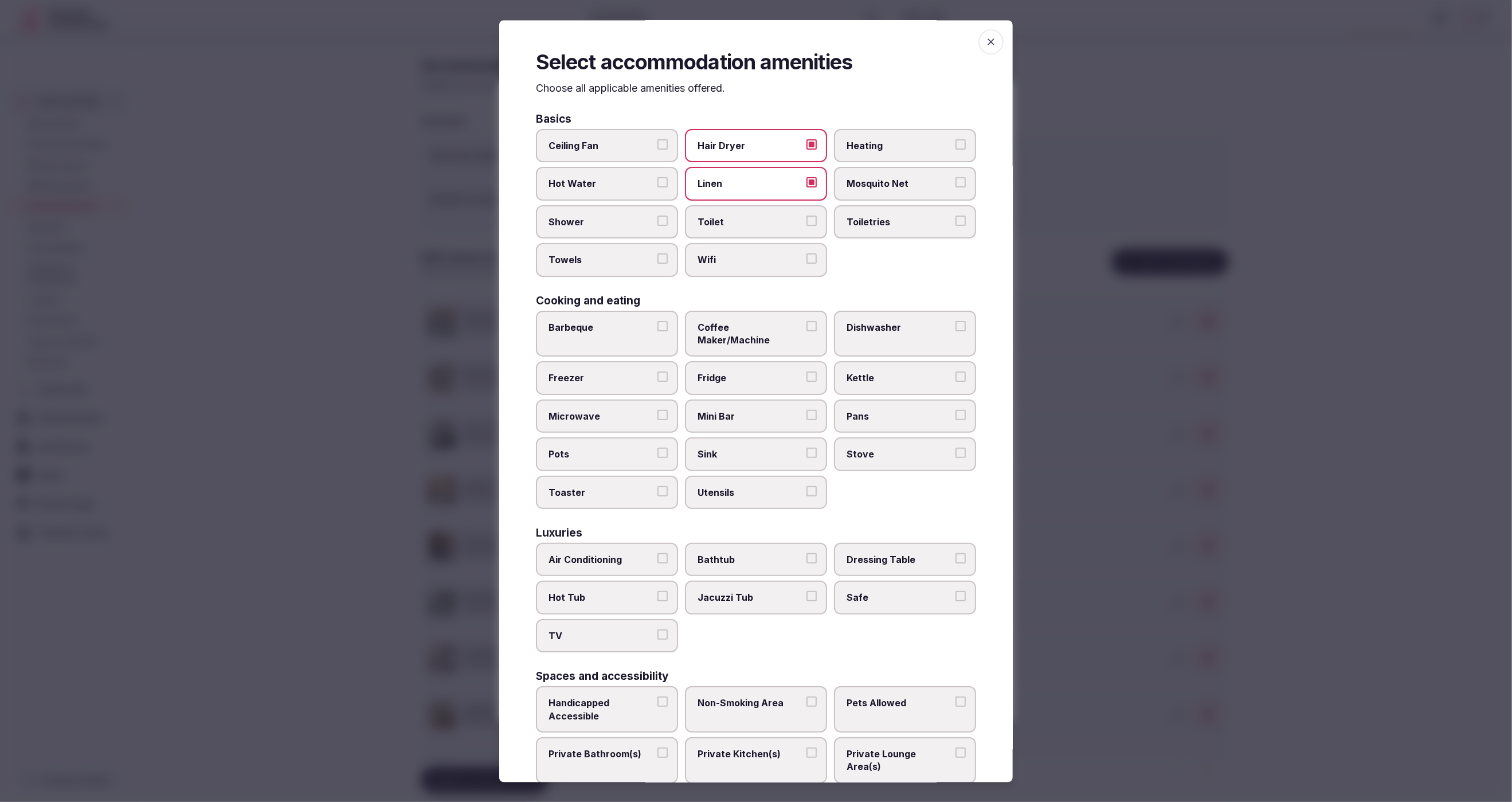
click at [807, 216] on button "Toilet" at bounding box center [811, 220] width 10 height 10
drag, startPoint x: 752, startPoint y: 249, endPoint x: 858, endPoint y: 223, distance: 109.1
click at [752, 248] on label "Wifi" at bounding box center [756, 260] width 142 height 34
click at [807, 254] on button "Wifi" at bounding box center [811, 258] width 10 height 10
click at [877, 217] on span "Toiletries" at bounding box center [899, 221] width 105 height 13
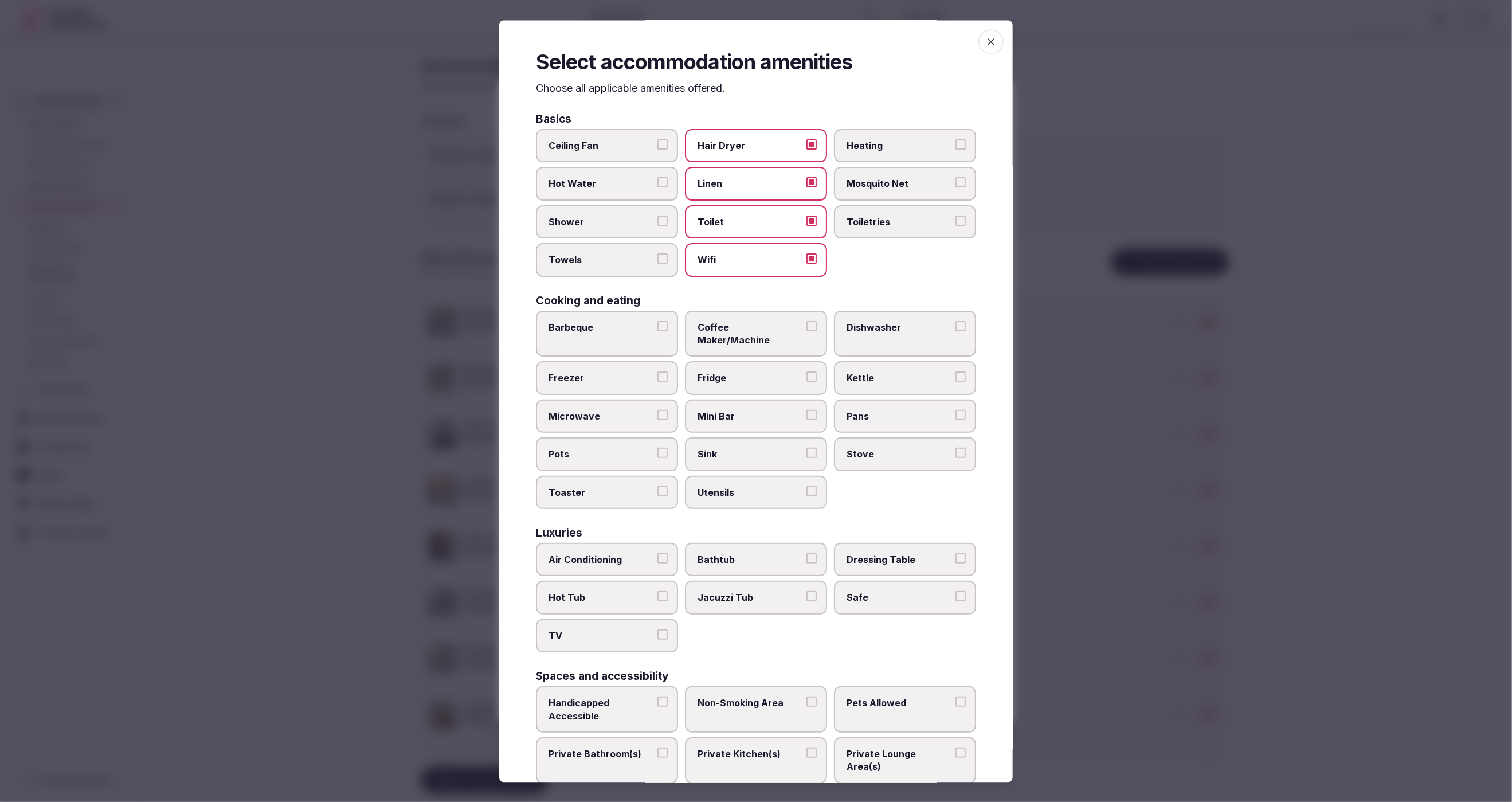
click at [956, 217] on button "Toiletries" at bounding box center [960, 220] width 10 height 10
click at [629, 222] on span "Shower" at bounding box center [601, 221] width 105 height 13
click at [658, 222] on button "Shower" at bounding box center [662, 220] width 10 height 10
click at [638, 256] on span "Towels" at bounding box center [601, 260] width 105 height 13
click at [658, 256] on button "Towels" at bounding box center [662, 258] width 10 height 10
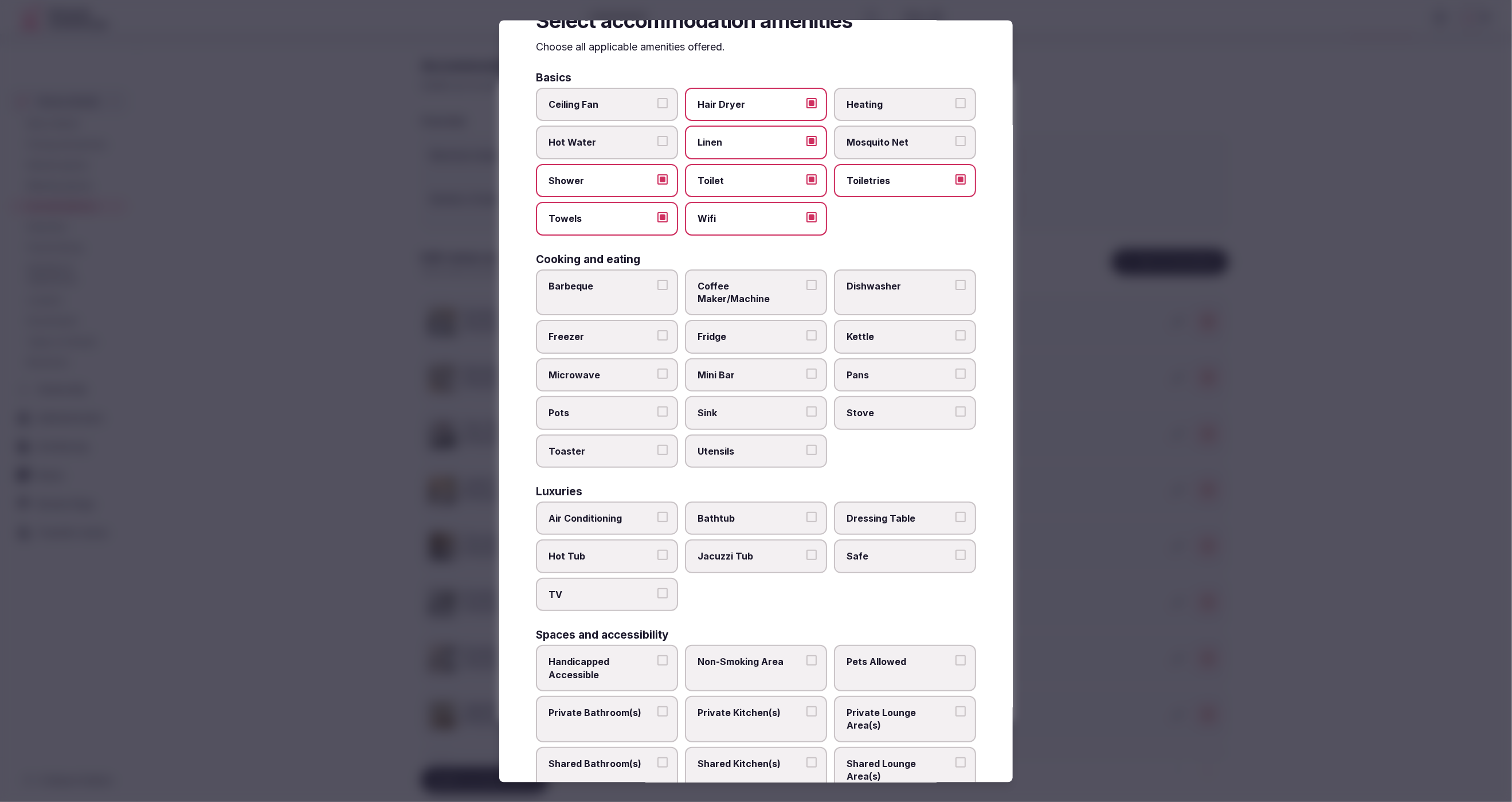
scroll to position [68, 0]
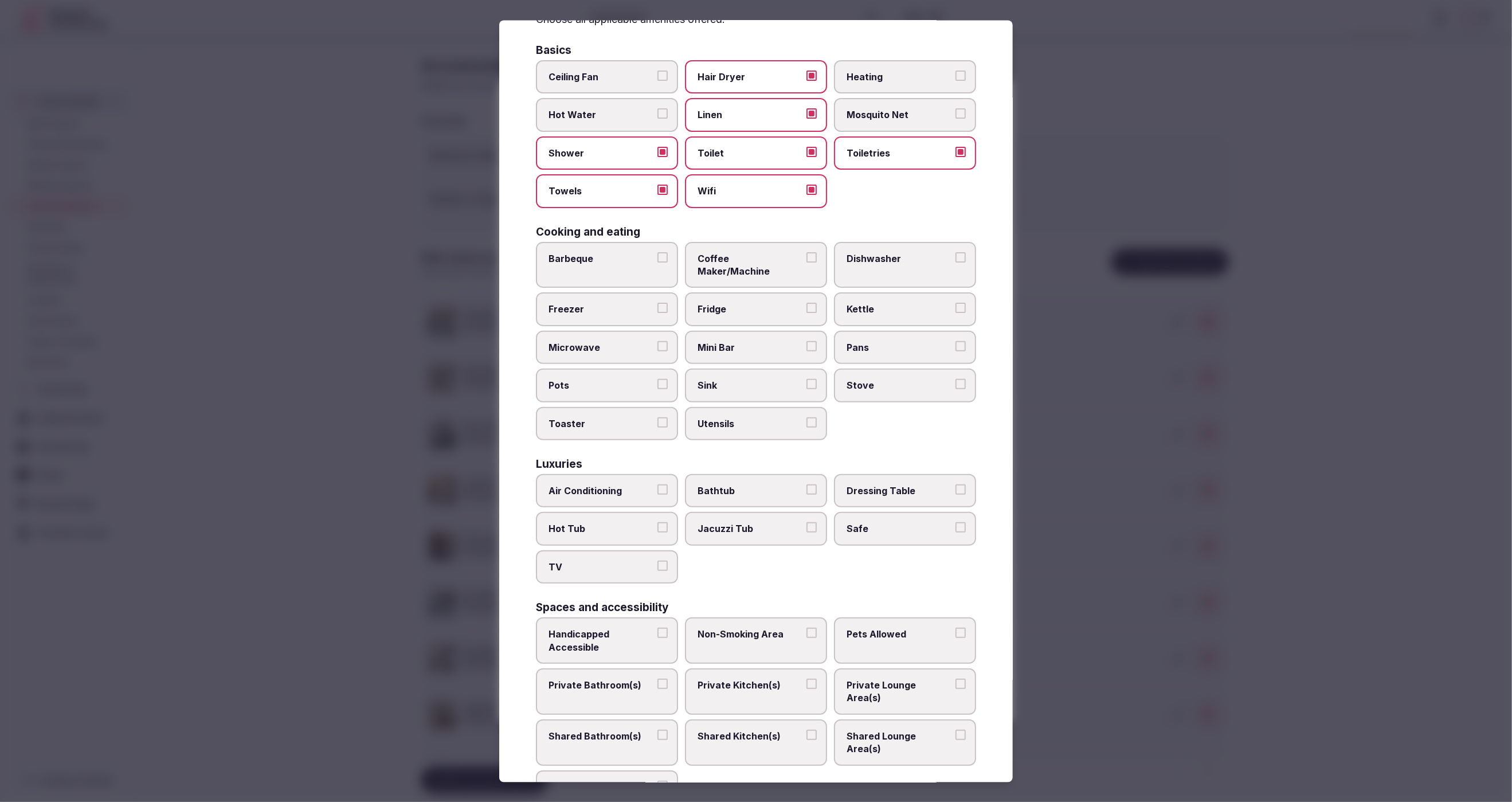
click at [889, 303] on span "Kettle" at bounding box center [899, 309] width 105 height 13
click at [956, 303] on button "Kettle" at bounding box center [960, 308] width 10 height 10
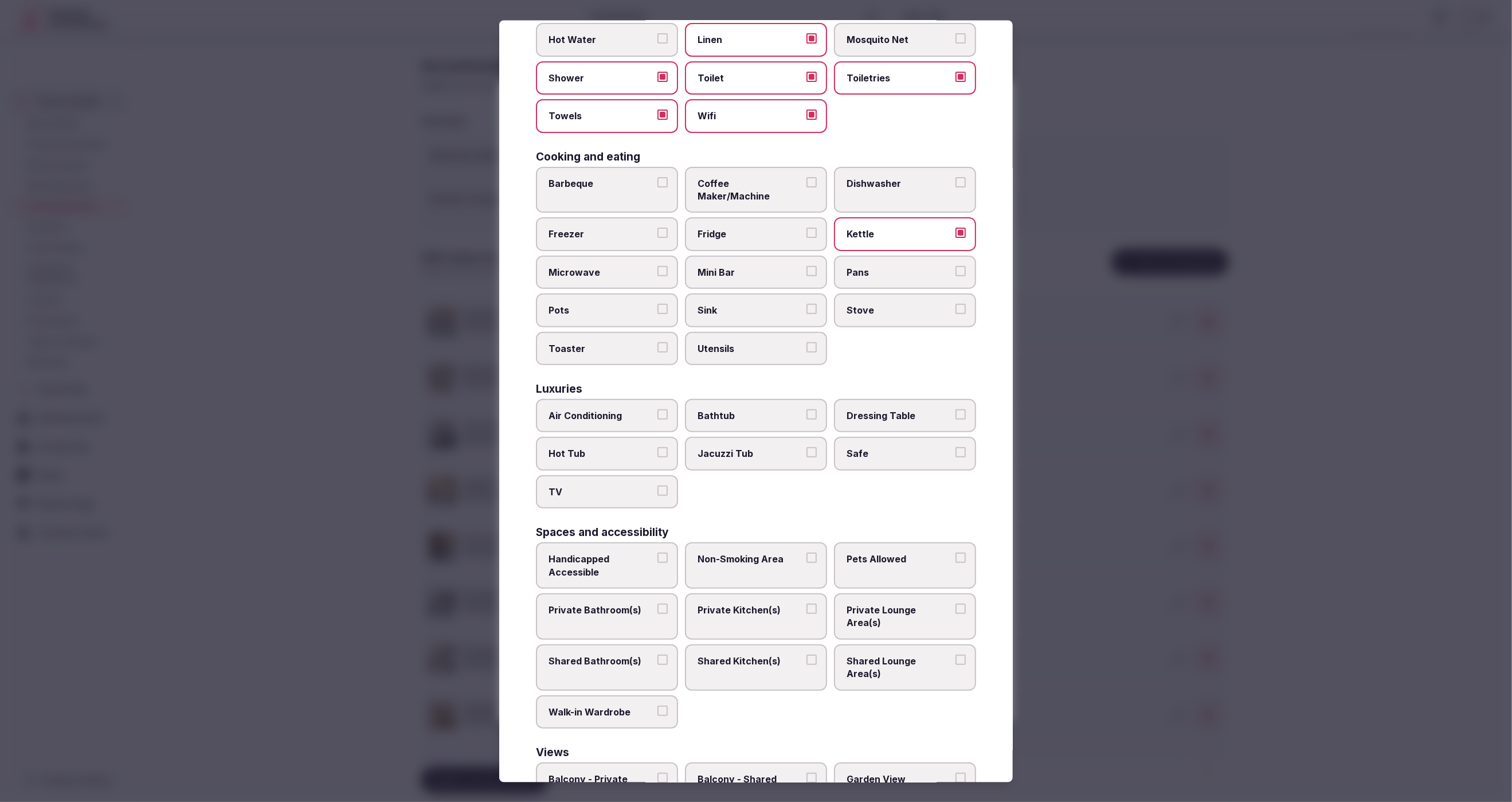
scroll to position [211, 0]
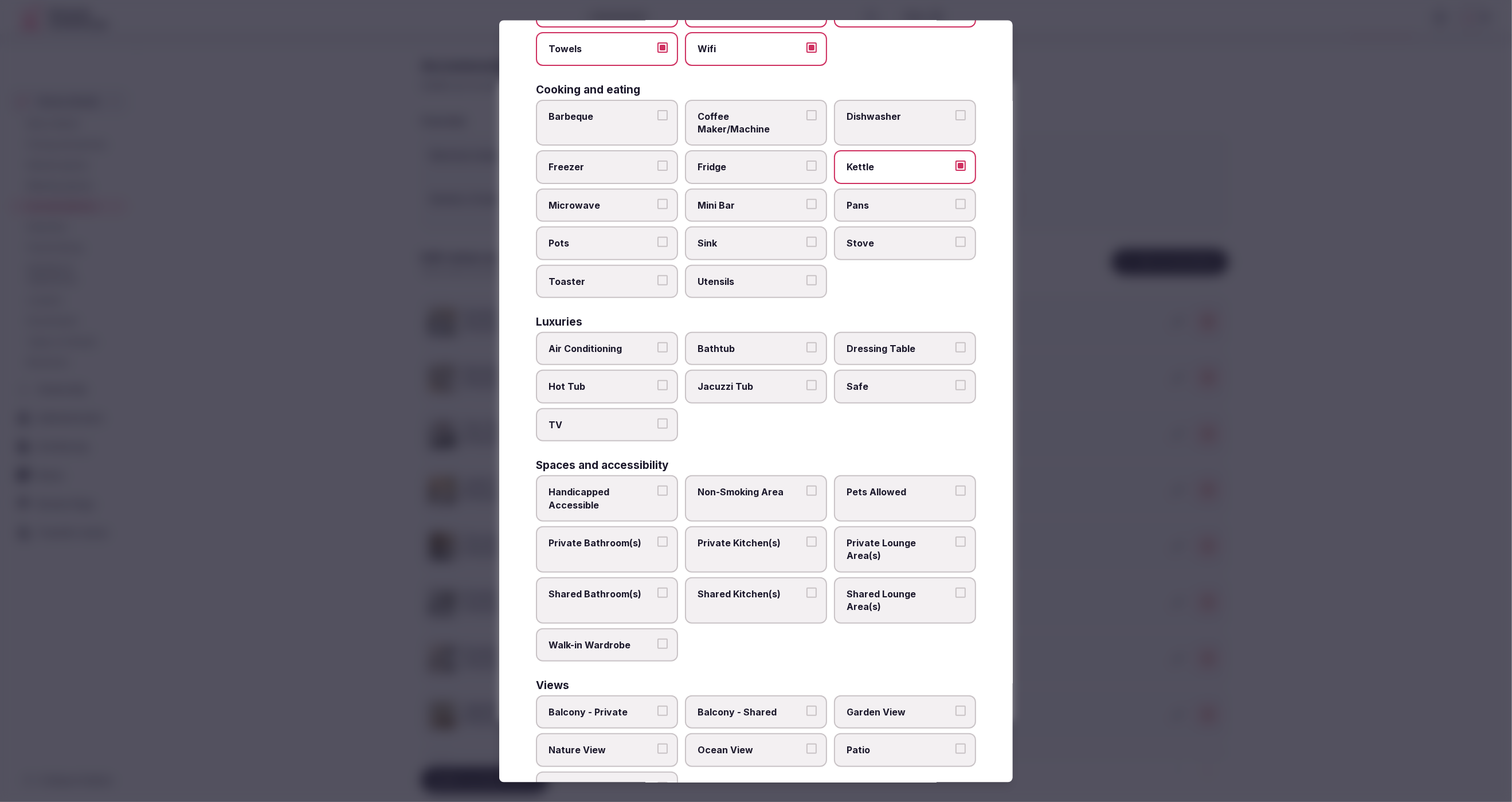
click at [595, 342] on span "Air Conditioning" at bounding box center [601, 348] width 105 height 13
click at [658, 342] on button "Air Conditioning" at bounding box center [662, 346] width 10 height 10
click at [604, 418] on span "TV" at bounding box center [601, 424] width 105 height 13
click at [658, 418] on button "TV" at bounding box center [662, 423] width 10 height 10
click at [878, 380] on span "Safe" at bounding box center [899, 386] width 105 height 13
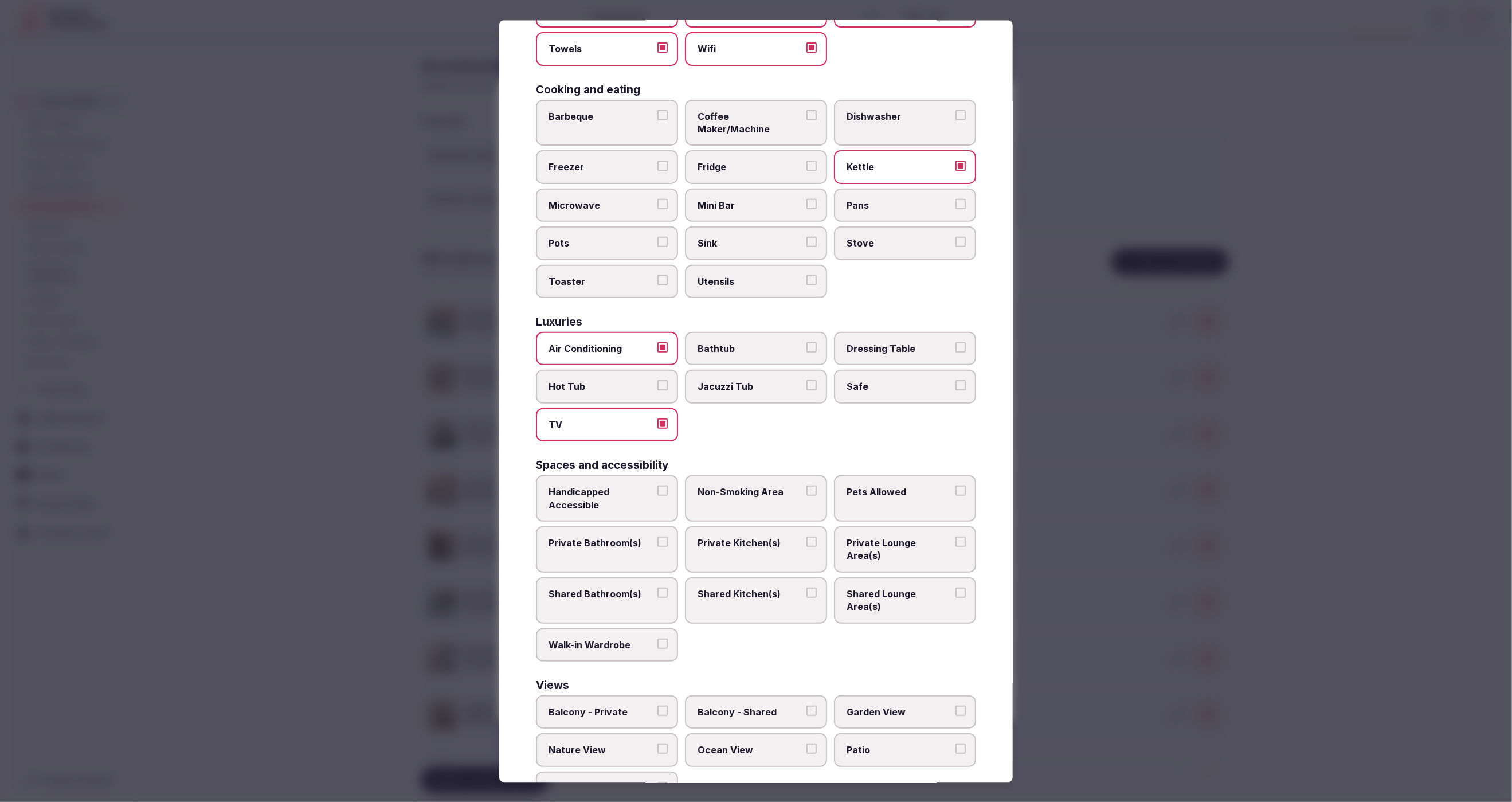
click at [956, 380] on button "Safe" at bounding box center [960, 385] width 10 height 10
click at [589, 536] on span "Private Bathroom(s)" at bounding box center [601, 542] width 105 height 13
click at [658, 536] on button "Private Bathroom(s)" at bounding box center [662, 541] width 10 height 10
click at [878, 536] on span "Private Lounge Area(s)" at bounding box center [899, 549] width 105 height 26
click at [956, 536] on button "Private Lounge Area(s)" at bounding box center [960, 541] width 10 height 10
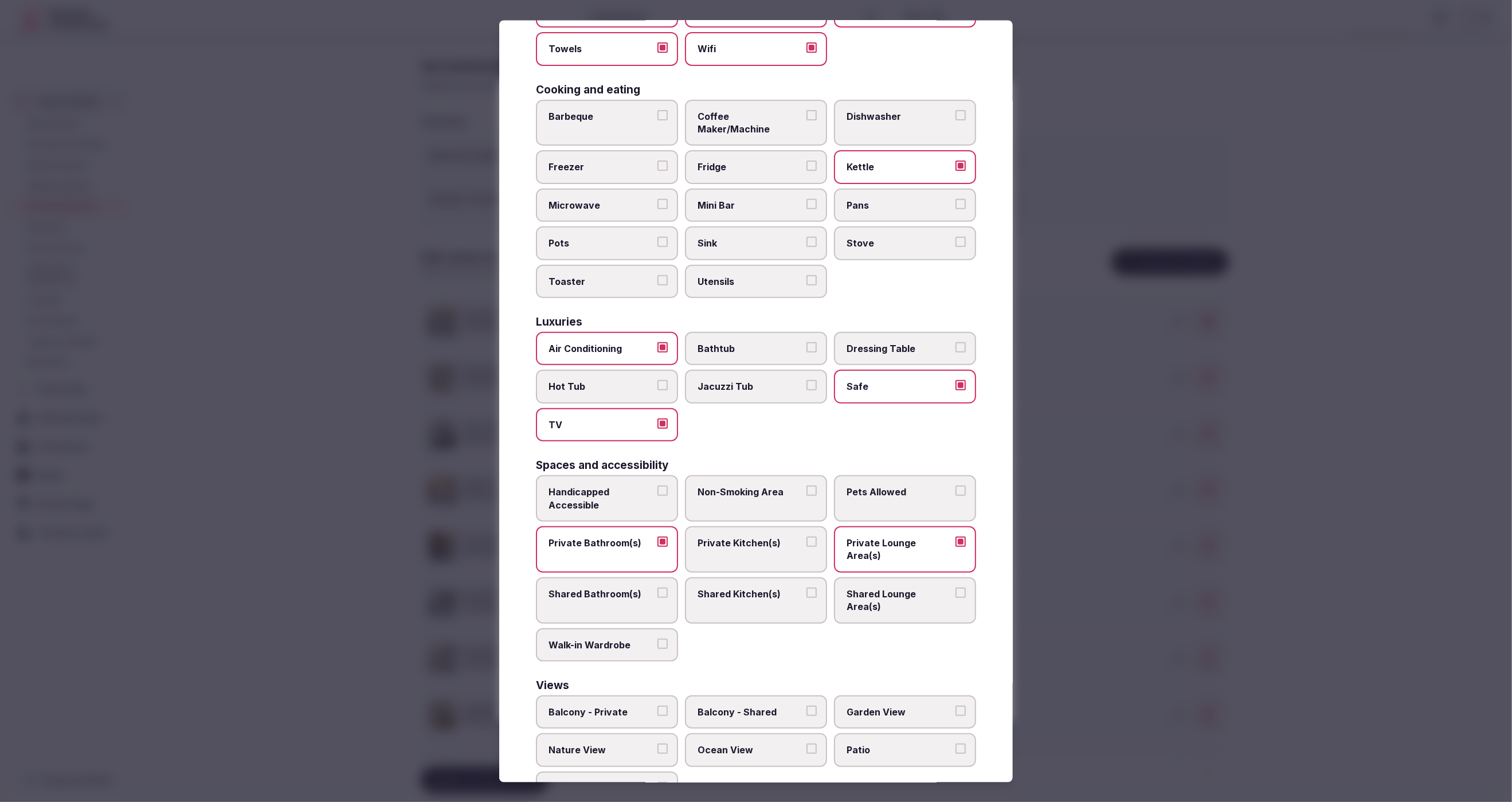
click at [1158, 628] on div at bounding box center [756, 401] width 1512 height 802
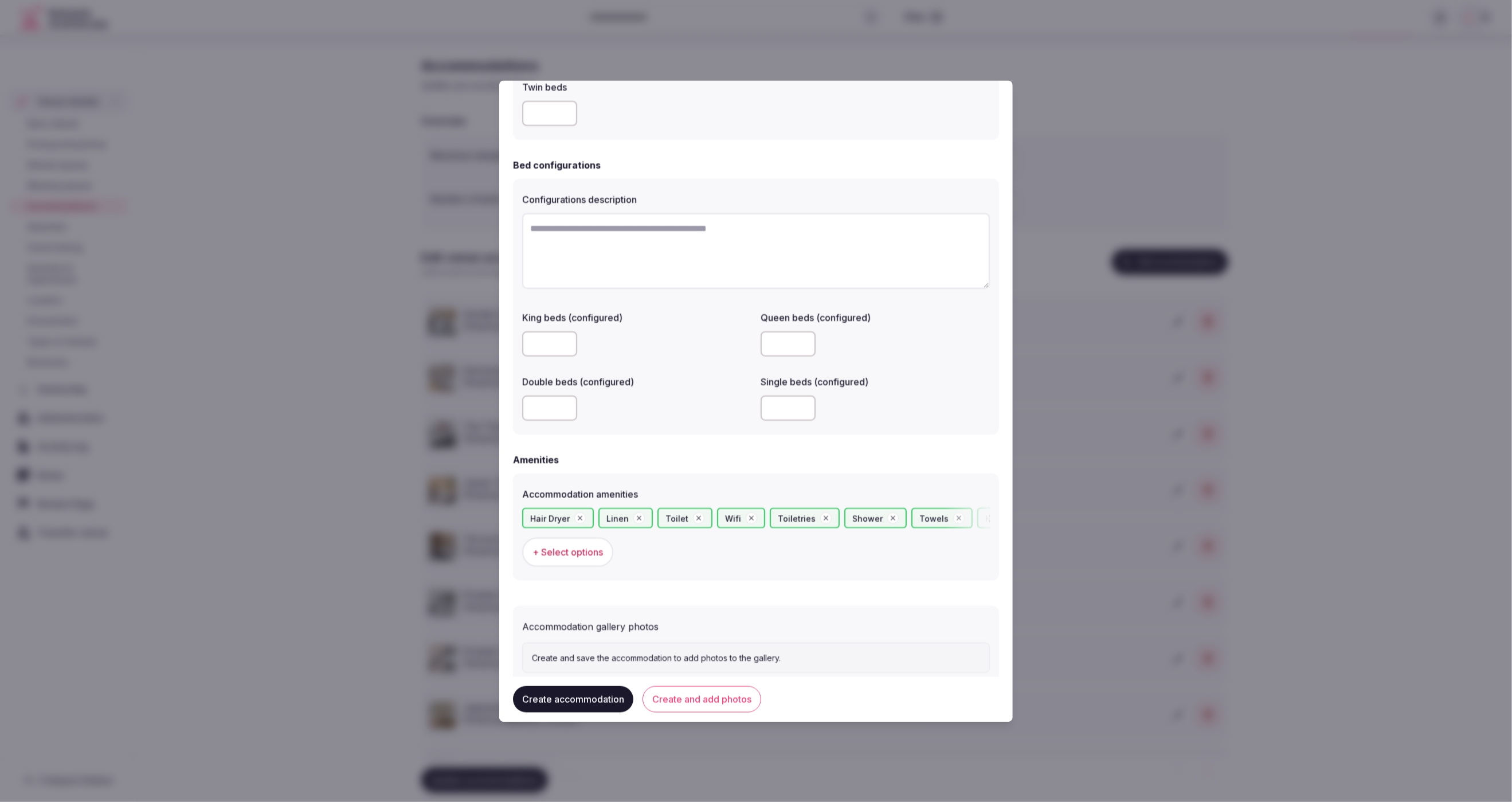
scroll to position [761, 0]
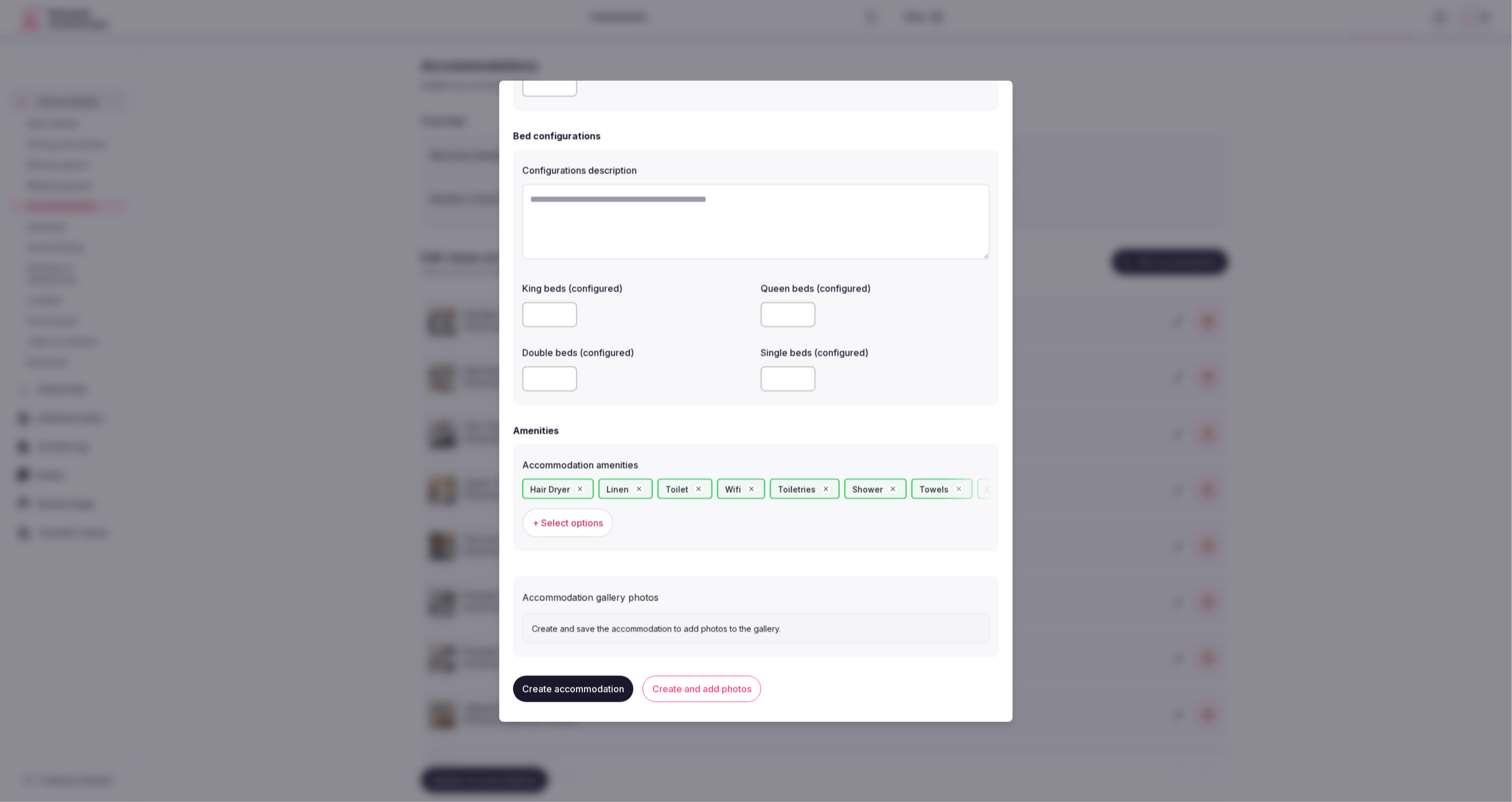
click at [580, 693] on button "Create accommodation" at bounding box center [572, 689] width 120 height 26
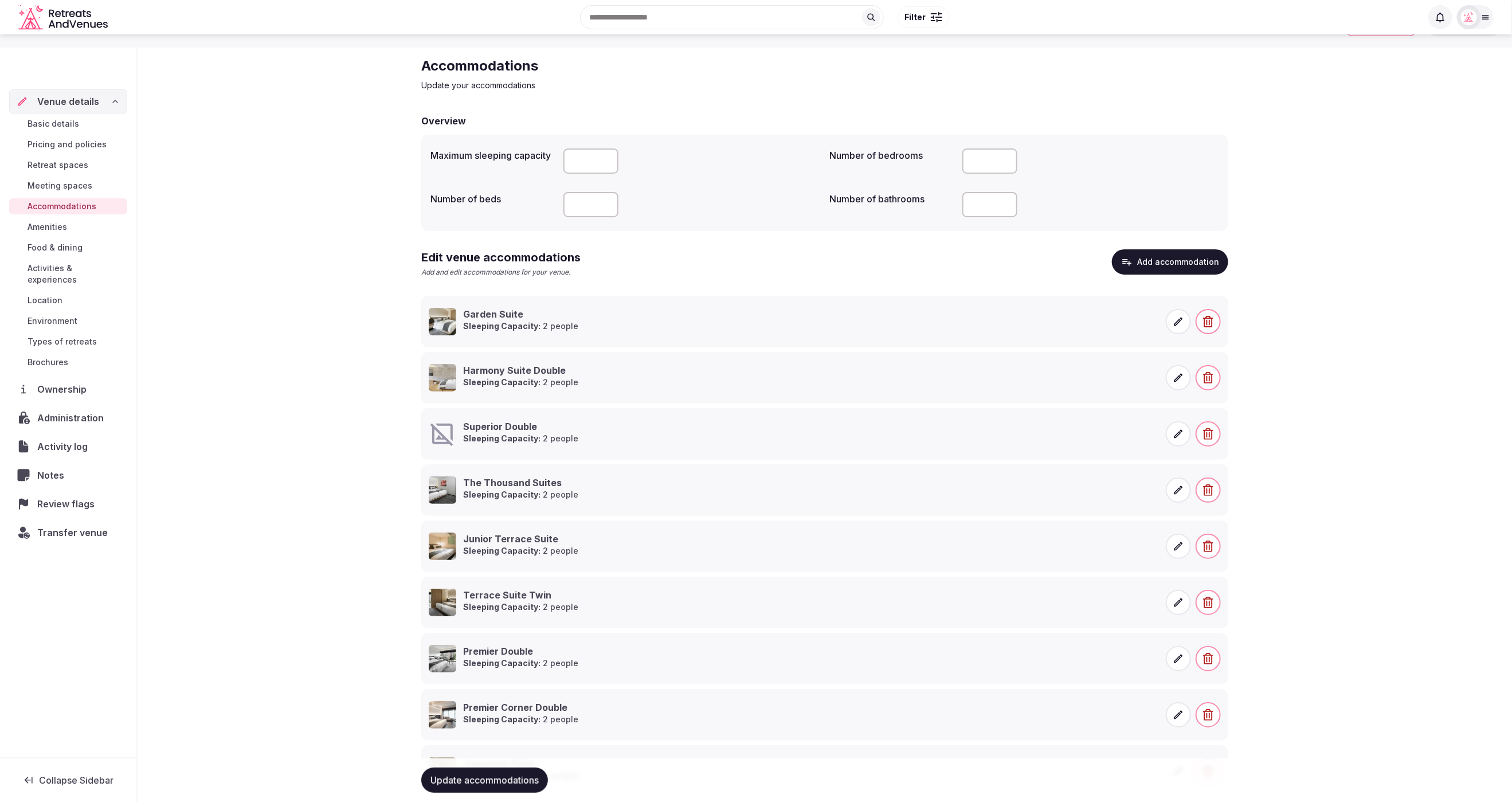
click at [1178, 432] on icon at bounding box center [1178, 434] width 9 height 9
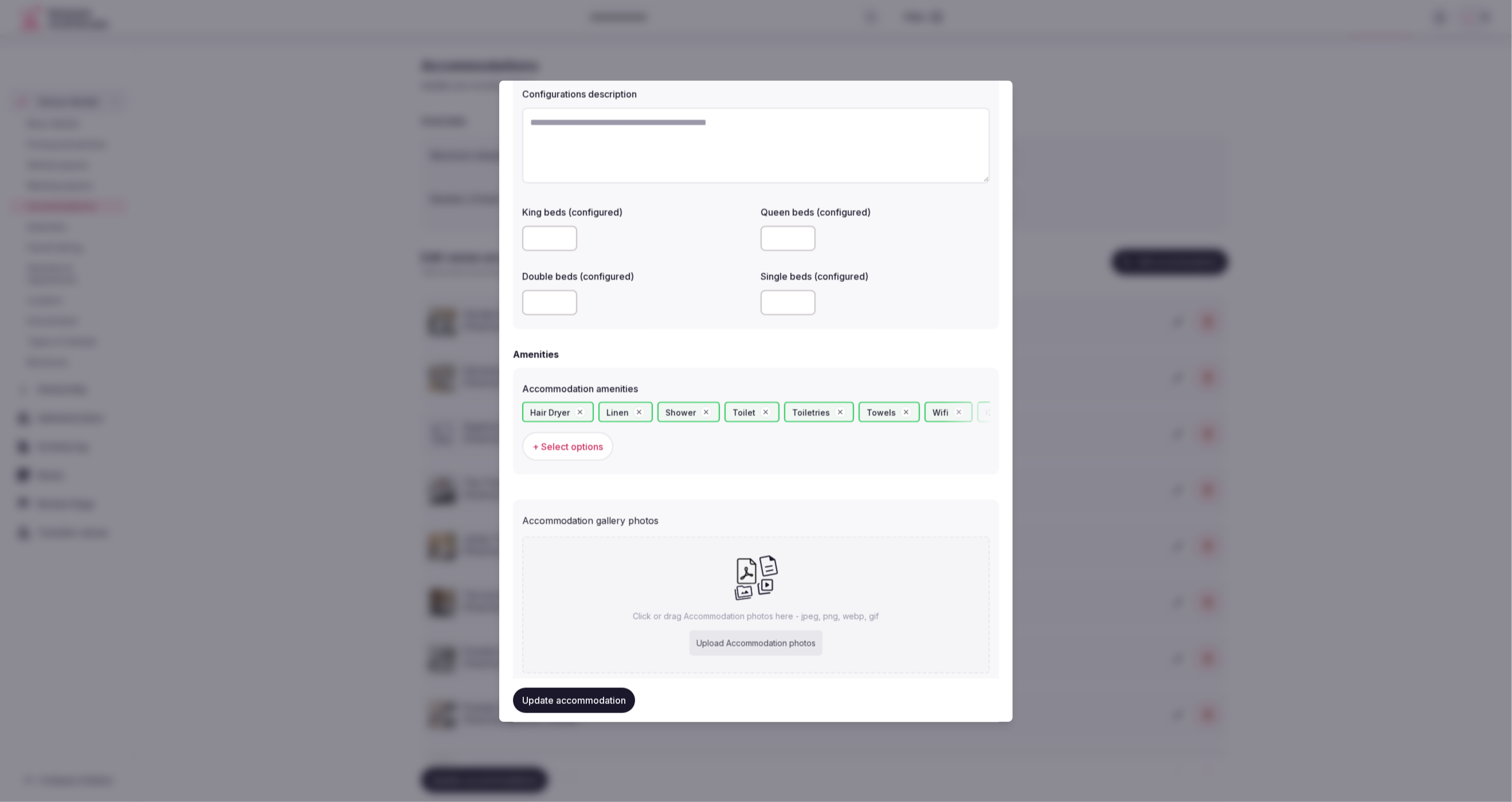
scroll to position [866, 0]
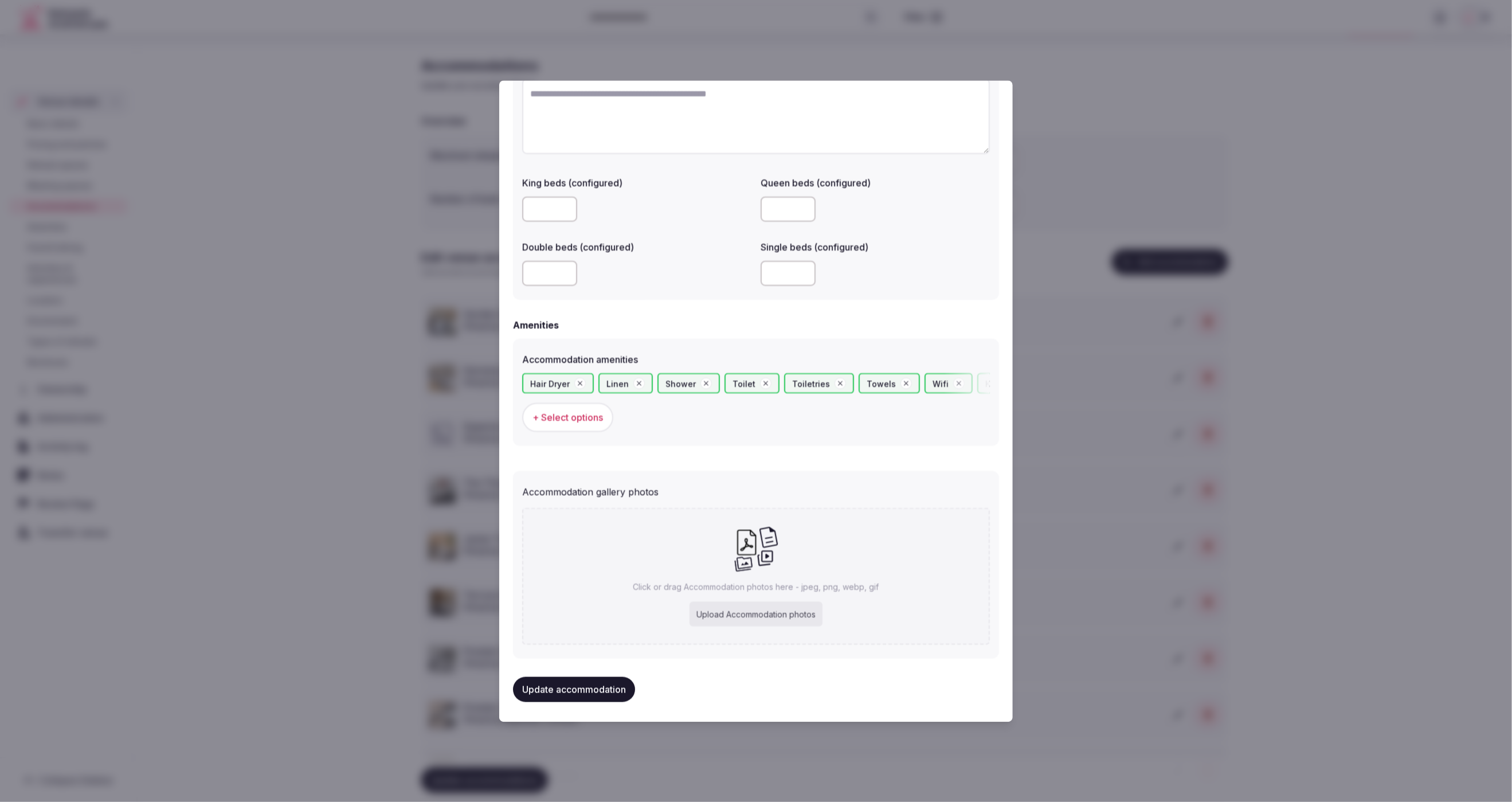
click at [756, 603] on div "Upload Accommodation photos" at bounding box center [756, 614] width 133 height 26
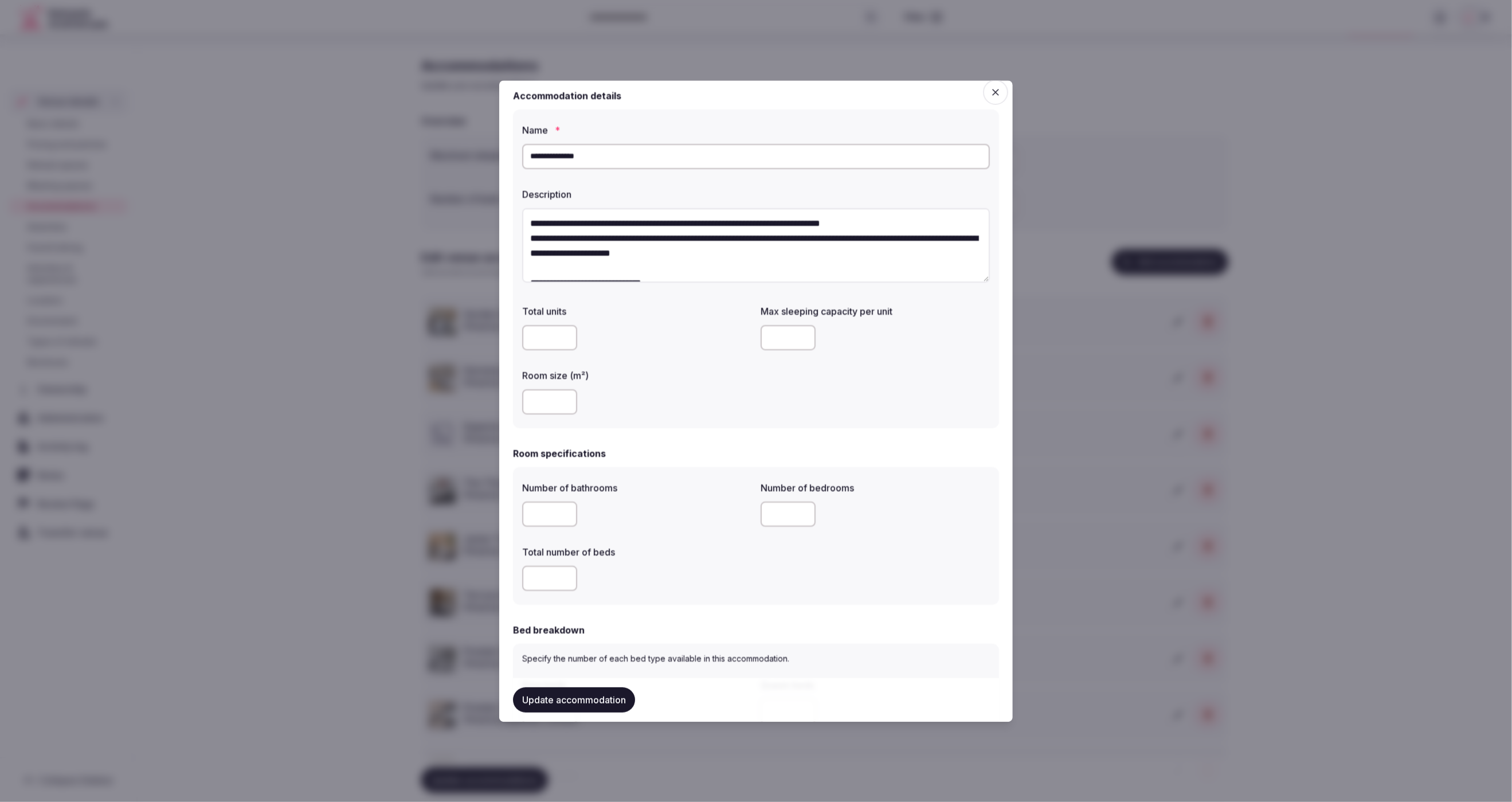
scroll to position [1, 0]
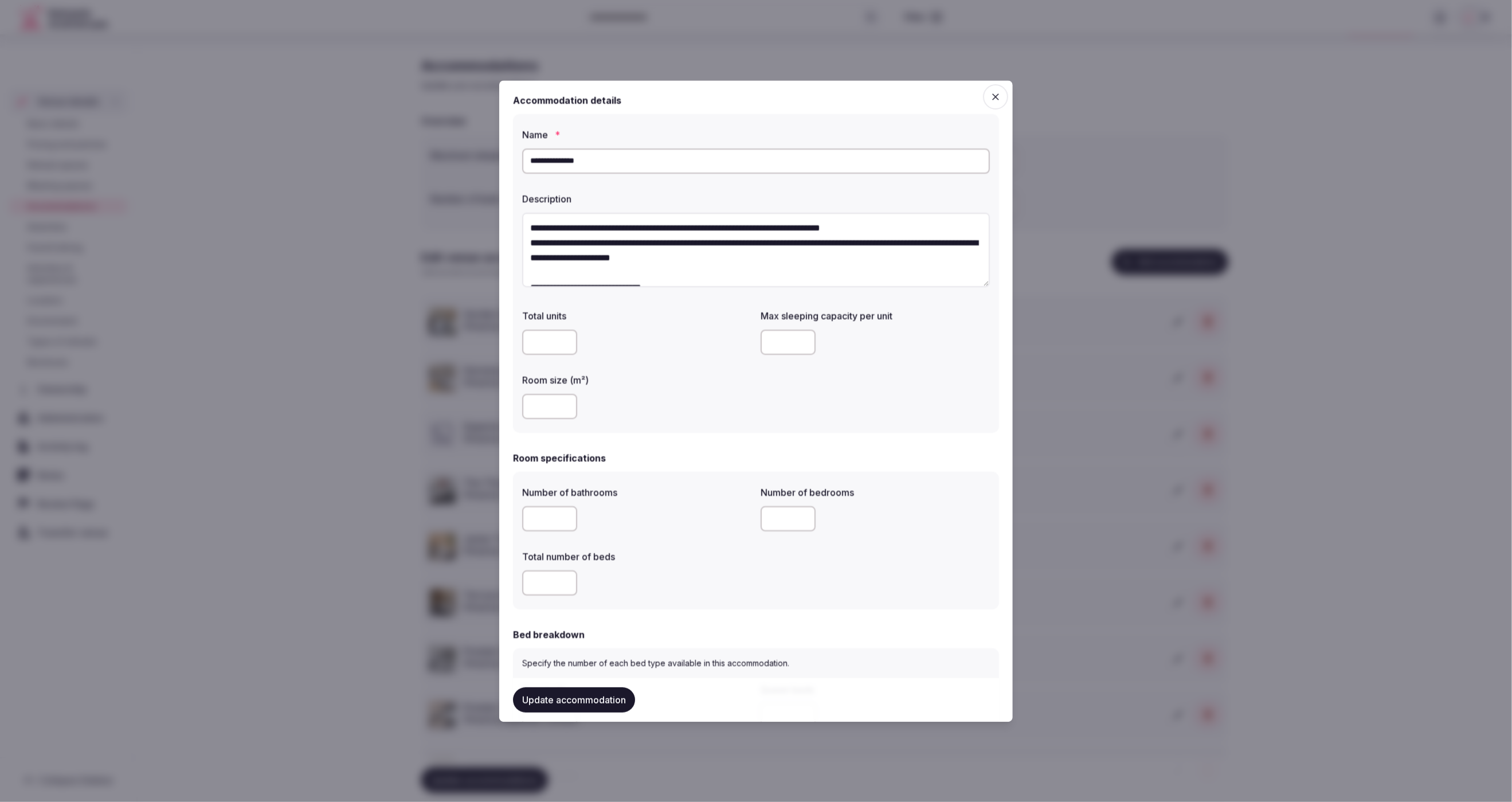
drag, startPoint x: 605, startPoint y: 163, endPoint x: 527, endPoint y: 160, distance: 78.1
click at [527, 160] on input "**********" at bounding box center [756, 161] width 468 height 26
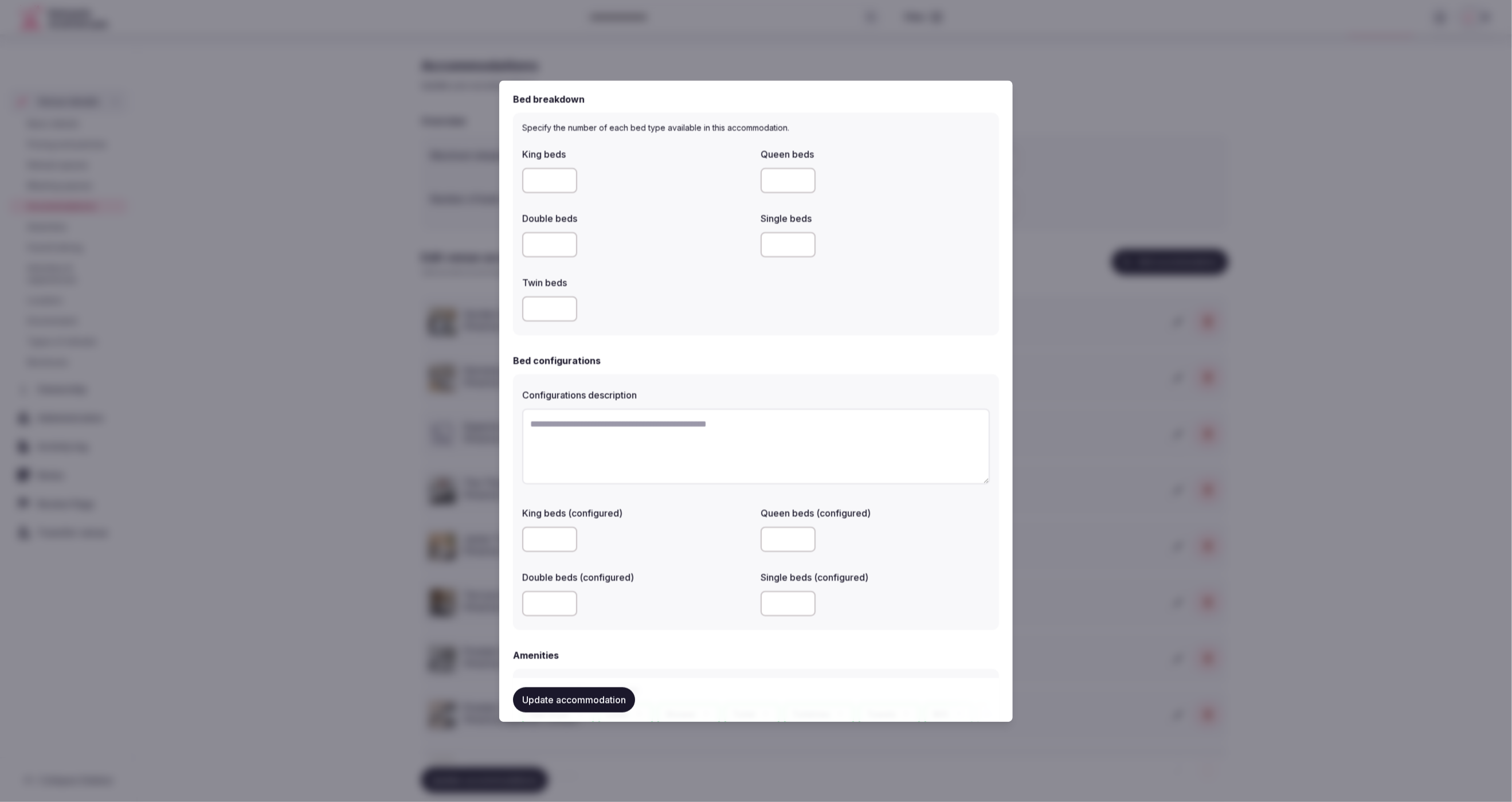
scroll to position [866, 0]
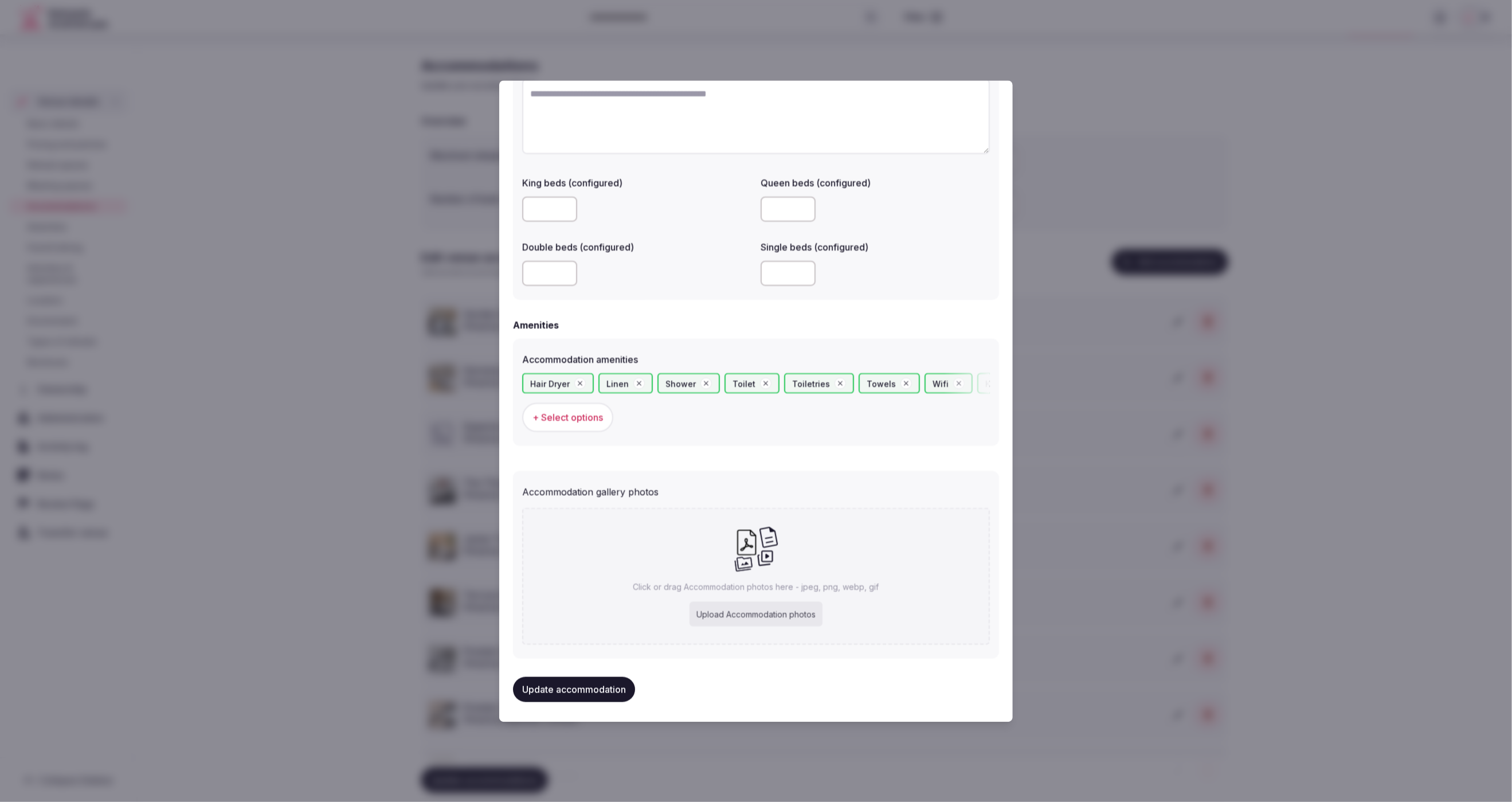
click at [775, 609] on div "Upload Accommodation photos" at bounding box center [756, 614] width 133 height 26
type input "**********"
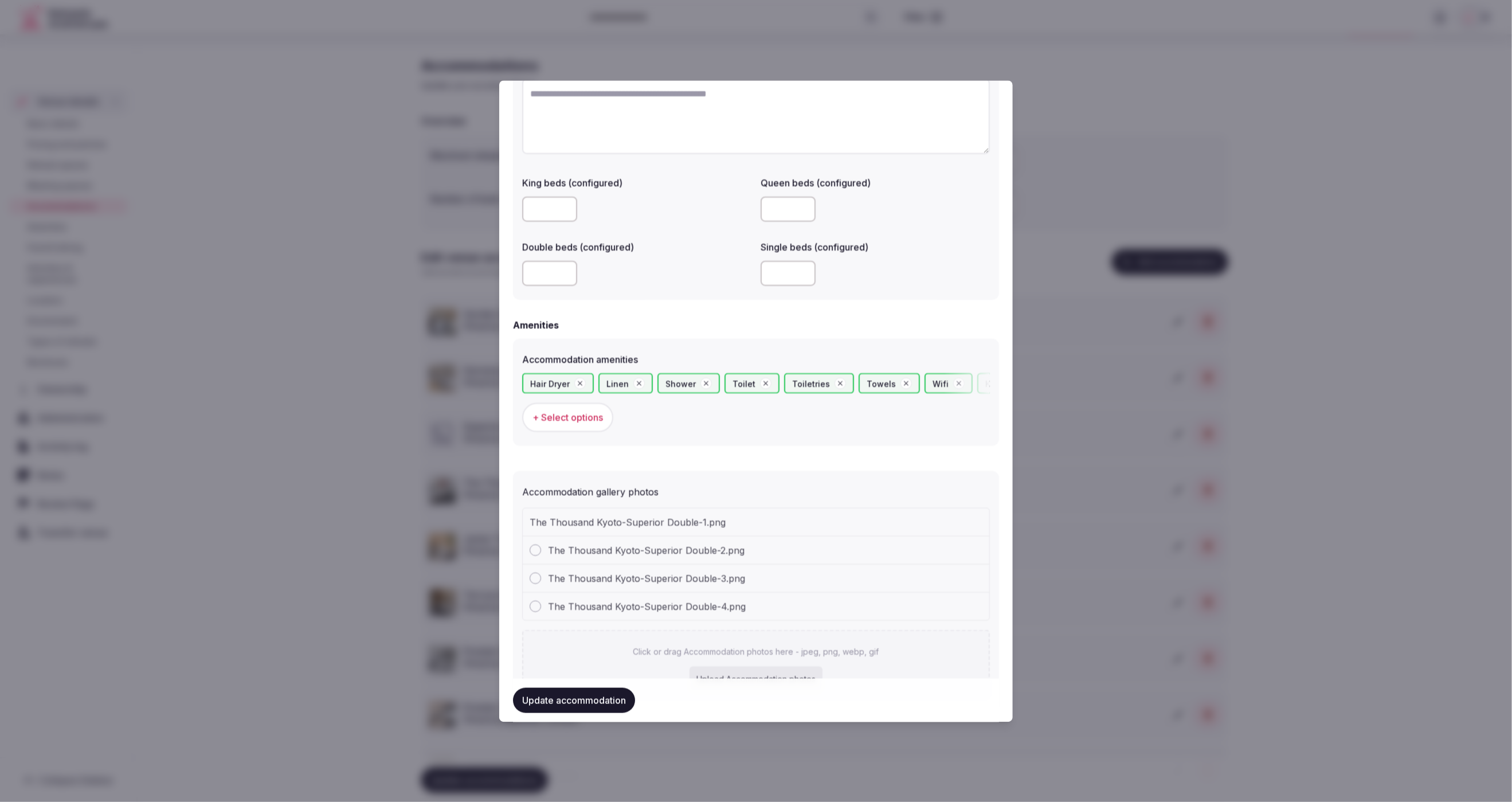
scroll to position [920, 0]
